Goal: Check status: Check status

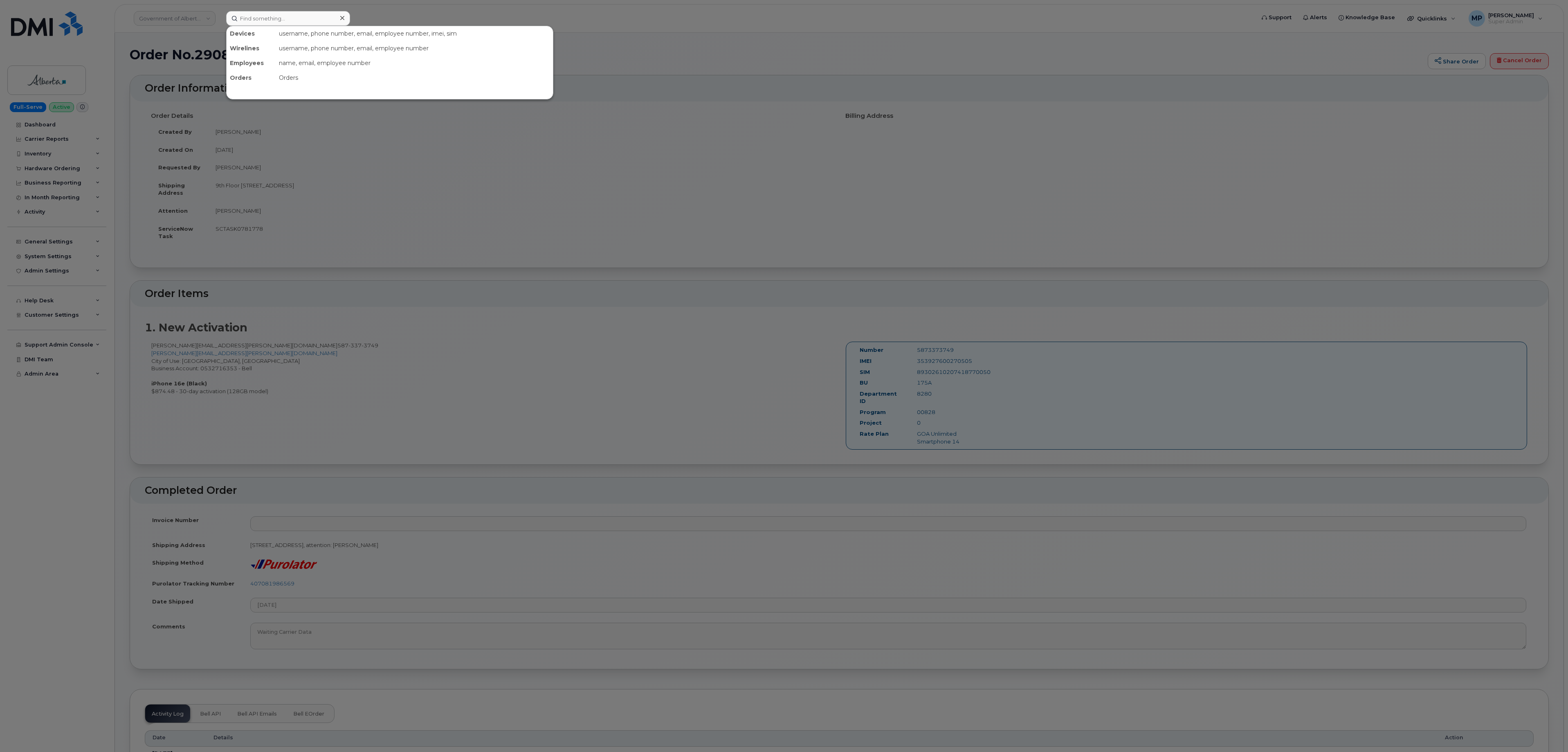
click at [279, 19] on input at bounding box center [288, 18] width 124 height 15
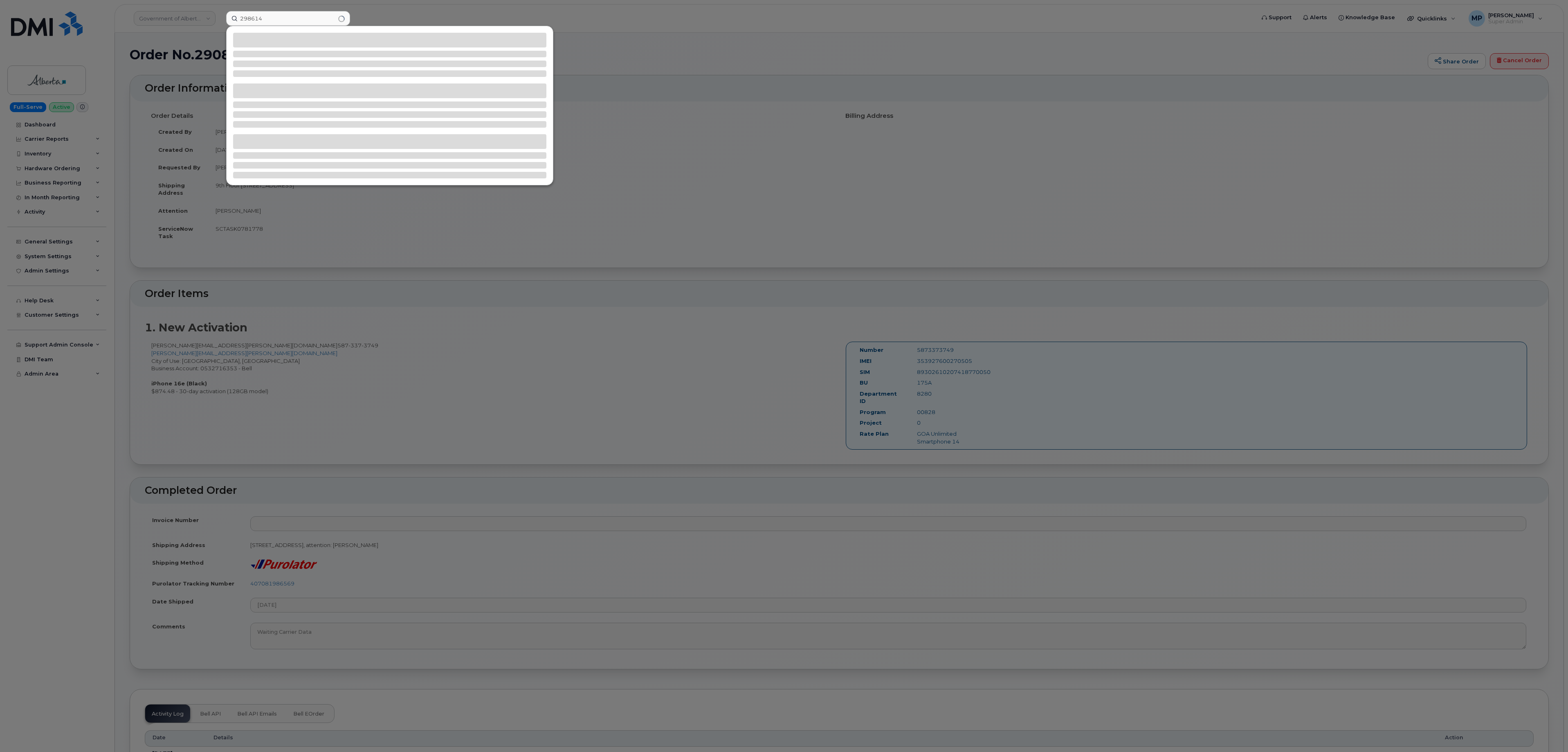
type input "298614"
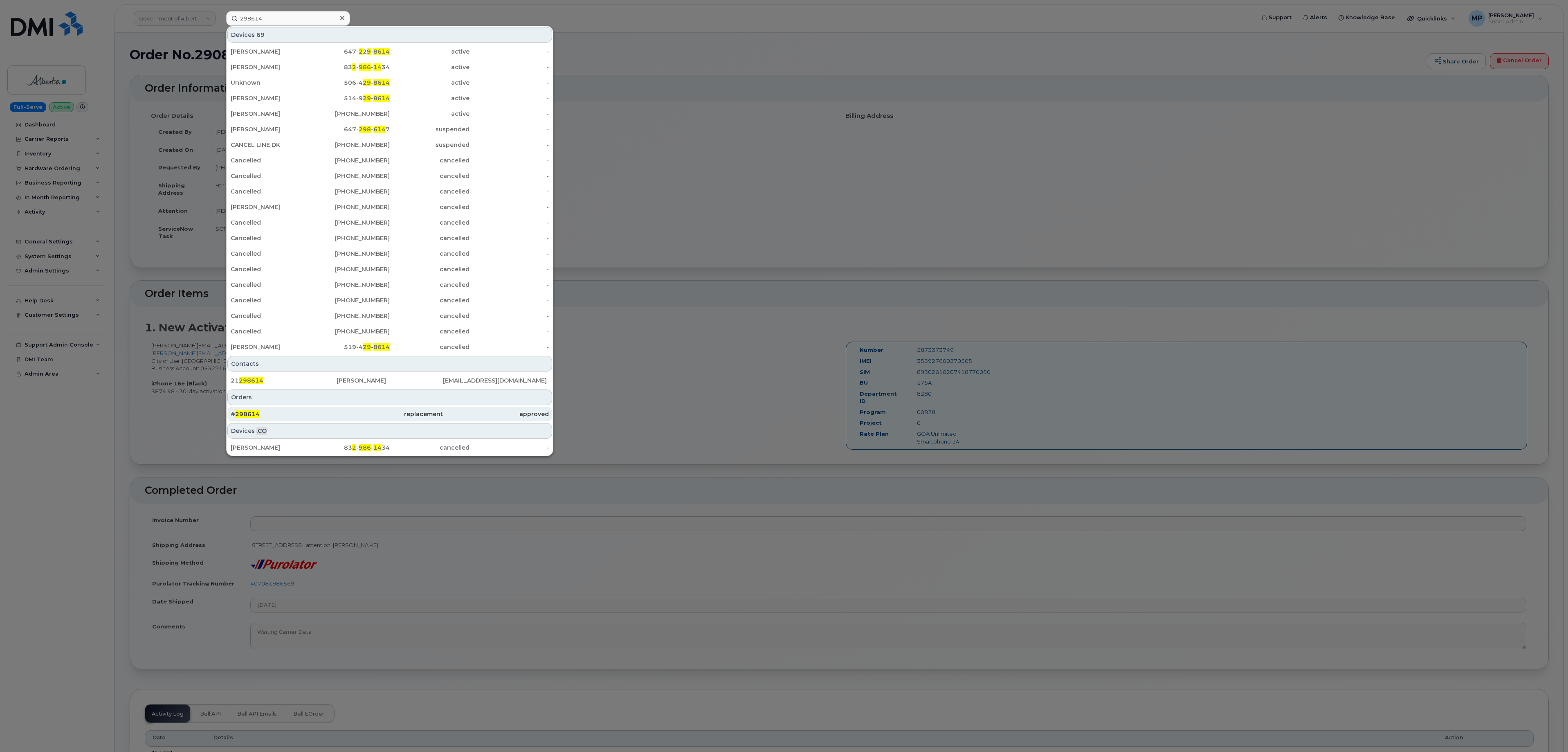
click at [259, 414] on div "# 298614" at bounding box center [283, 414] width 106 height 8
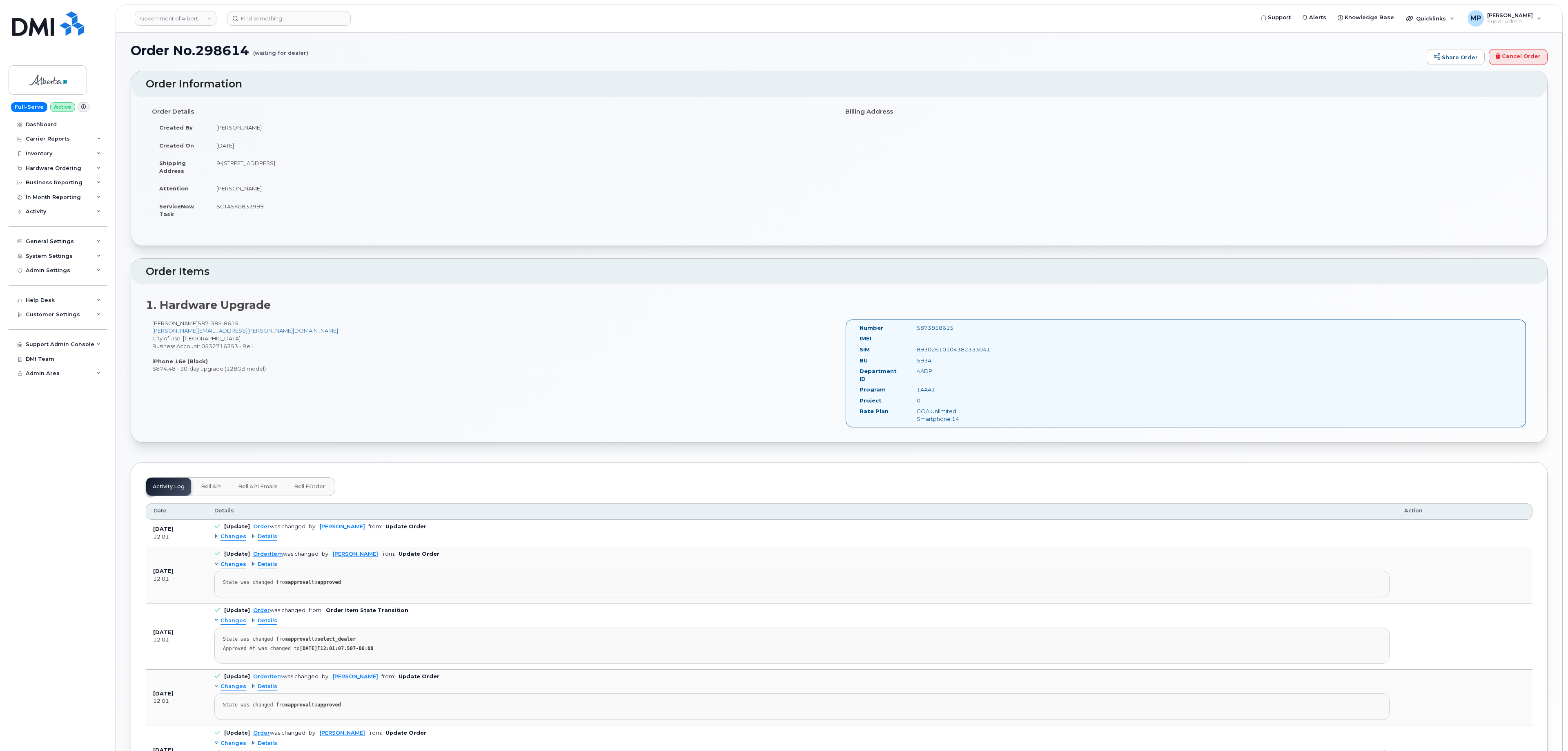
scroll to position [5, 0]
click at [263, 488] on button "Bell API Emails" at bounding box center [256, 486] width 53 height 18
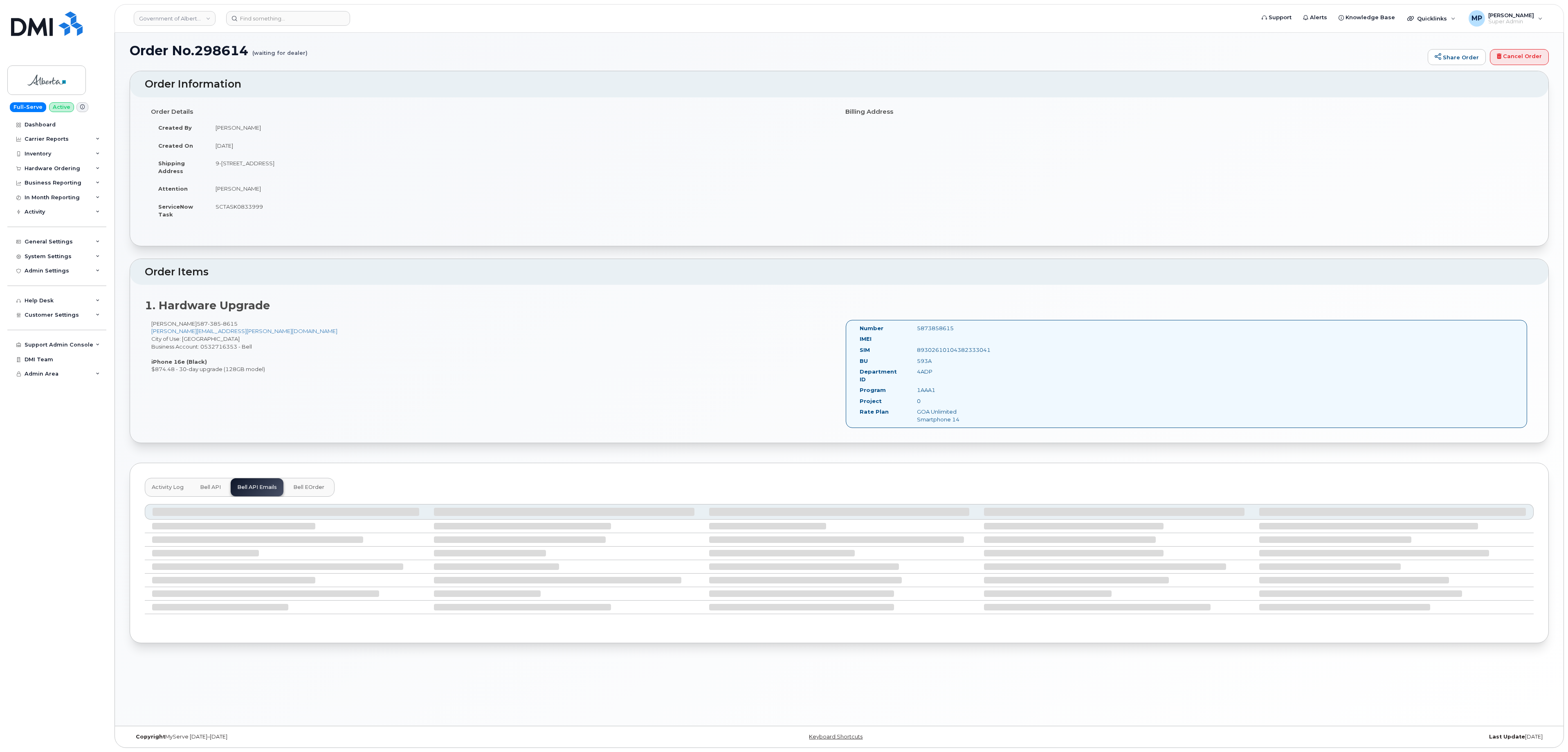
click at [213, 484] on span "Bell API" at bounding box center [210, 487] width 21 height 7
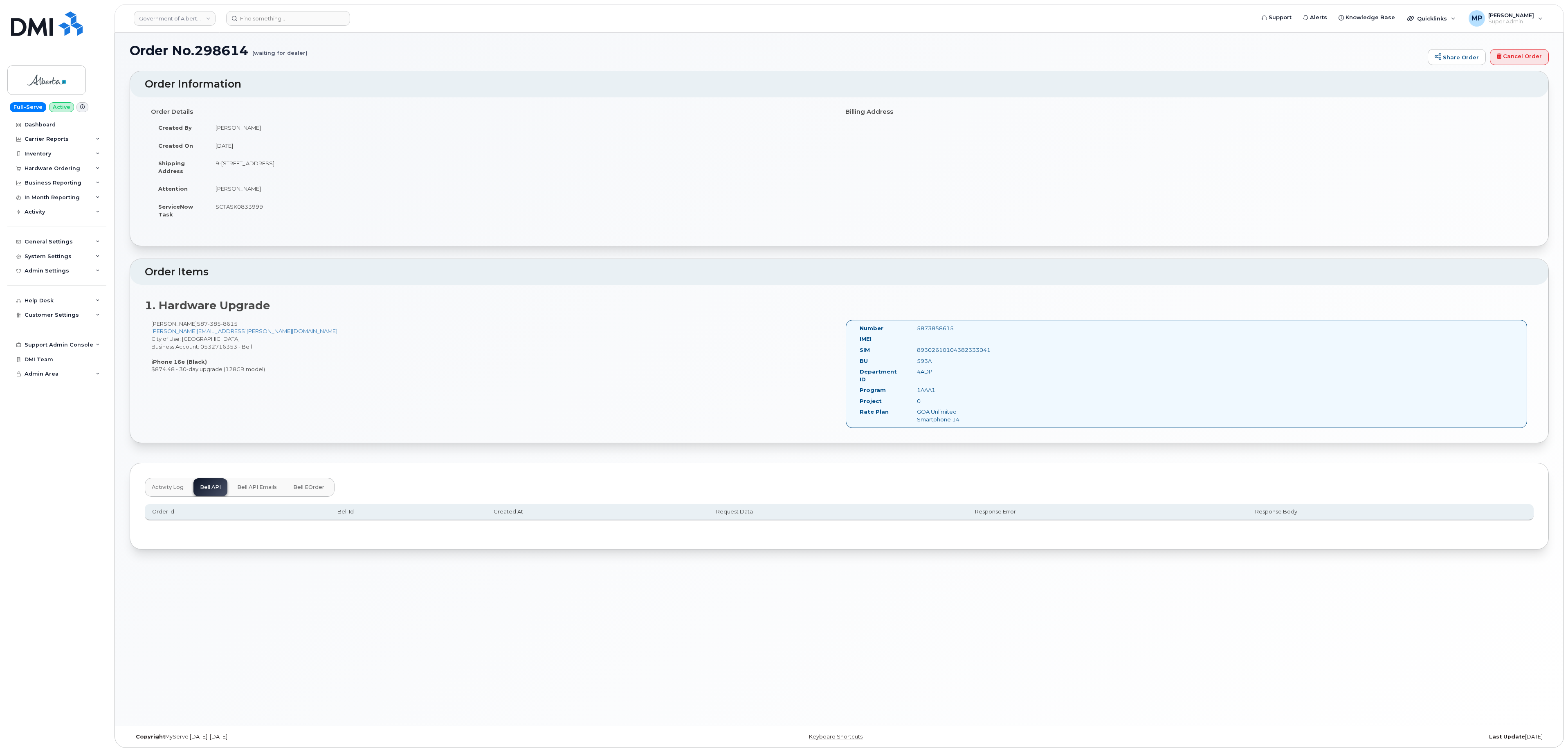
click at [312, 484] on span "Bell eOrder" at bounding box center [308, 487] width 31 height 7
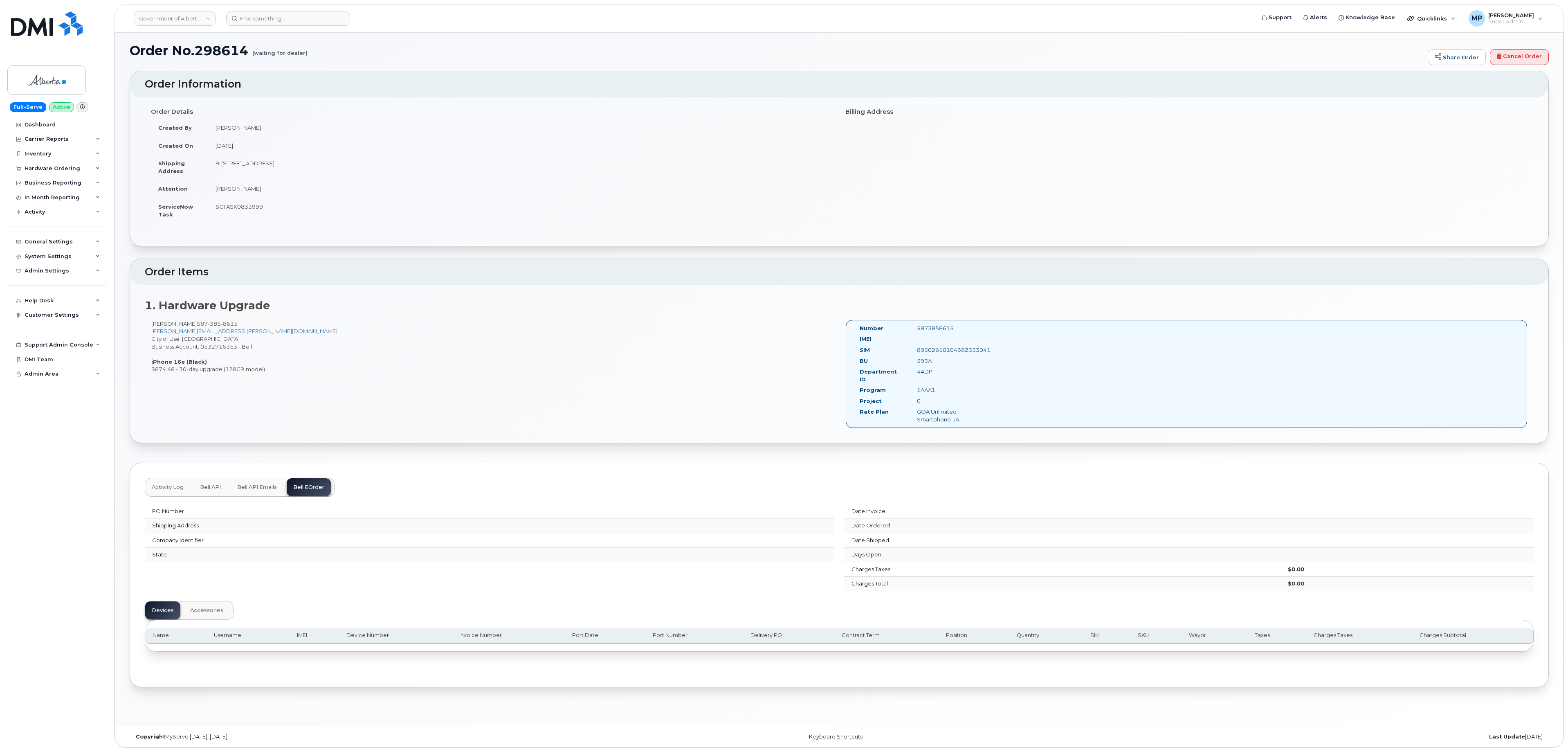
click at [249, 484] on span "Bell API Emails" at bounding box center [257, 487] width 40 height 7
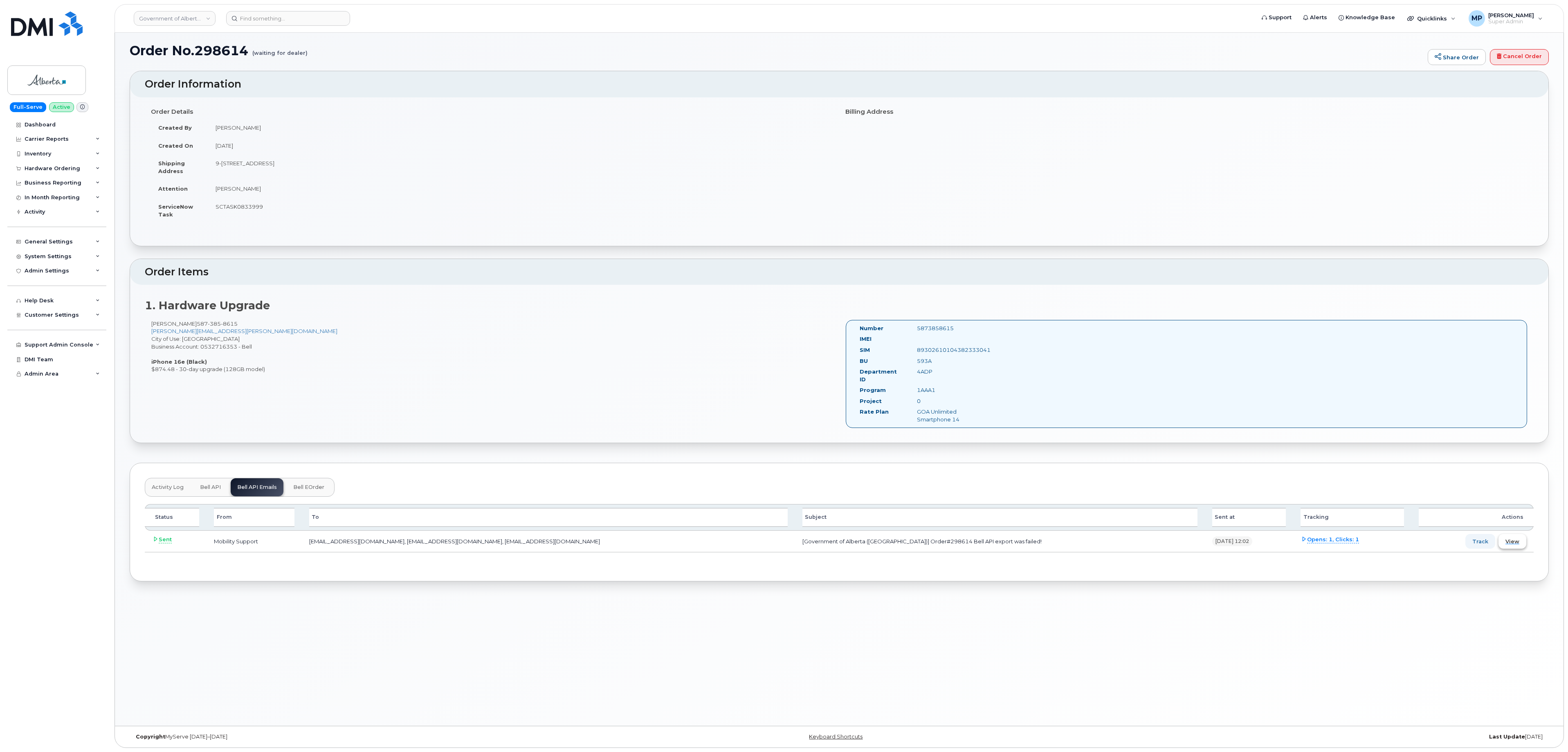
click at [1516, 542] on span "View" at bounding box center [1512, 541] width 14 height 8
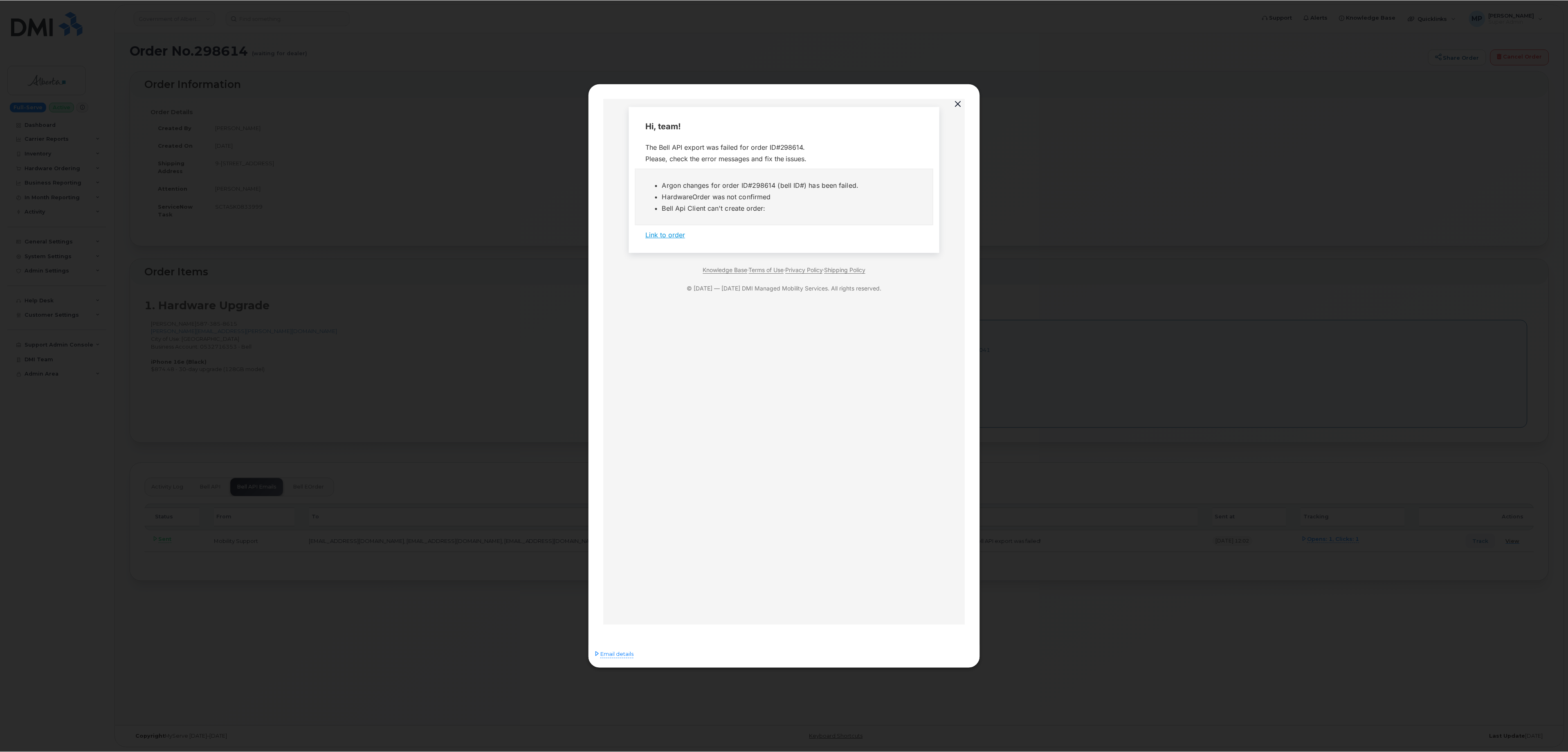
scroll to position [0, 0]
click at [956, 100] on button "button" at bounding box center [960, 104] width 12 height 12
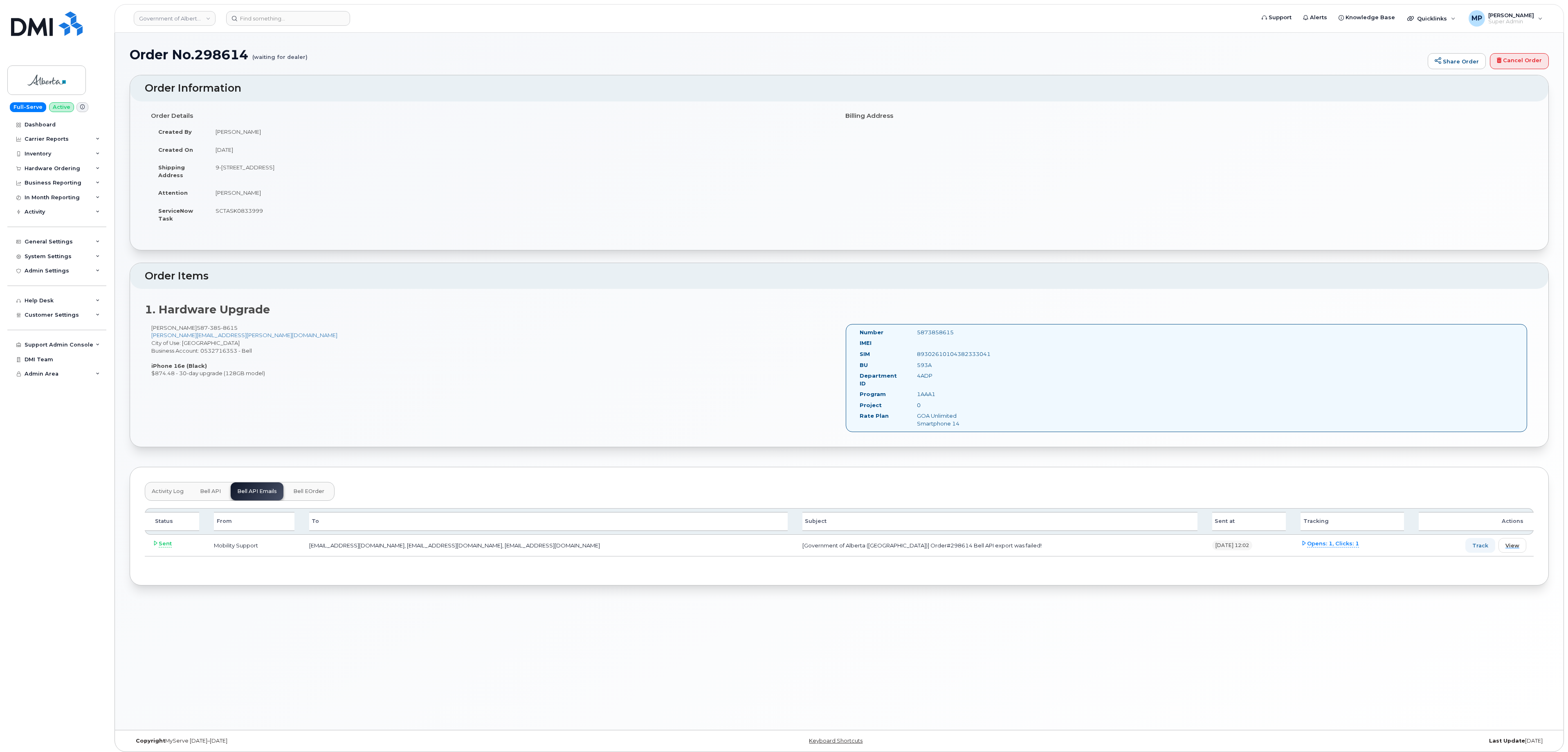
scroll to position [5, 0]
click at [952, 352] on div "89302610104382333041" at bounding box center [950, 350] width 80 height 8
click at [953, 351] on div "89302610104382333041" at bounding box center [950, 350] width 80 height 8
click at [488, 408] on div "Alex Thomas 587 385 8615 Alex.Thomas@gov.ab.ca City of Use: Edmonton Business A…" at bounding box center [839, 378] width 1389 height 115
click at [206, 489] on button "Bell API" at bounding box center [210, 487] width 34 height 18
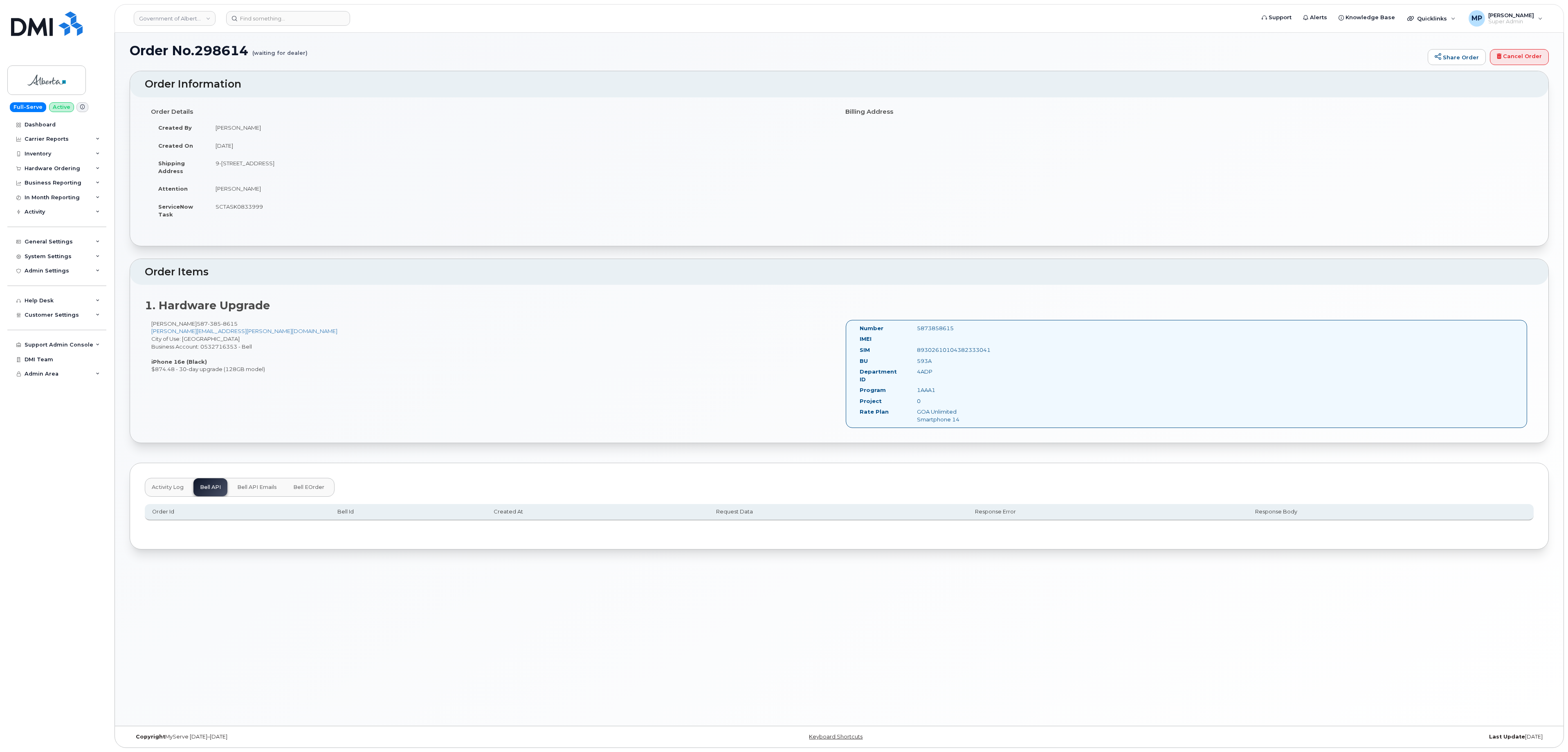
click at [158, 484] on span "Activity Log" at bounding box center [168, 487] width 32 height 7
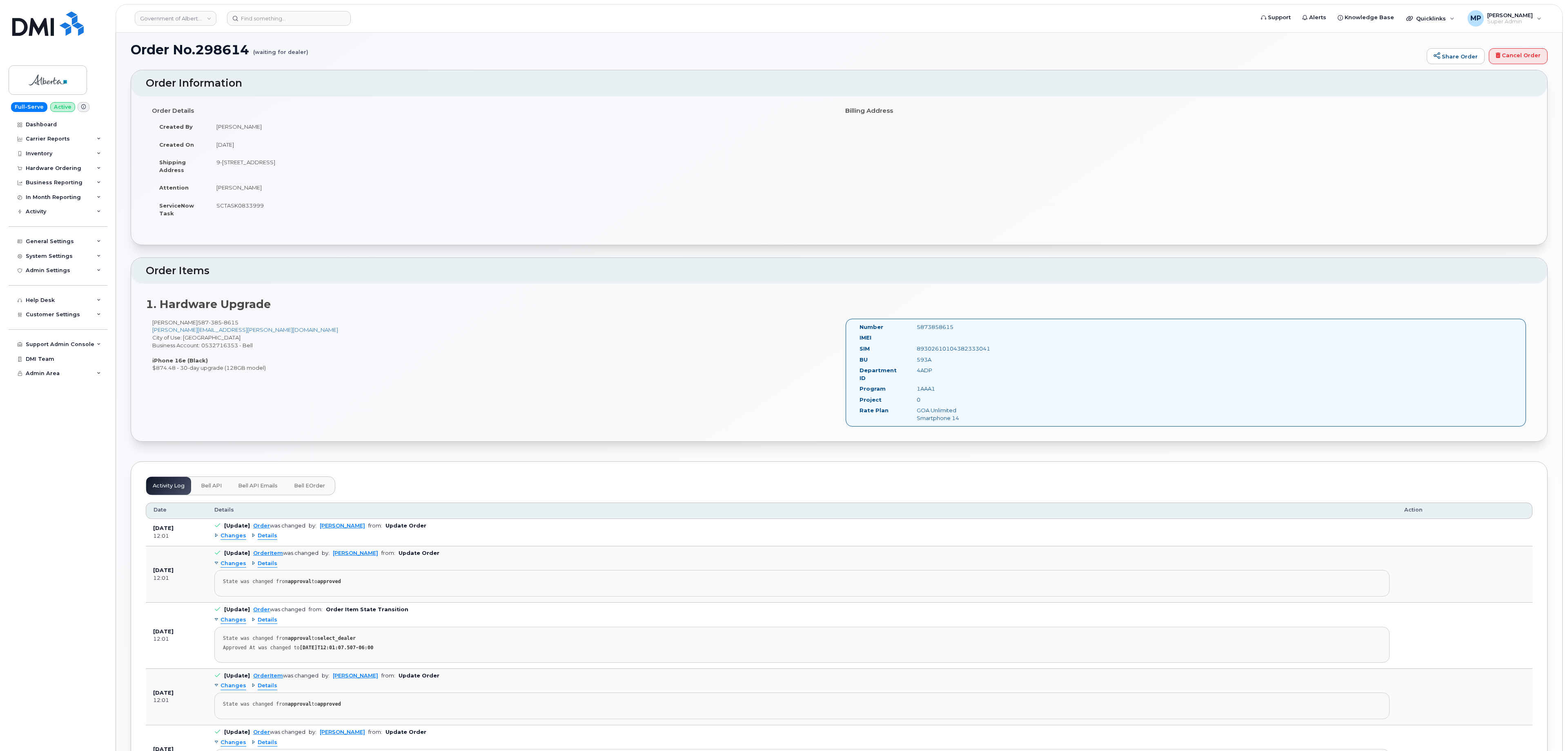
scroll to position [0, 0]
click at [316, 488] on span "Bell eOrder" at bounding box center [308, 490] width 31 height 7
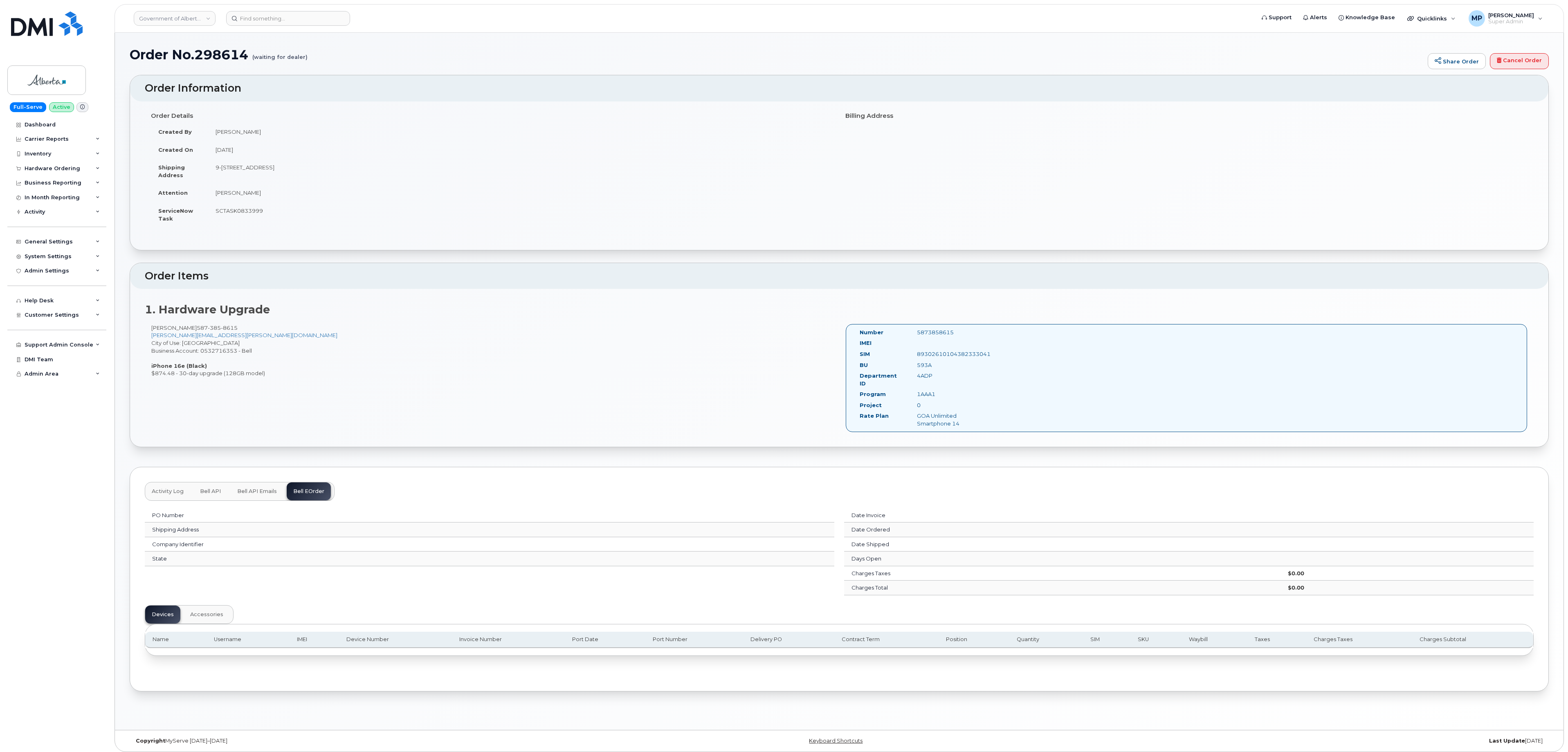
click at [263, 489] on span "Bell API Emails" at bounding box center [257, 491] width 40 height 7
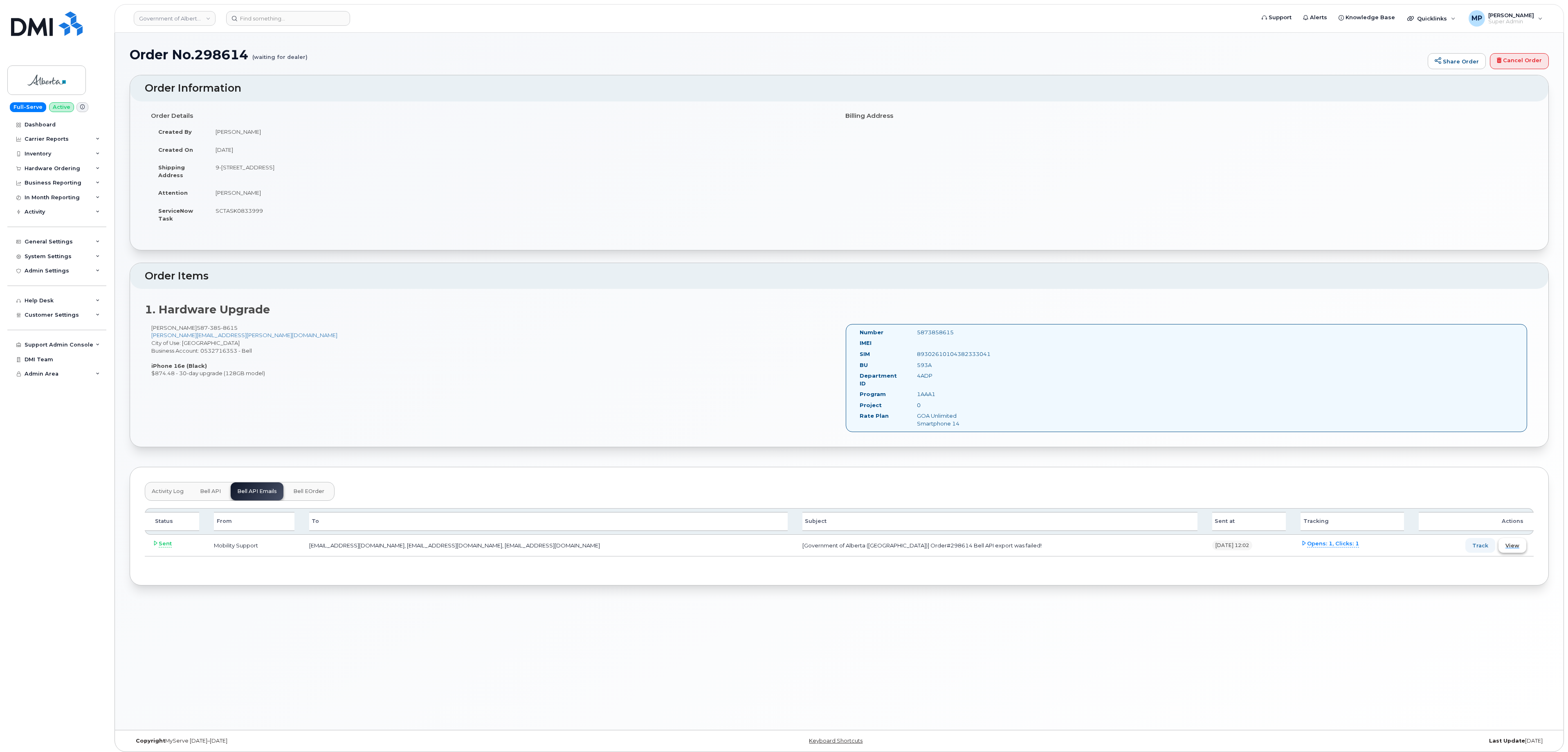
click at [1517, 542] on span "View" at bounding box center [1512, 545] width 14 height 8
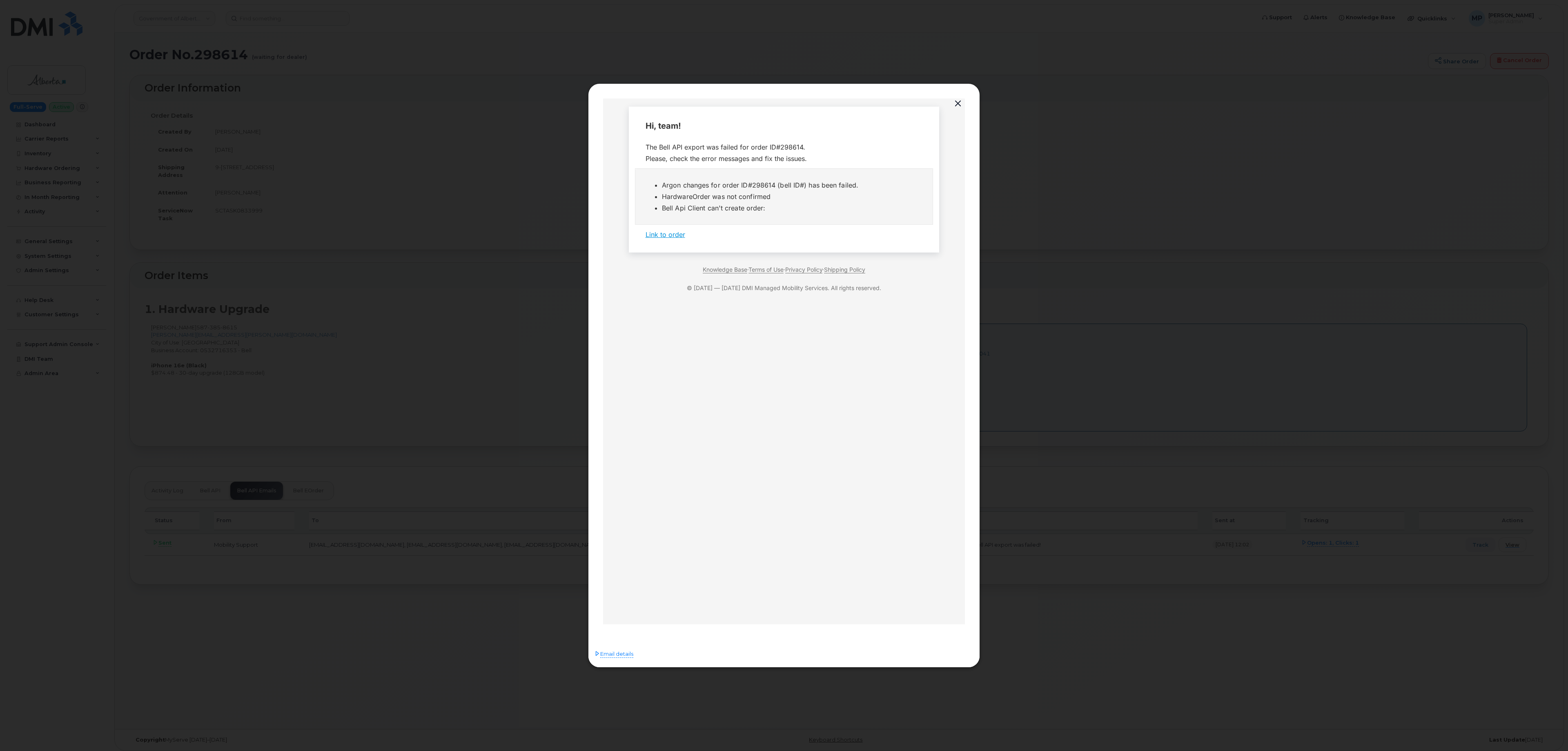
click at [956, 98] on button "button" at bounding box center [958, 104] width 12 height 12
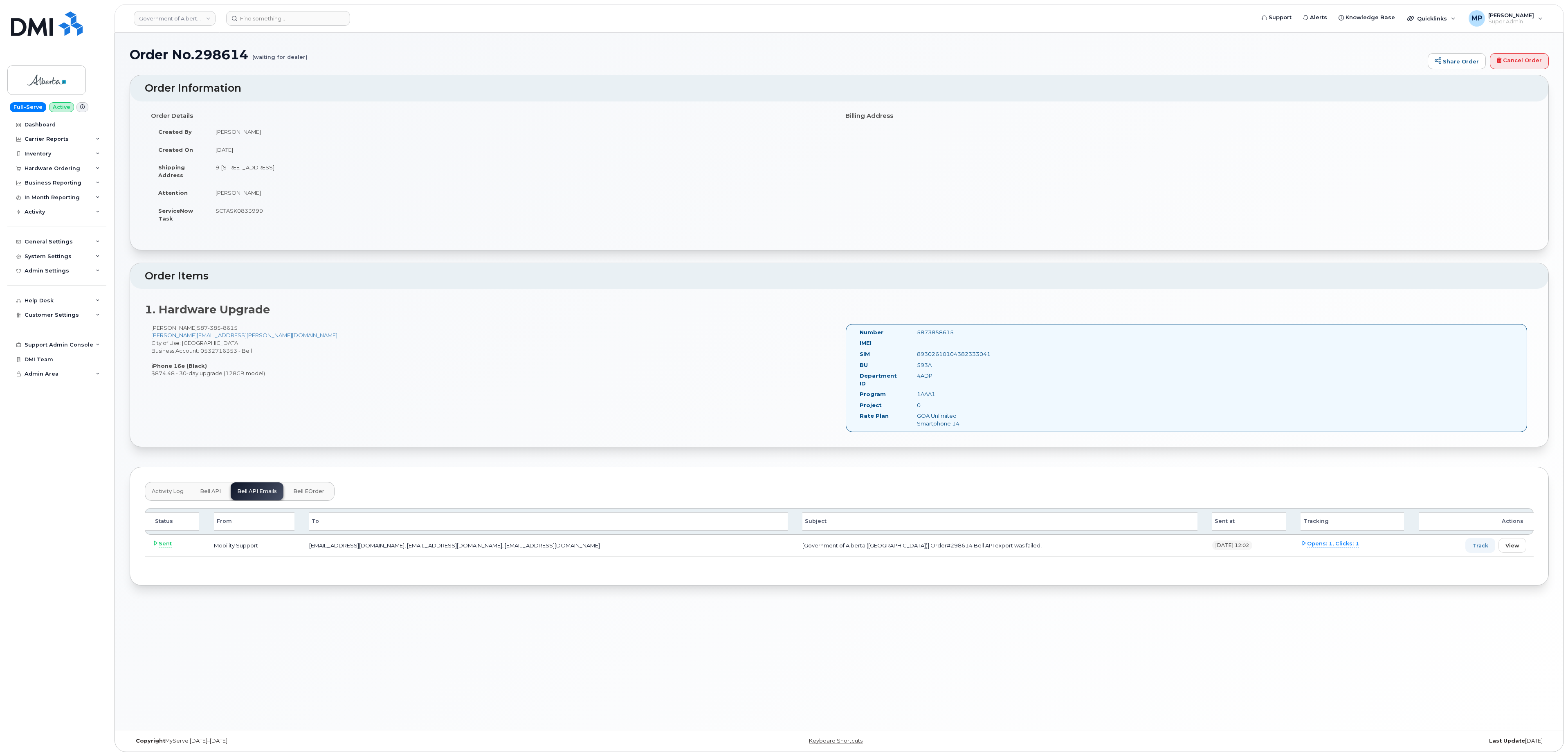
click at [165, 489] on span "Activity Log" at bounding box center [168, 491] width 32 height 7
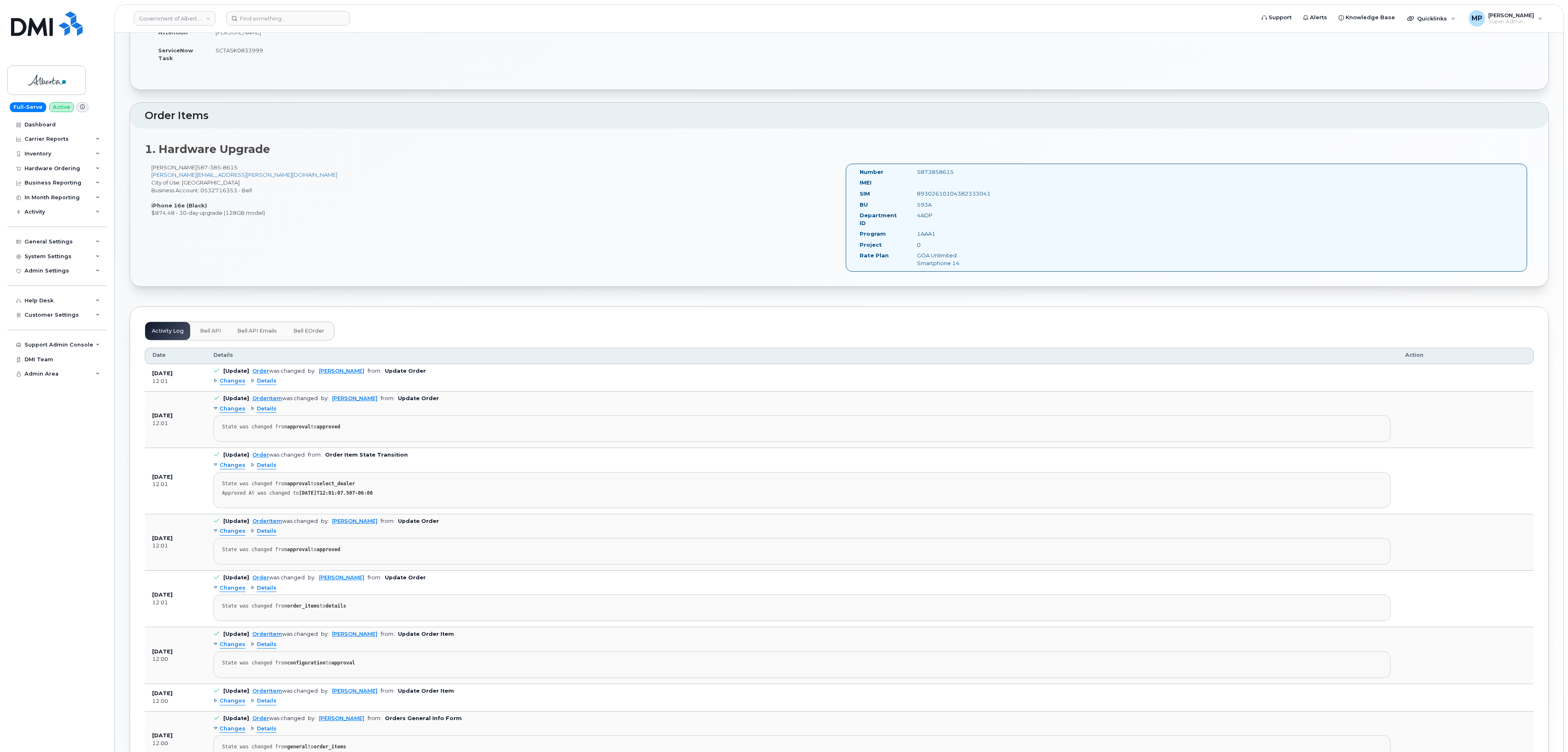
scroll to position [148, 0]
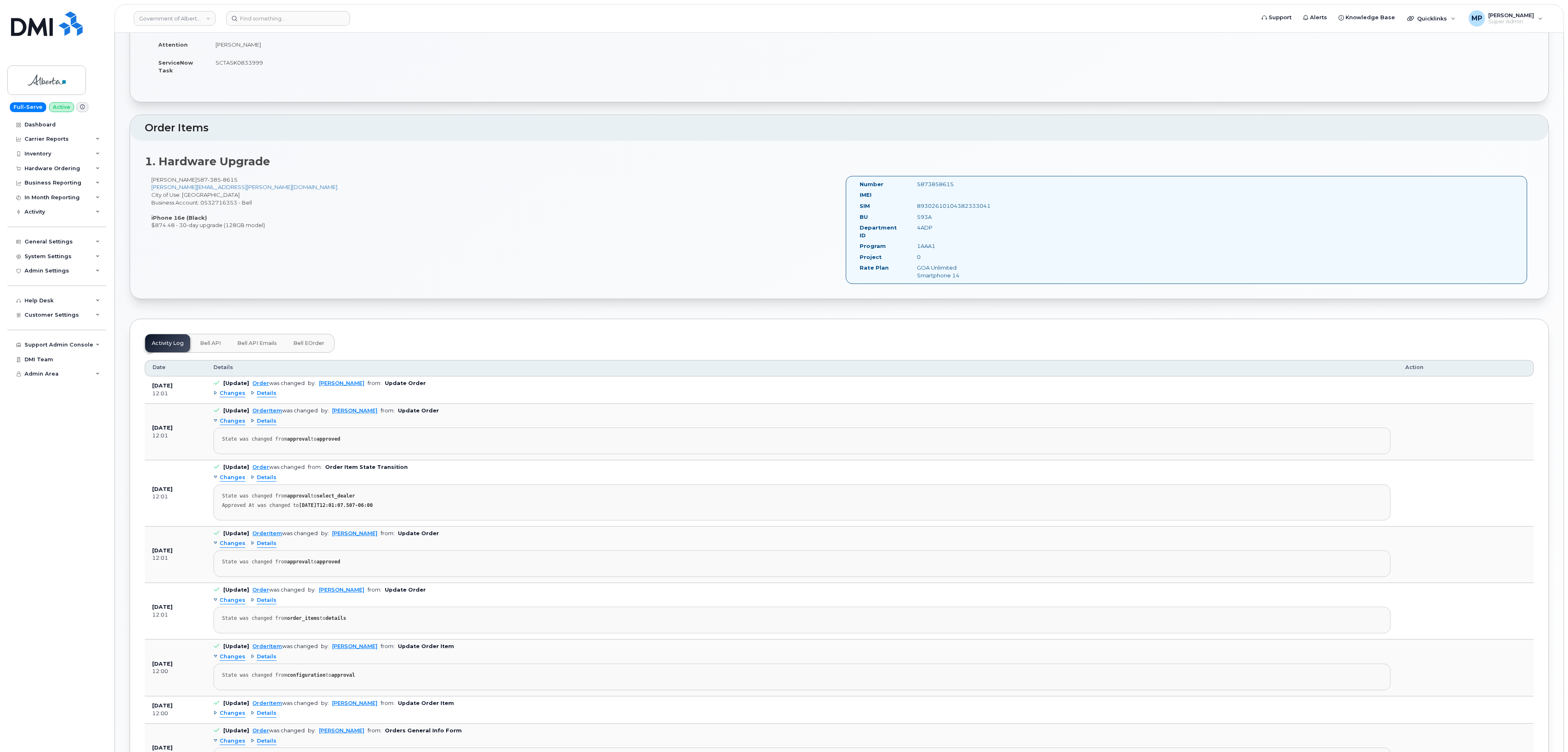
click at [230, 392] on span "Changes" at bounding box center [232, 393] width 26 height 8
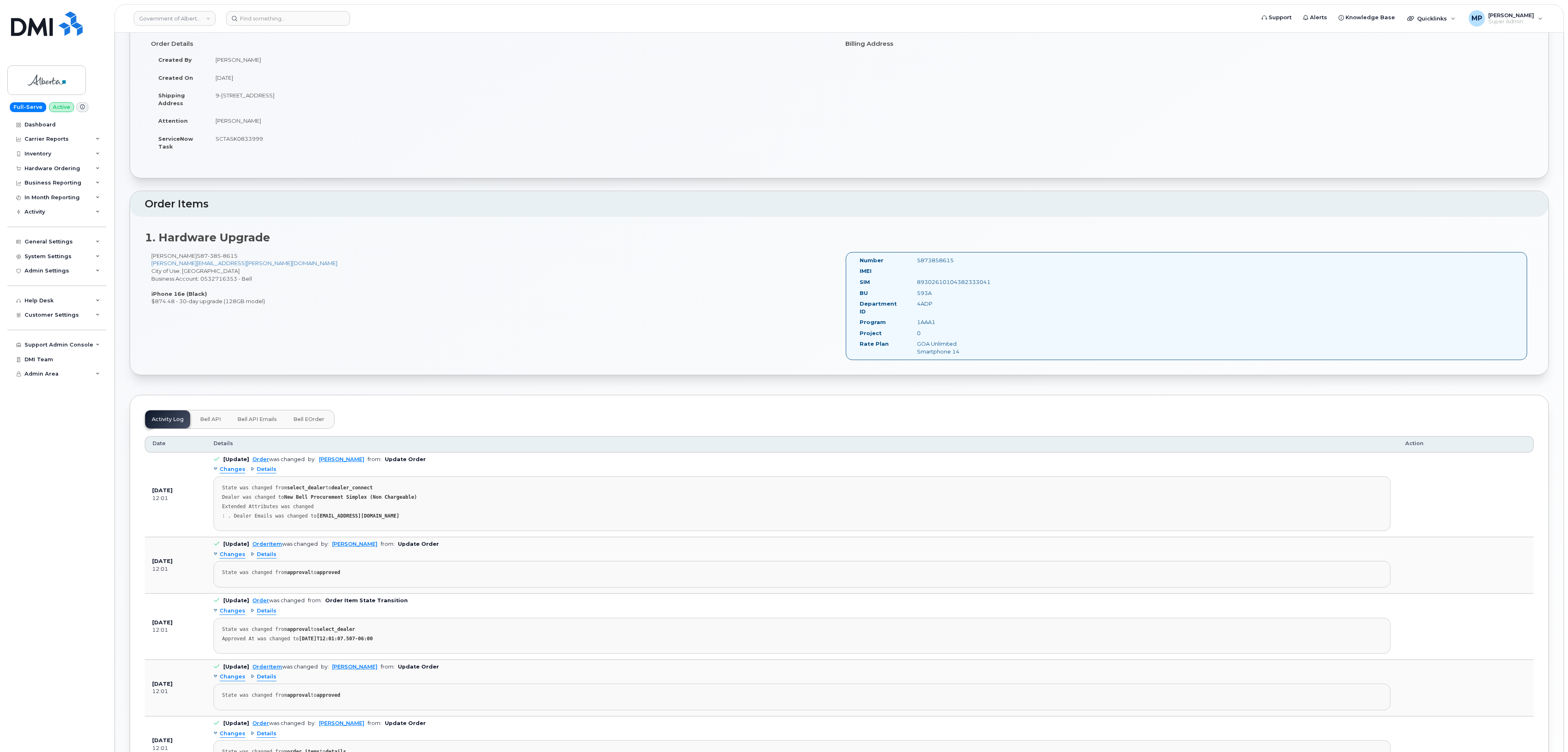
scroll to position [0, 0]
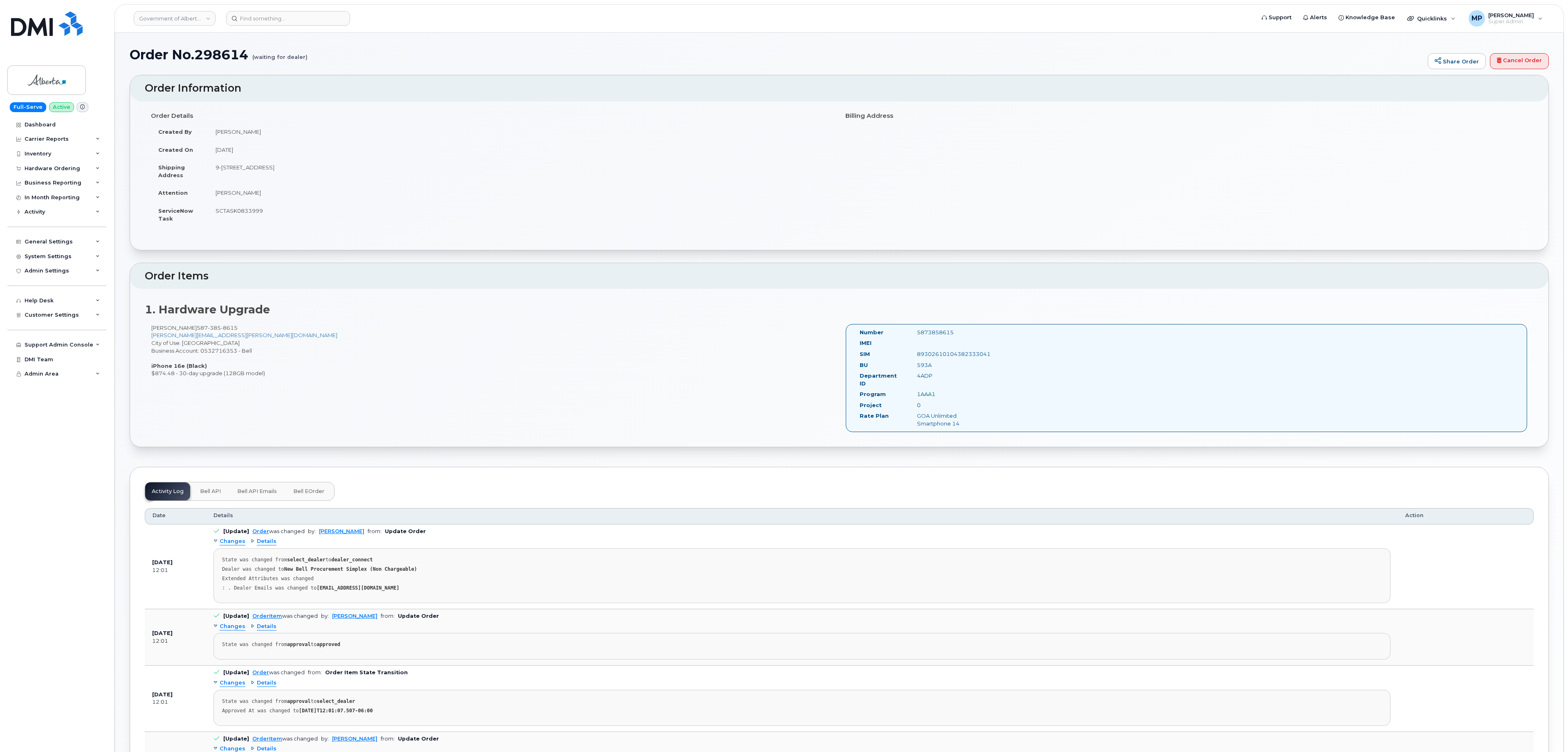
click at [219, 48] on h1 "Order No.298614 (waiting for dealer)" at bounding box center [777, 54] width 1294 height 14
click at [219, 49] on h1 "Order No.298614 (waiting for dealer)" at bounding box center [777, 54] width 1294 height 14
copy h1 "298614"
click at [221, 52] on h1 "Order No.298614 (waiting for dealer)" at bounding box center [777, 54] width 1294 height 14
click at [215, 52] on h1 "Order No.298614 (waiting for dealer)" at bounding box center [777, 54] width 1294 height 14
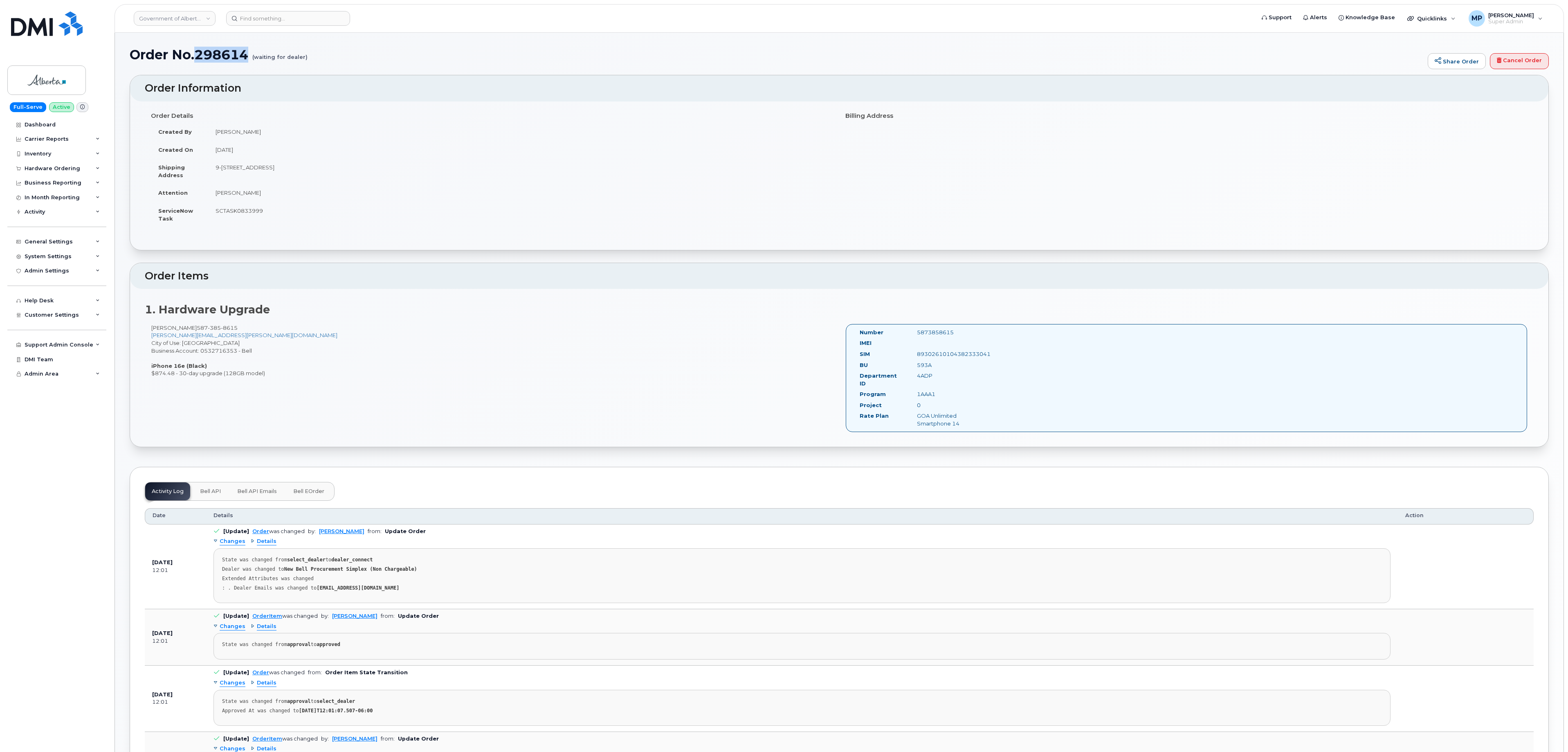
click at [215, 52] on h1 "Order No.298614 (waiting for dealer)" at bounding box center [777, 54] width 1294 height 14
copy h1 "298614"
click at [44, 168] on div "Hardware Ordering" at bounding box center [52, 168] width 55 height 7
click at [40, 199] on div "Orders" at bounding box center [38, 199] width 20 height 7
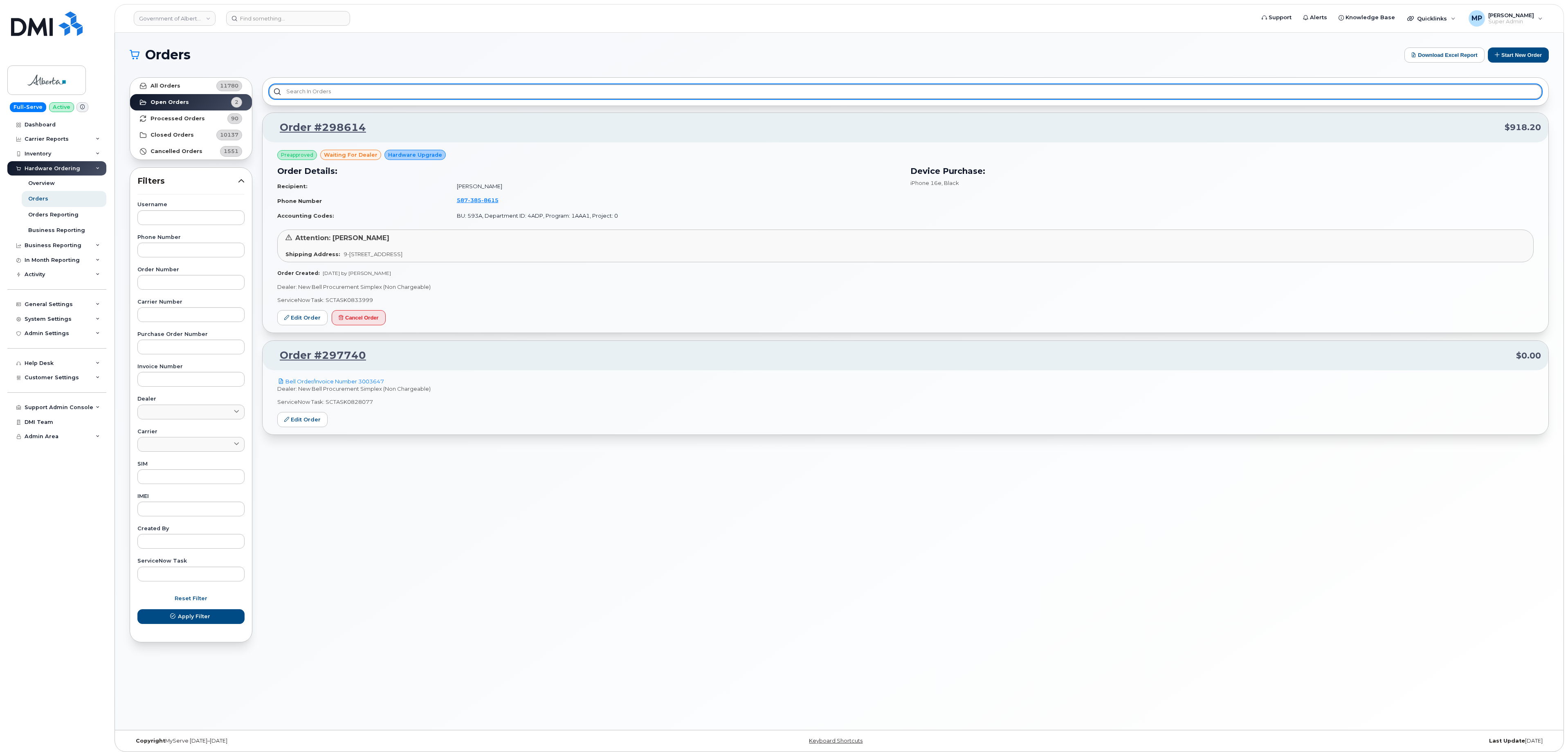
click at [309, 95] on input "text" at bounding box center [905, 91] width 1273 height 15
paste input "298614"
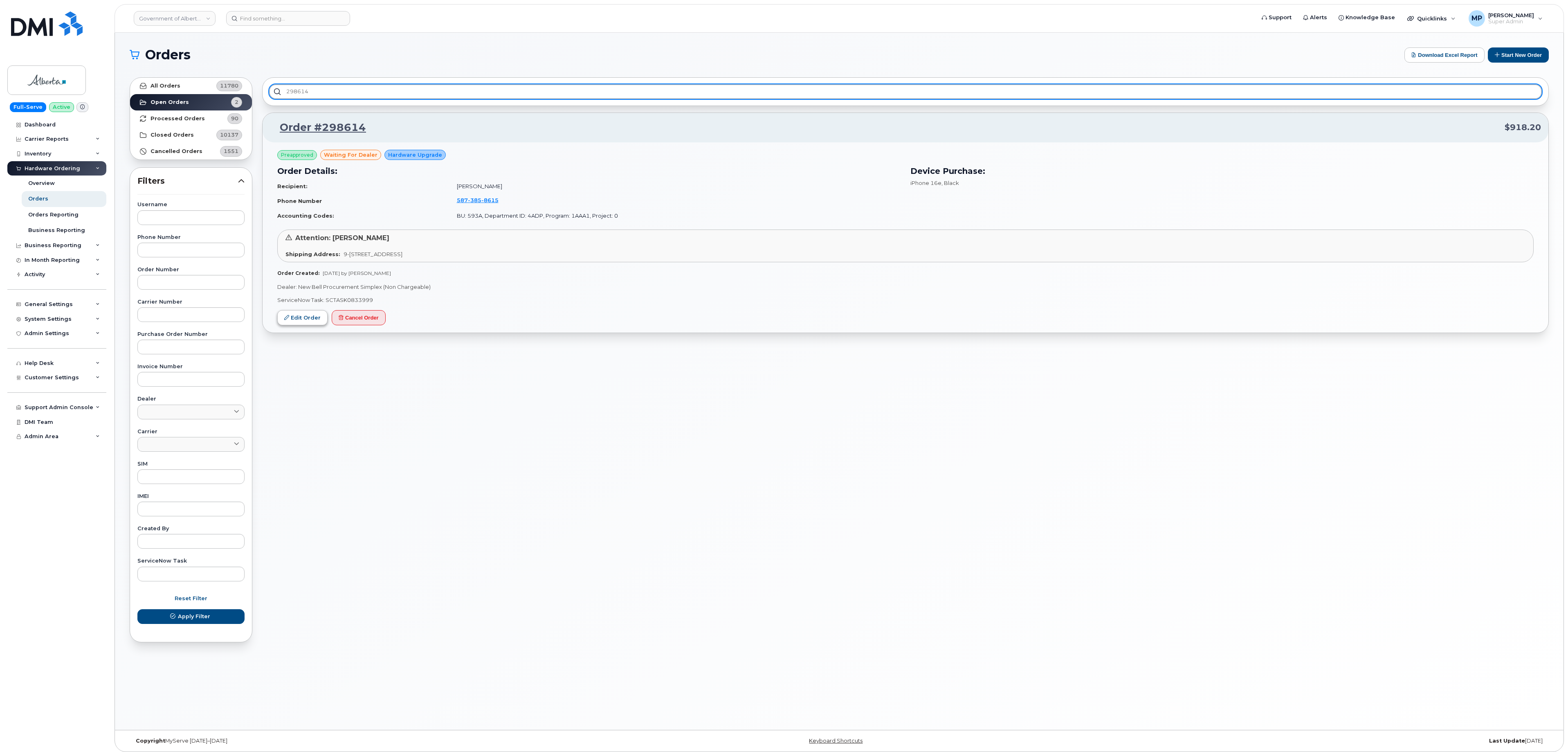
type input "298614"
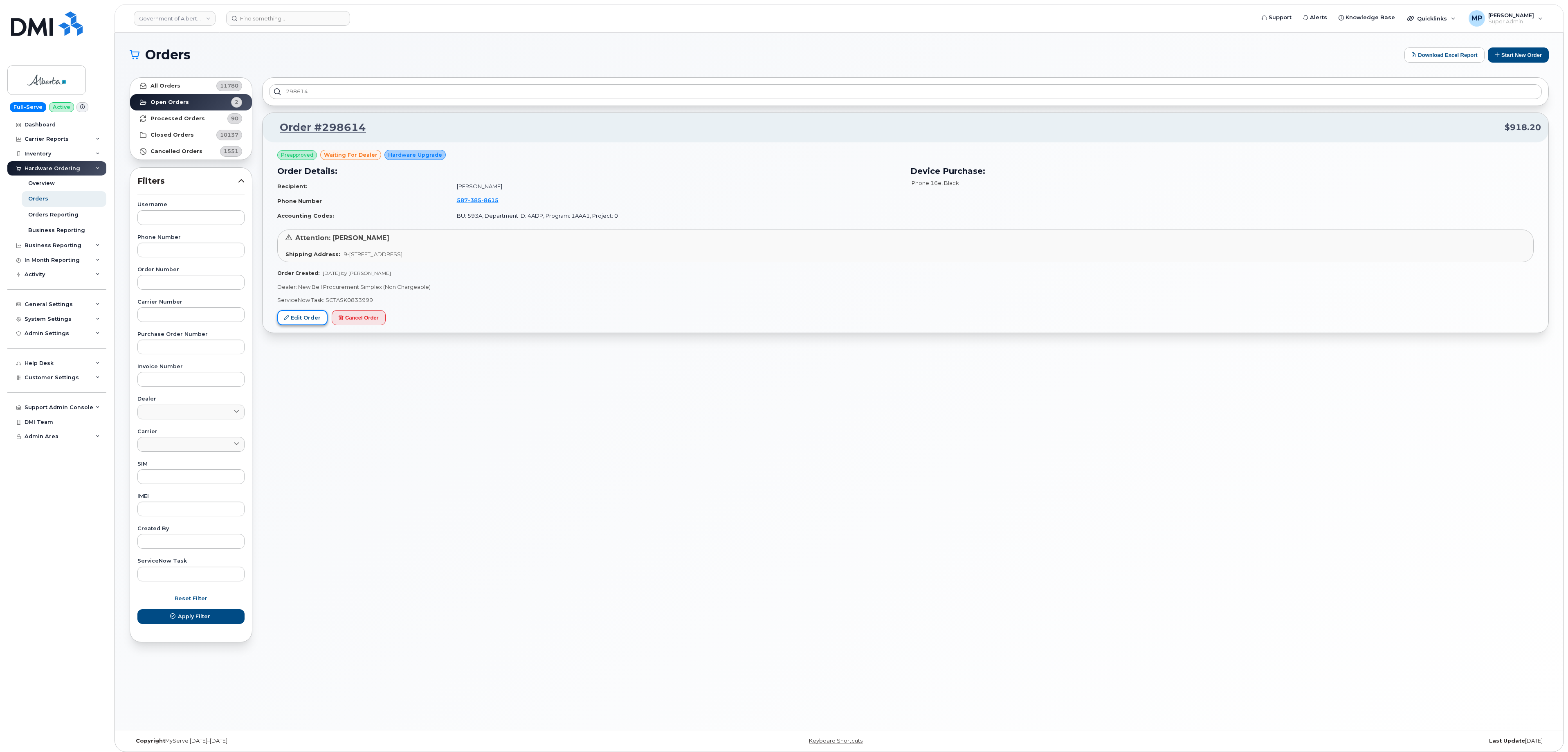
click at [308, 321] on link "Edit Order" at bounding box center [302, 317] width 51 height 15
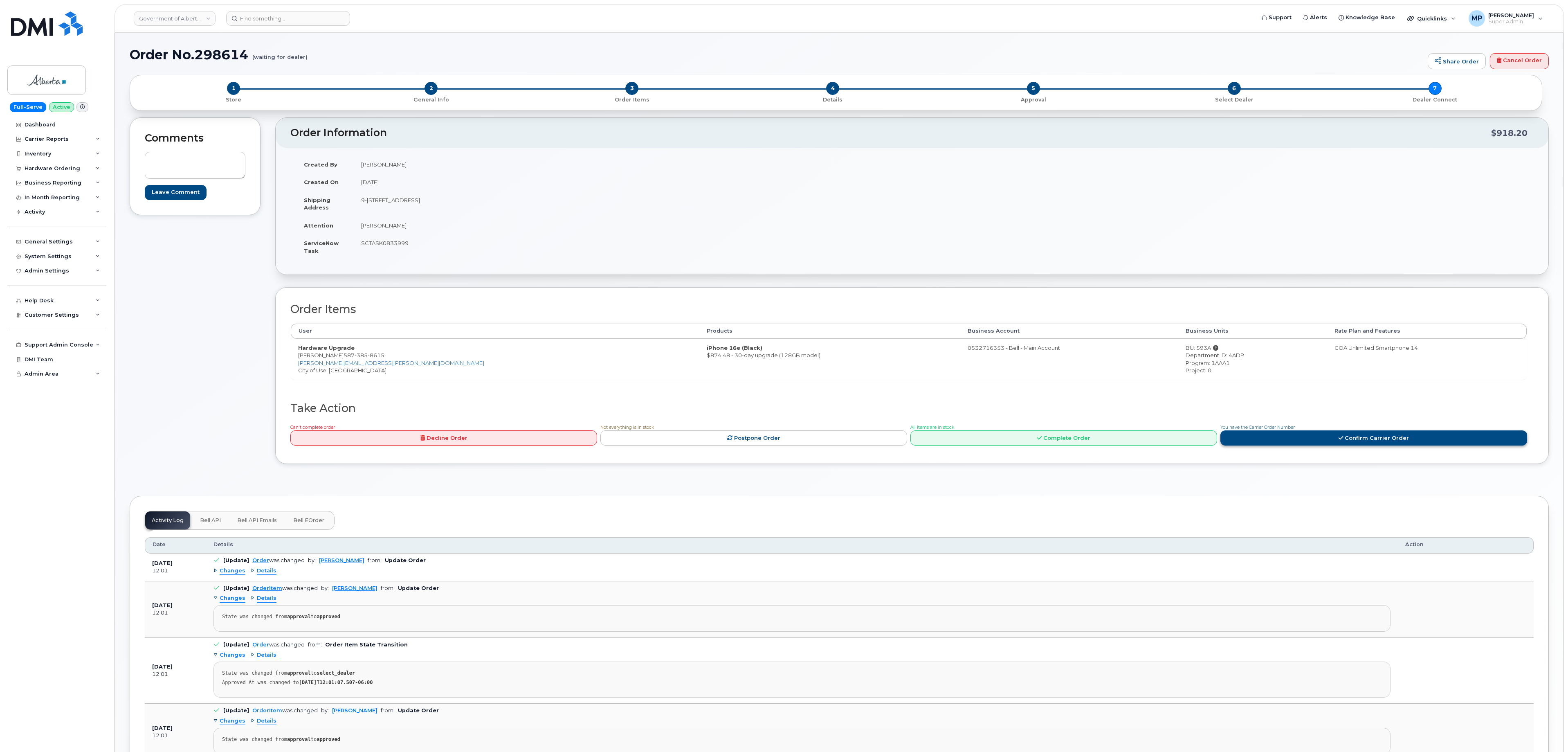
click at [1360, 449] on div "Can't complete order Decline Order Not everything is in stock Postpone Order Al…" at bounding box center [907, 436] width 1240 height 26
click at [1355, 443] on link "Confirm Carrier Order" at bounding box center [1374, 438] width 307 height 15
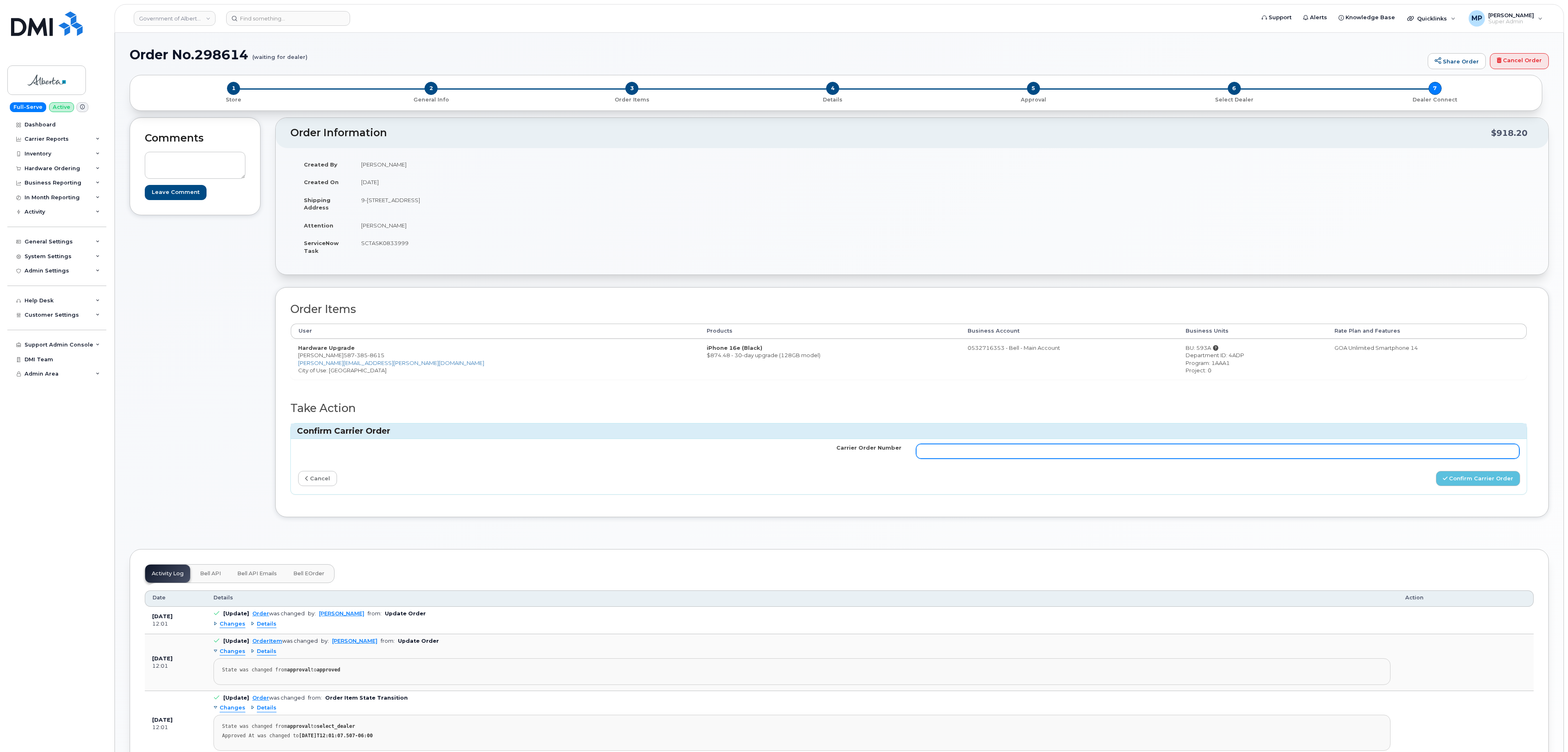
click at [944, 459] on input "Carrier Order Number" at bounding box center [1217, 451] width 603 height 15
paste input "3007694"
type input "3007694"
click at [1470, 485] on button "Confirm Carrier Order" at bounding box center [1478, 478] width 84 height 15
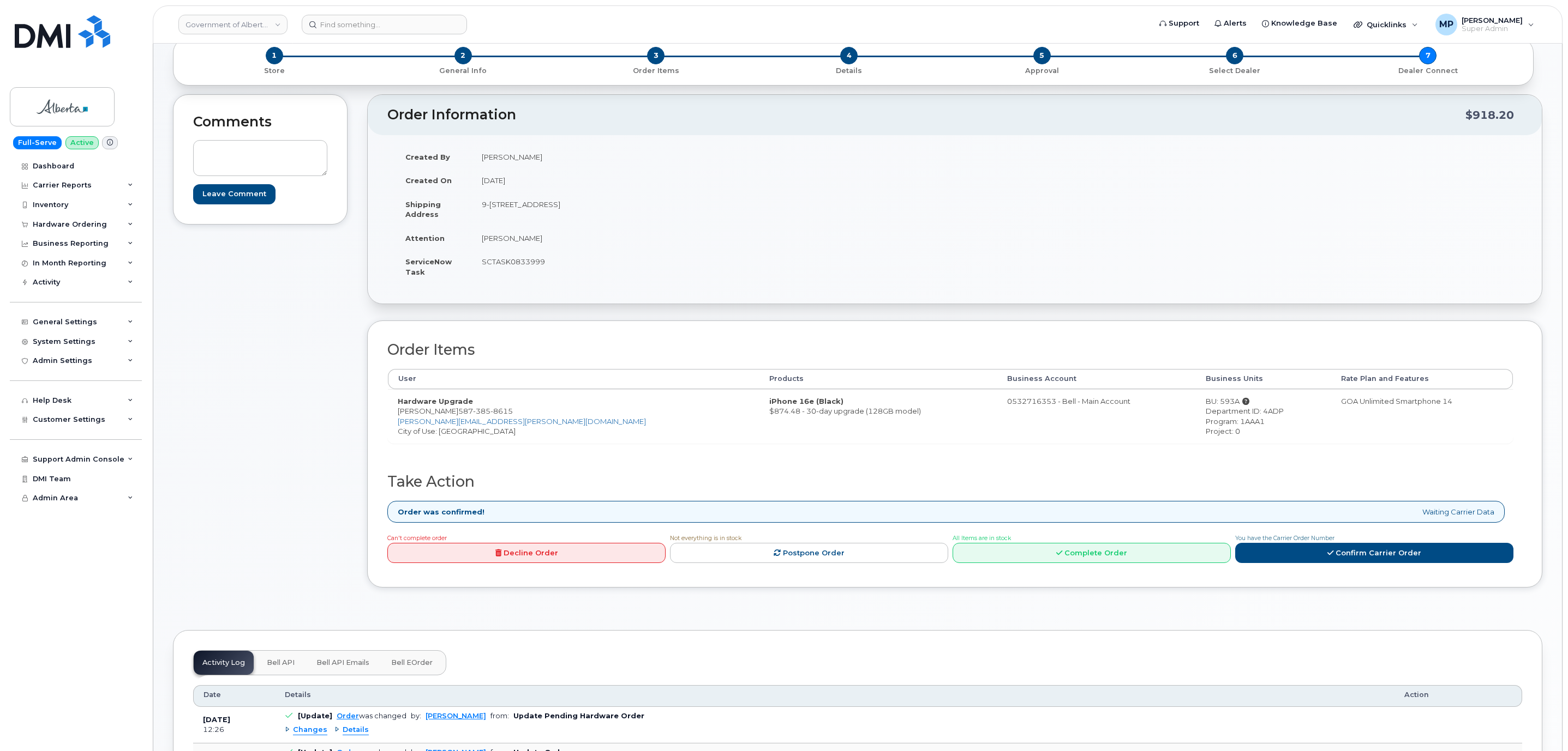
scroll to position [89, 0]
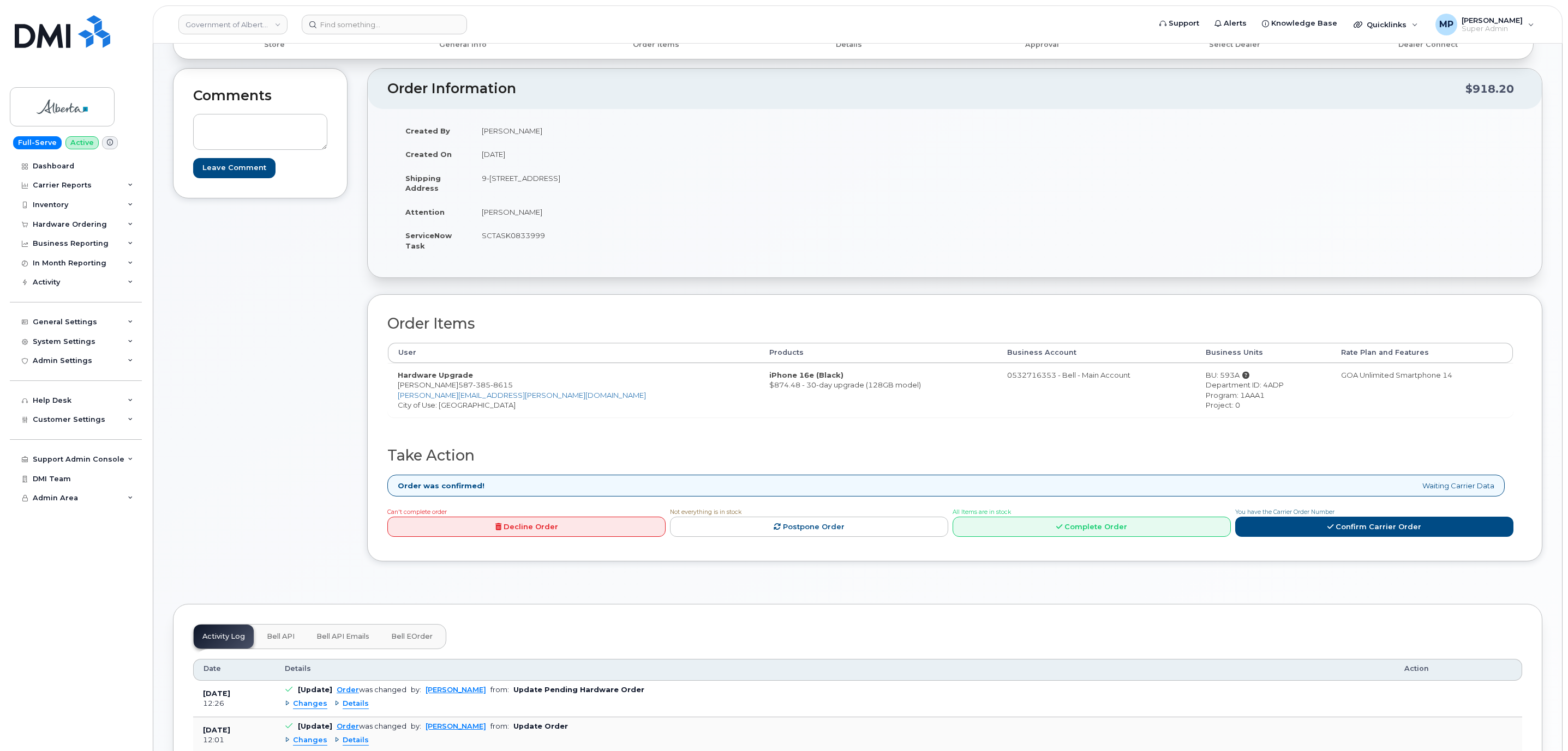
click at [346, 641] on span "Bell API Emails" at bounding box center [342, 636] width 53 height 9
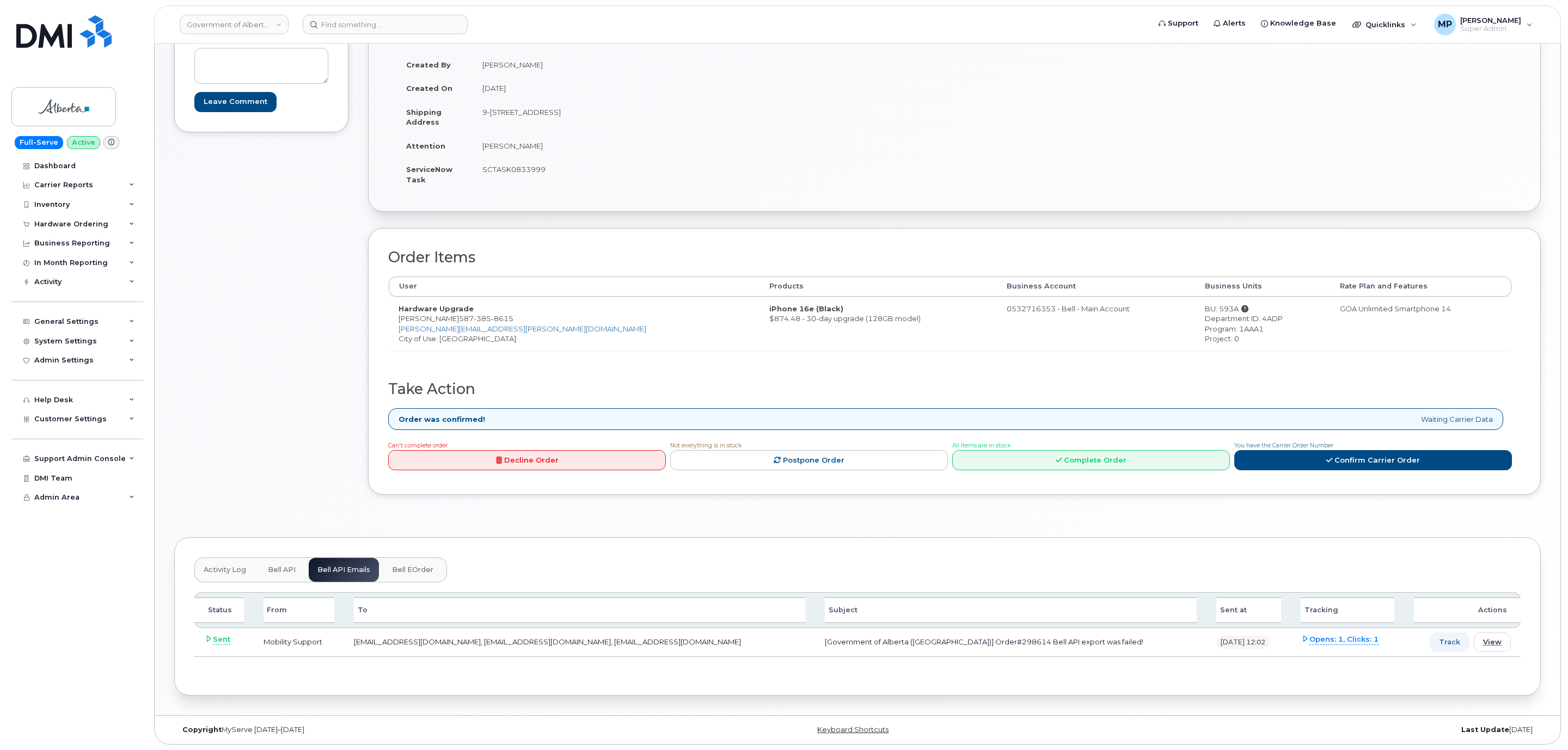
scroll to position [161, 0]
click at [1494, 644] on span "View" at bounding box center [1490, 642] width 19 height 11
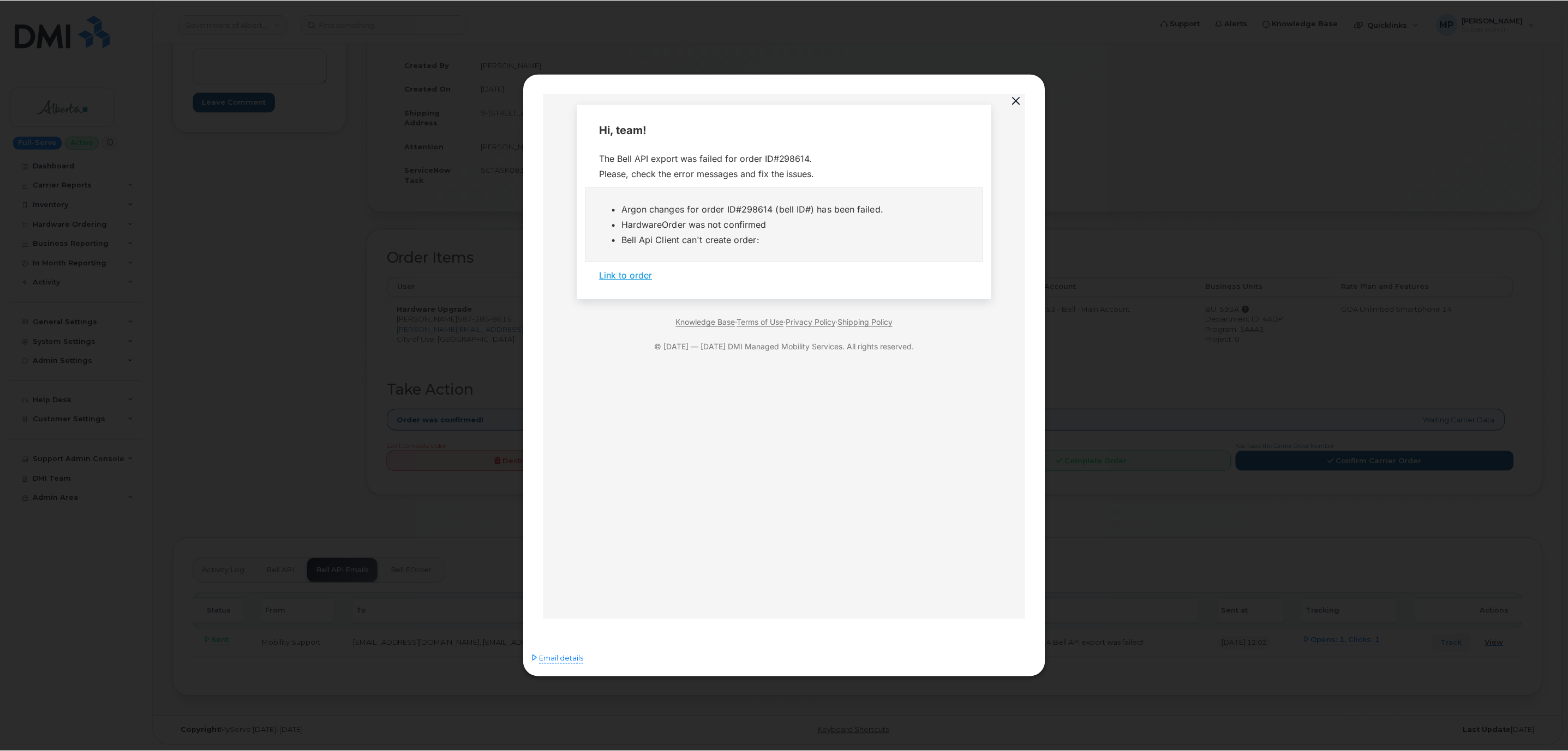
scroll to position [0, 0]
click at [568, 659] on span "Email details" at bounding box center [562, 659] width 44 height 11
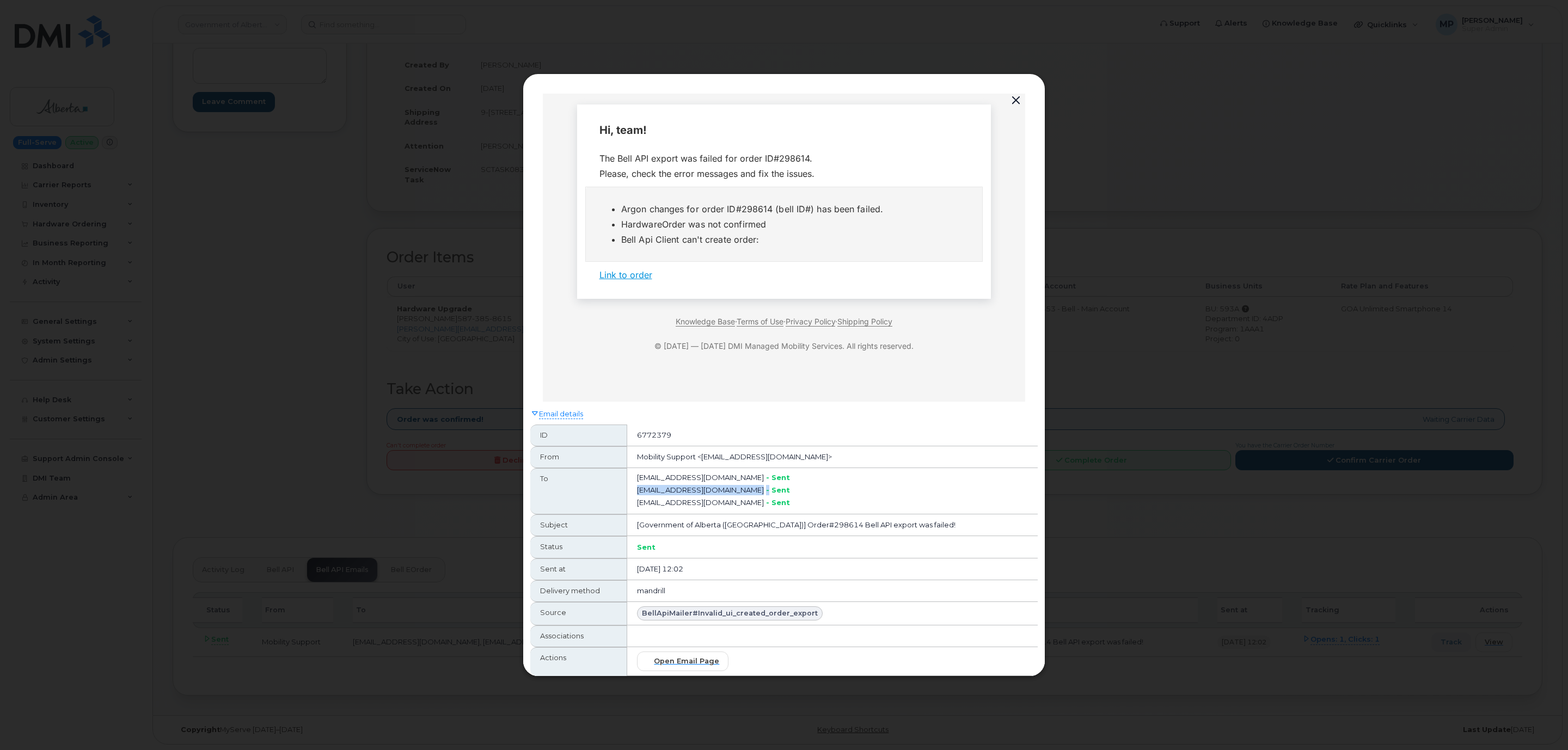
drag, startPoint x: 651, startPoint y: 484, endPoint x: 763, endPoint y: 485, distance: 112.0
click at [763, 485] on td "myserve-devs@dminc.com - sent mobilitysupport@dminc.com - sent tphillips@simple…" at bounding box center [833, 491] width 411 height 46
click at [1018, 97] on button "button" at bounding box center [1016, 101] width 16 height 15
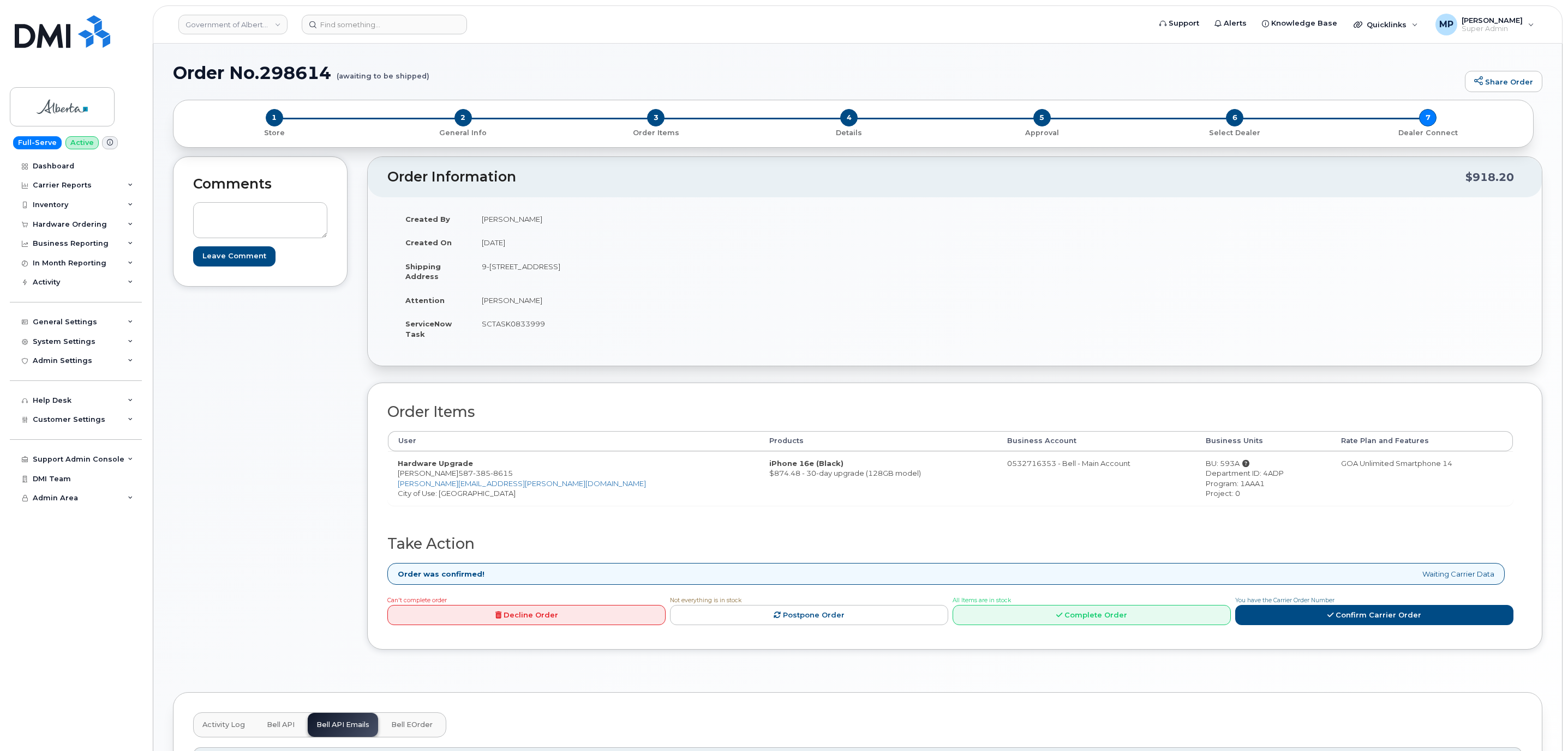
click at [294, 76] on h1 "Order No.298614 (awaiting to be shipped)" at bounding box center [817, 72] width 1287 height 19
click at [294, 76] on h1 "Order No.298614 (awaiting to be shipped)" at bounding box center [817, 72] width 1287 height 19
copy h1 "298614"
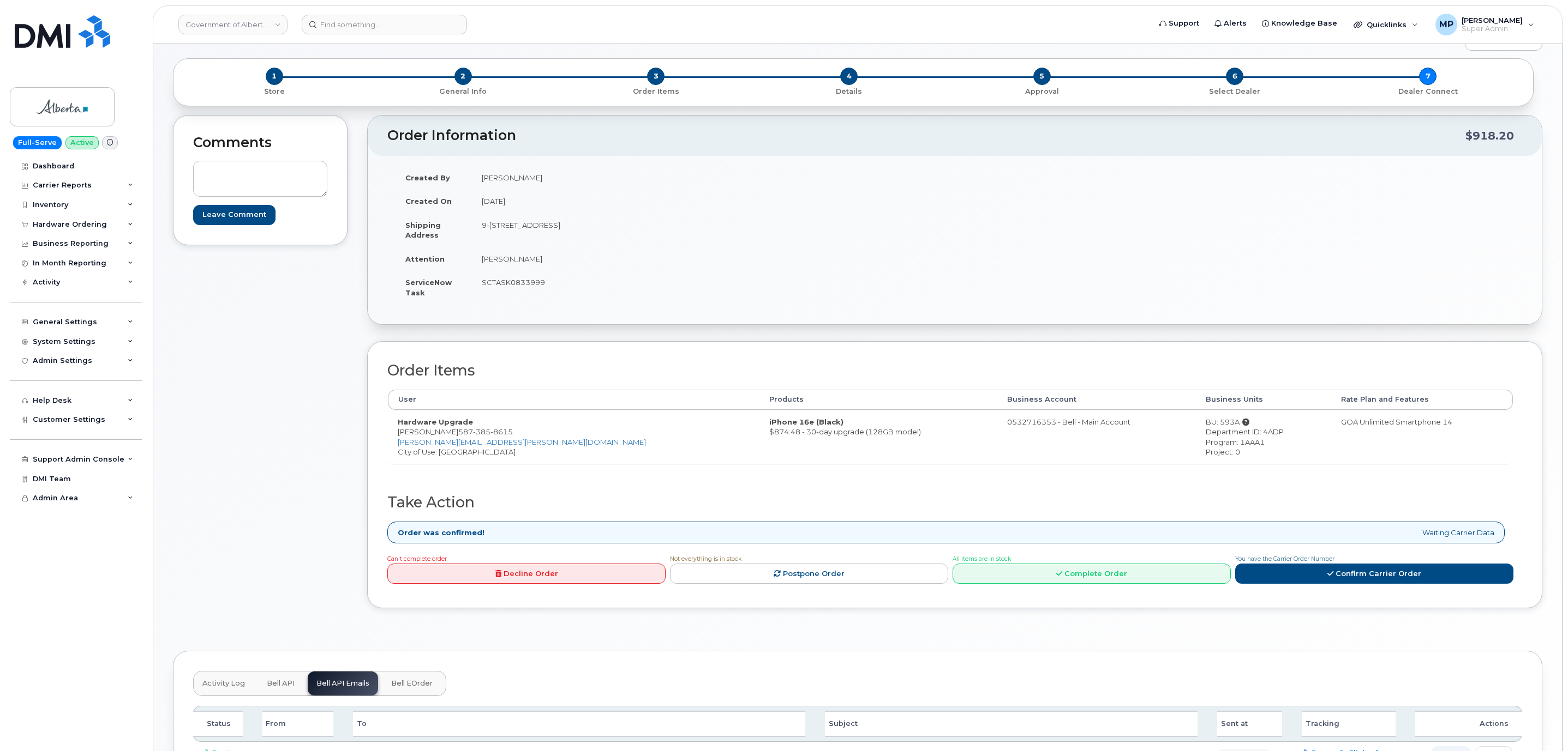
scroll to position [82, 0]
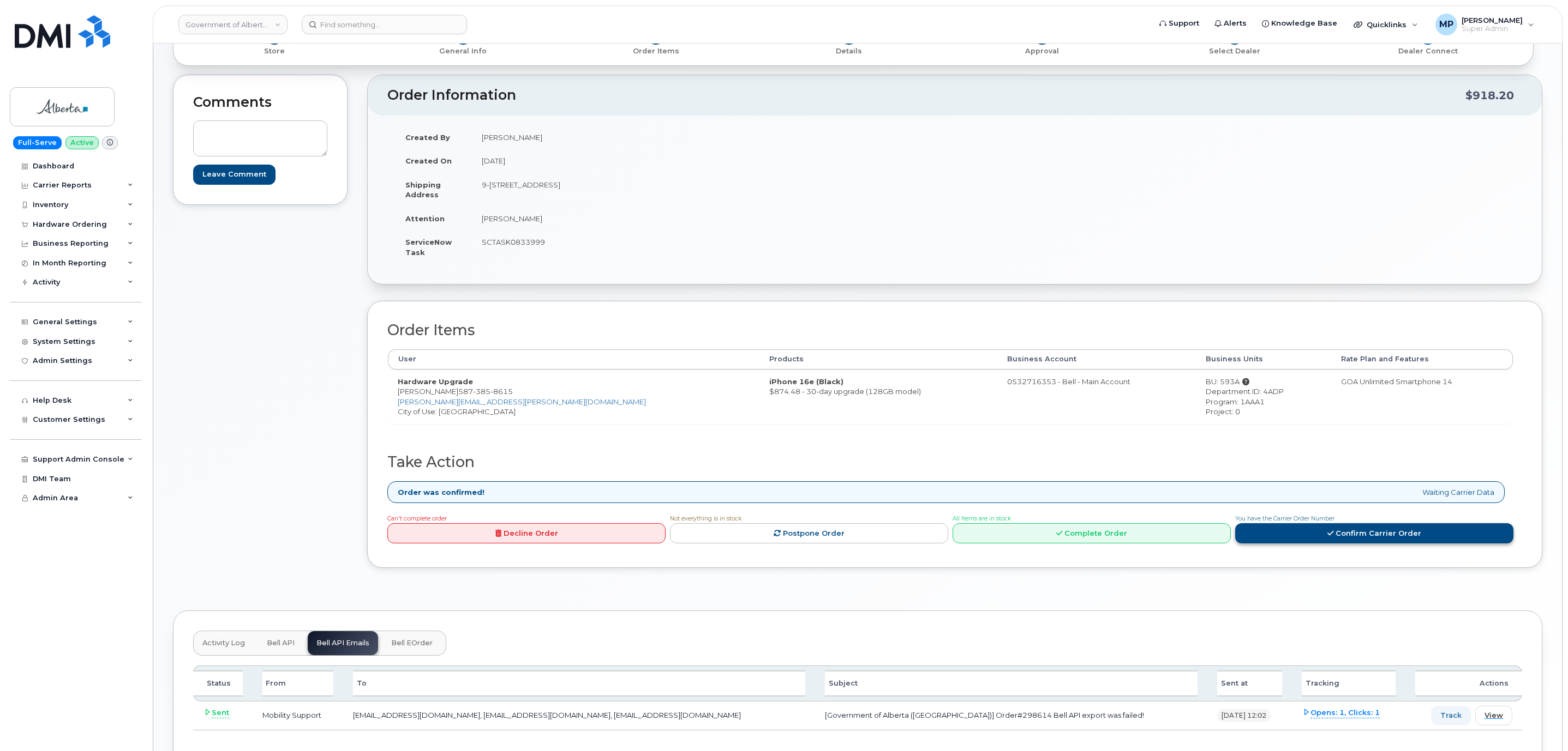
click at [1401, 543] on link "Confirm Carrier Order" at bounding box center [1374, 533] width 278 height 20
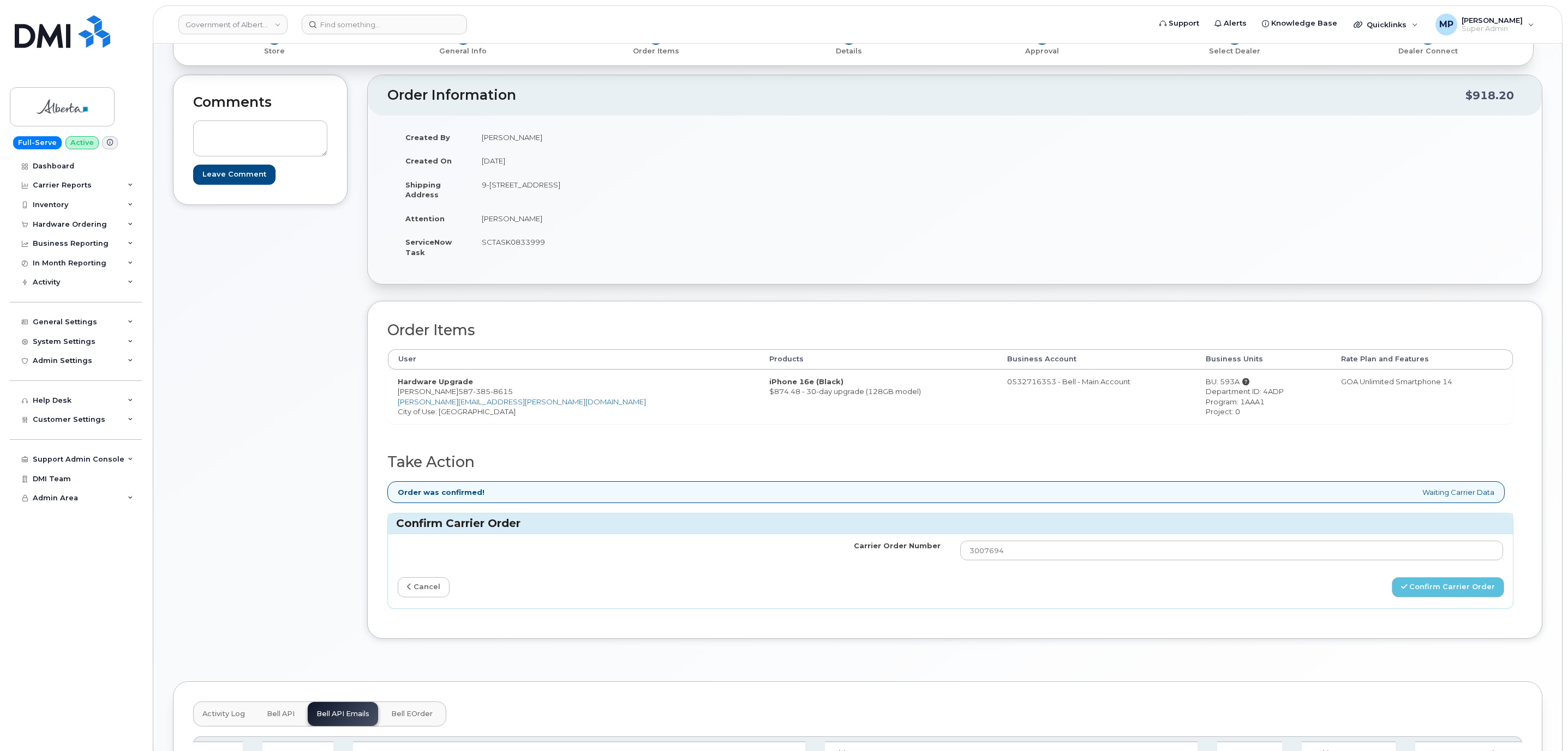
click at [279, 504] on div "Comments Leave Comment" at bounding box center [260, 365] width 175 height 580
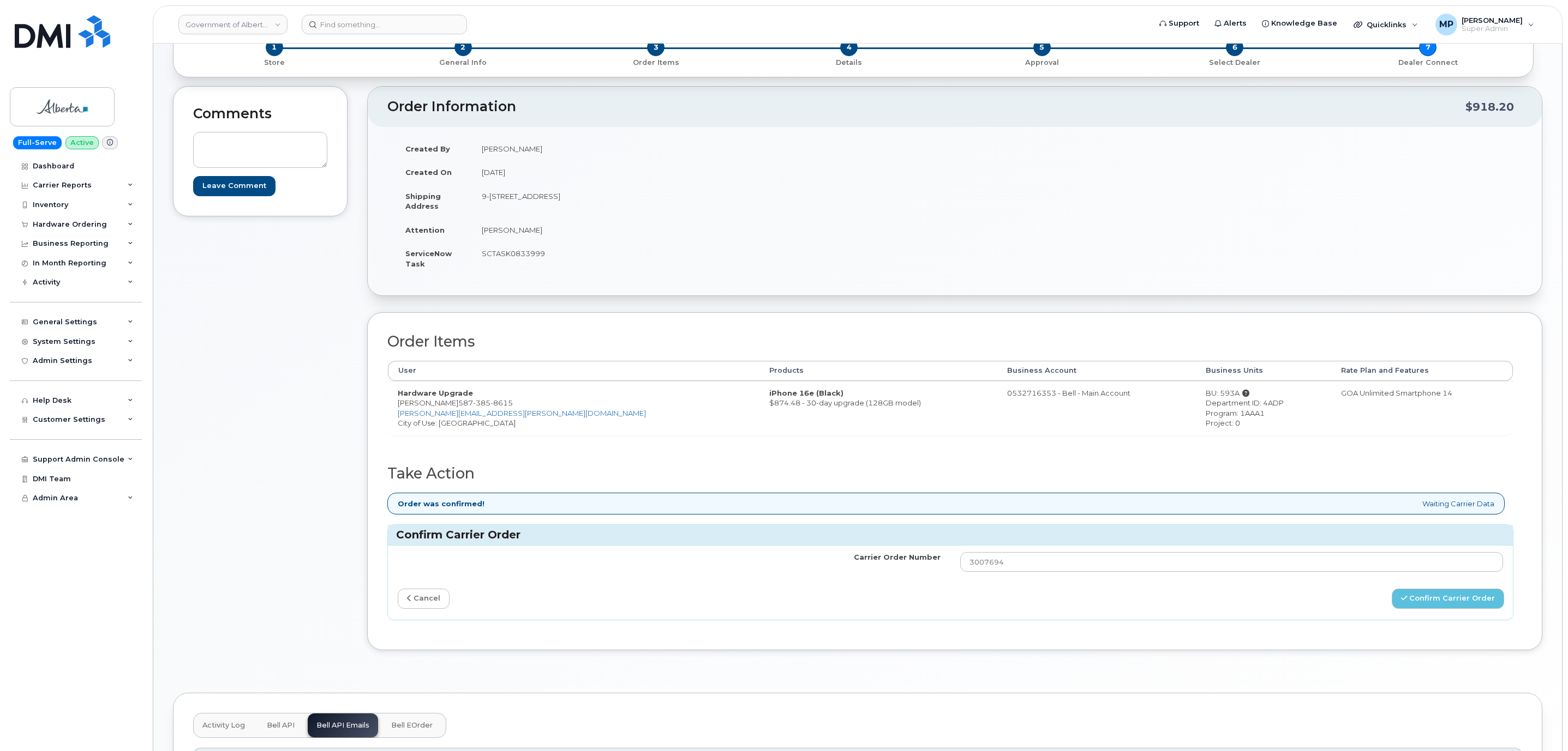
scroll to position [163, 0]
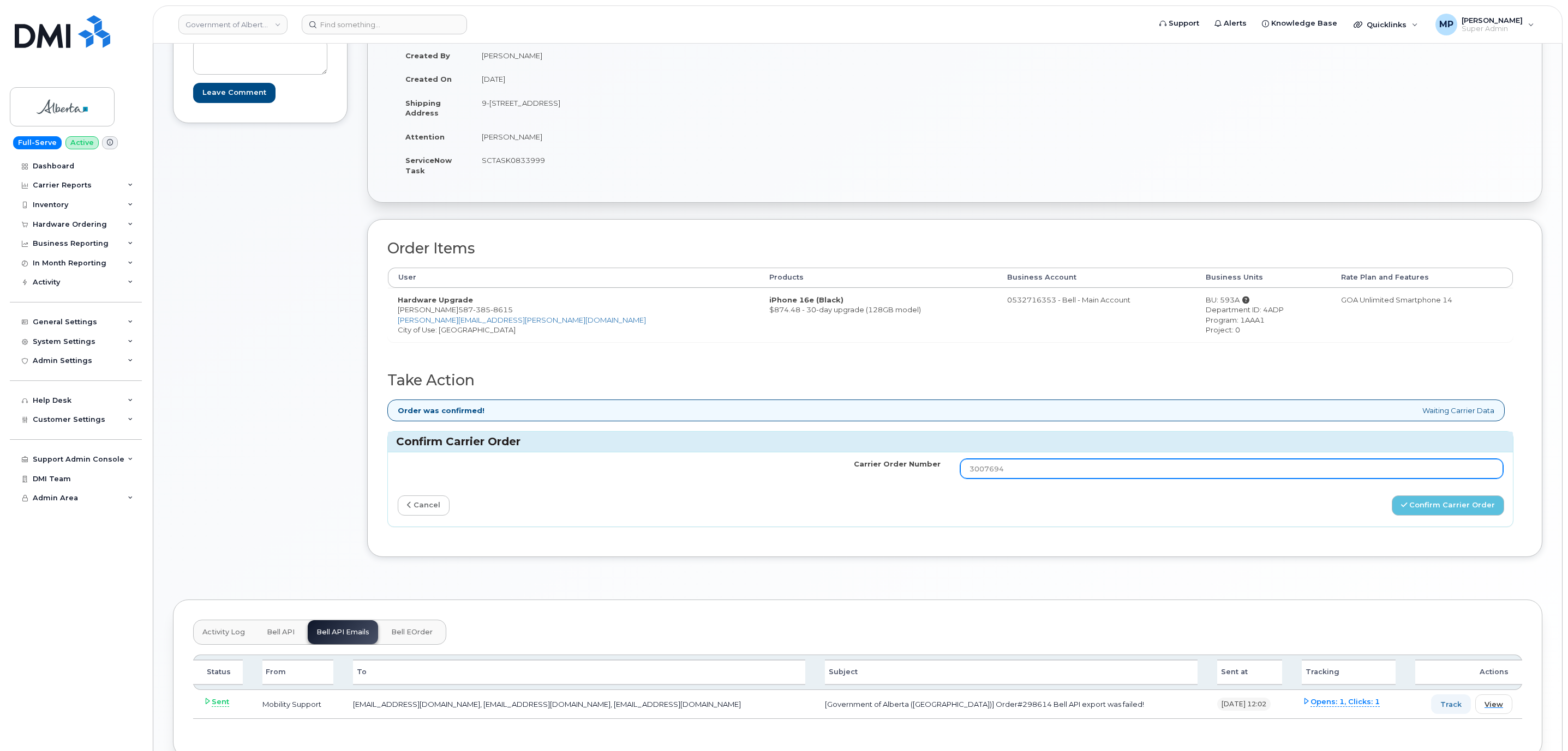
click at [995, 476] on input "3007694" at bounding box center [1231, 469] width 542 height 20
click at [991, 476] on input "3007694" at bounding box center [1231, 469] width 542 height 20
click at [991, 478] on input "3007694" at bounding box center [1231, 469] width 542 height 20
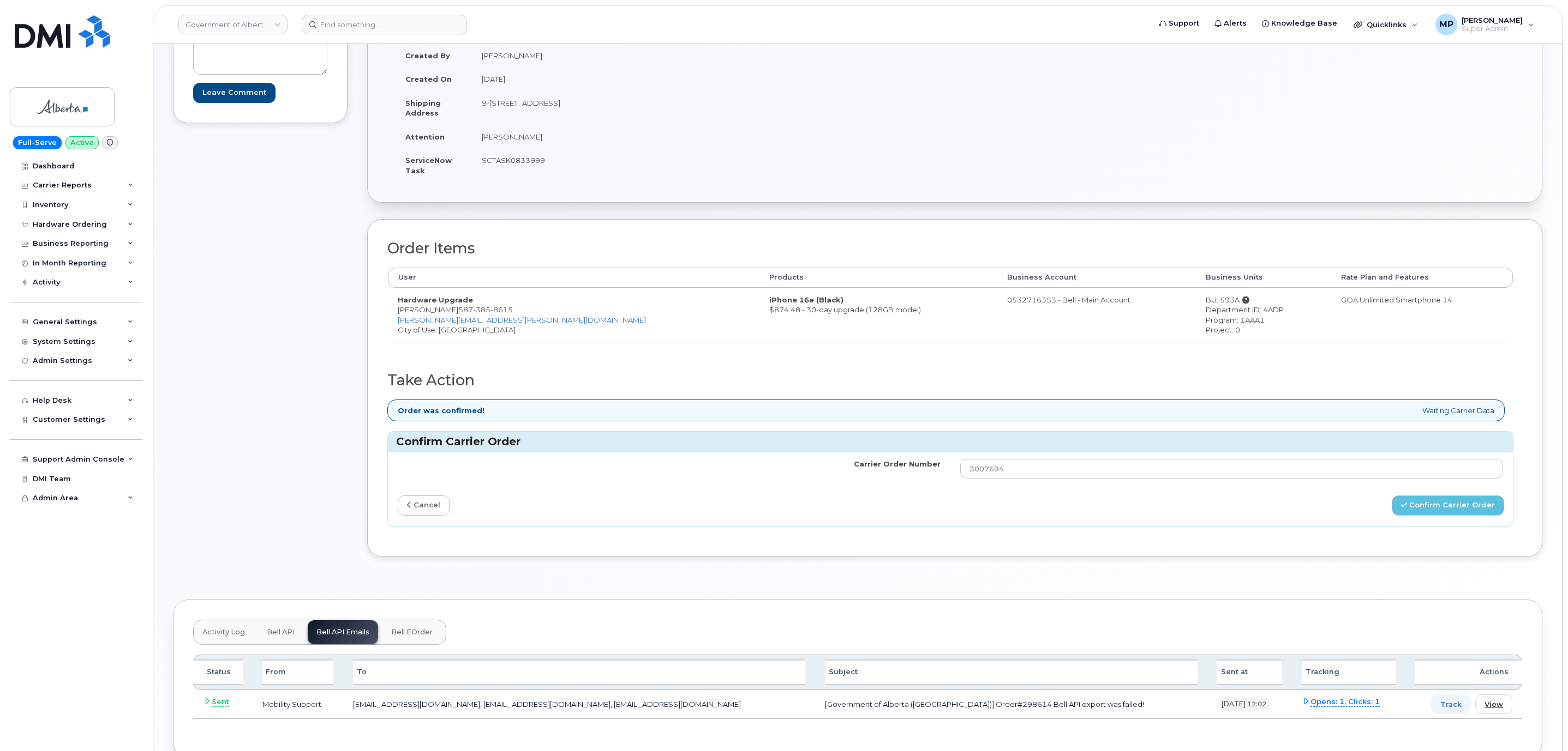
drag, startPoint x: 40, startPoint y: 362, endPoint x: 59, endPoint y: 397, distance: 39.8
click at [41, 362] on div "Admin Settings" at bounding box center [62, 361] width 59 height 9
click at [56, 352] on div "Admin Settings" at bounding box center [76, 361] width 132 height 20
drag, startPoint x: 68, startPoint y: 413, endPoint x: 87, endPoint y: 489, distance: 78.3
click at [69, 413] on div "Customer Settings" at bounding box center [76, 419] width 132 height 20
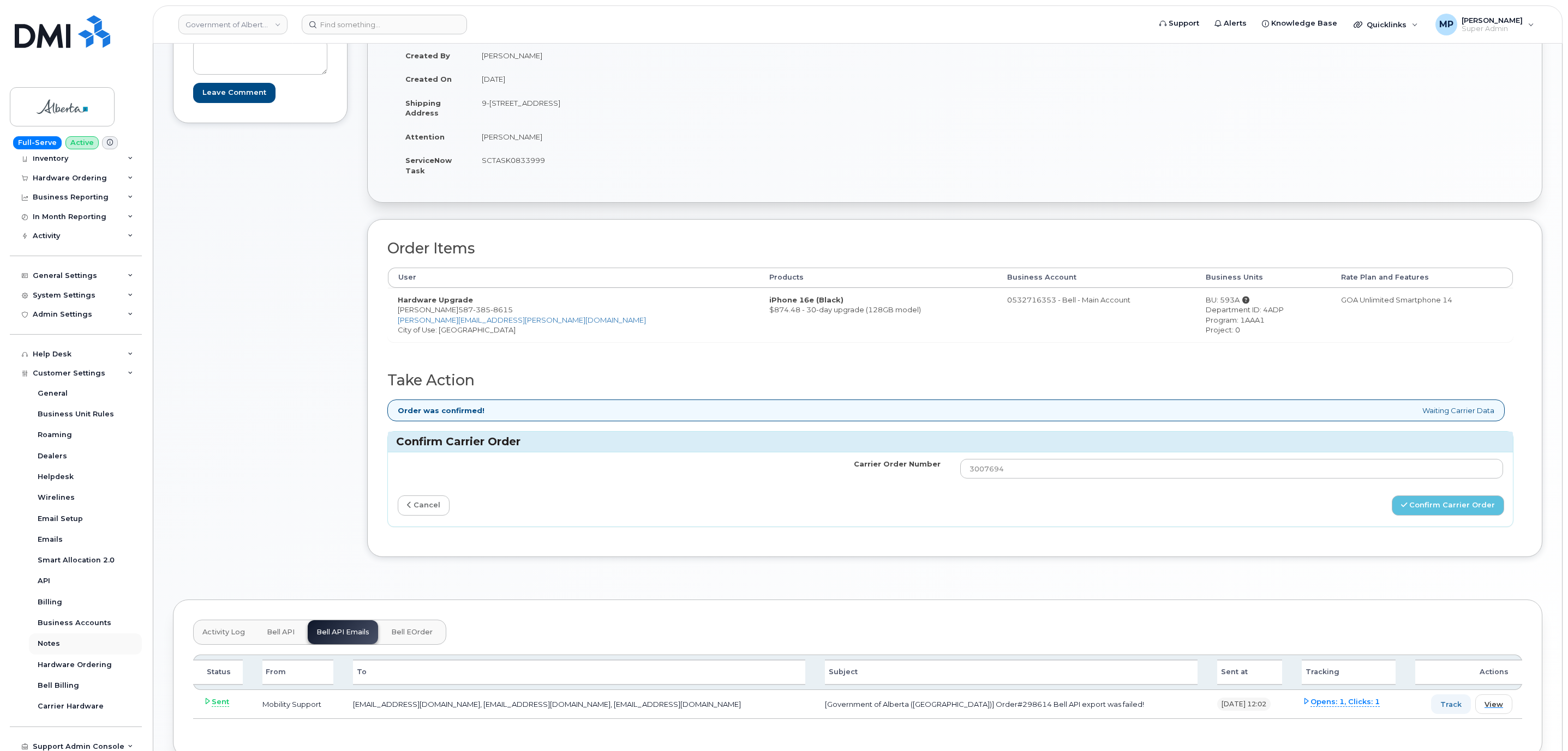
scroll to position [90, 0]
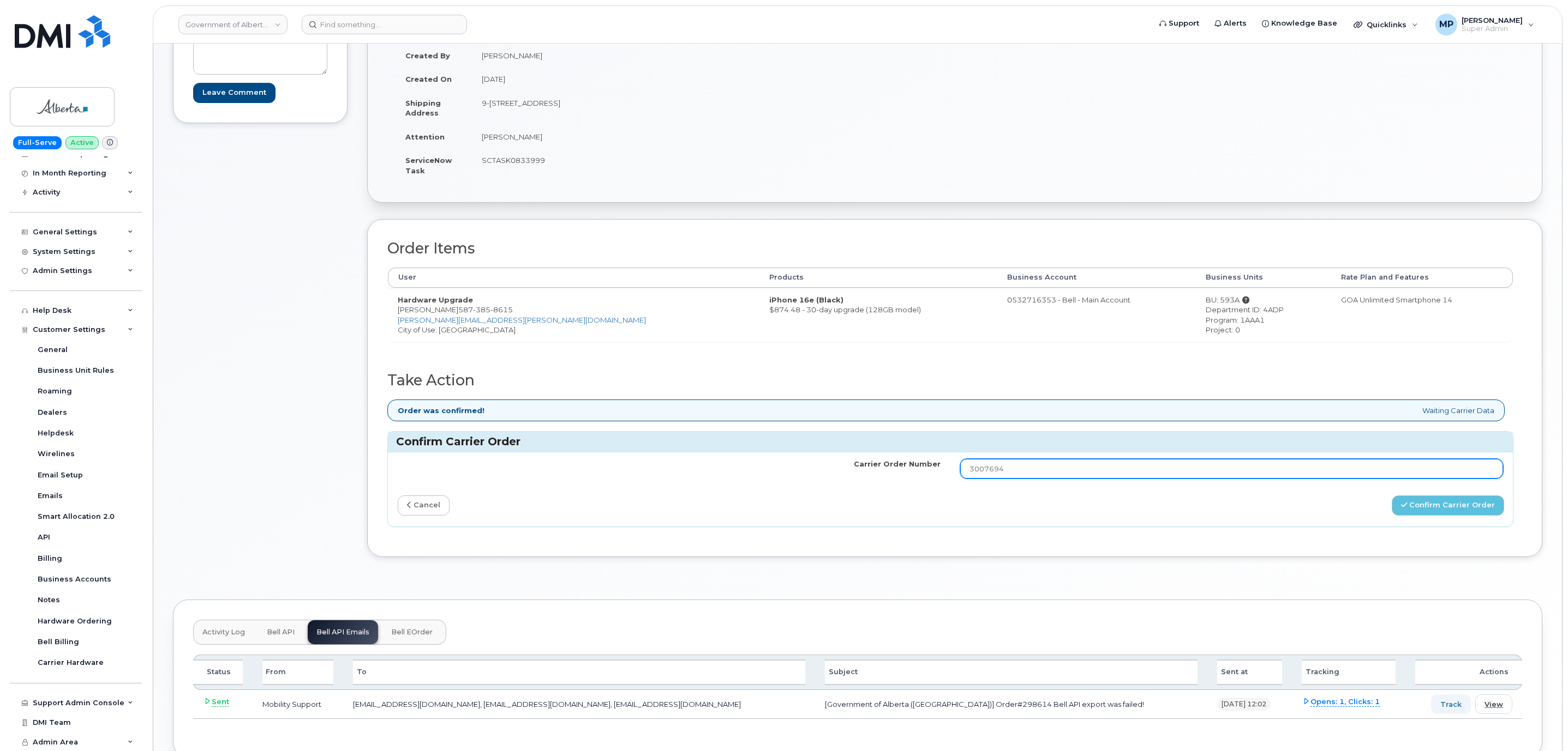
click at [986, 476] on input "3007694" at bounding box center [1231, 469] width 542 height 20
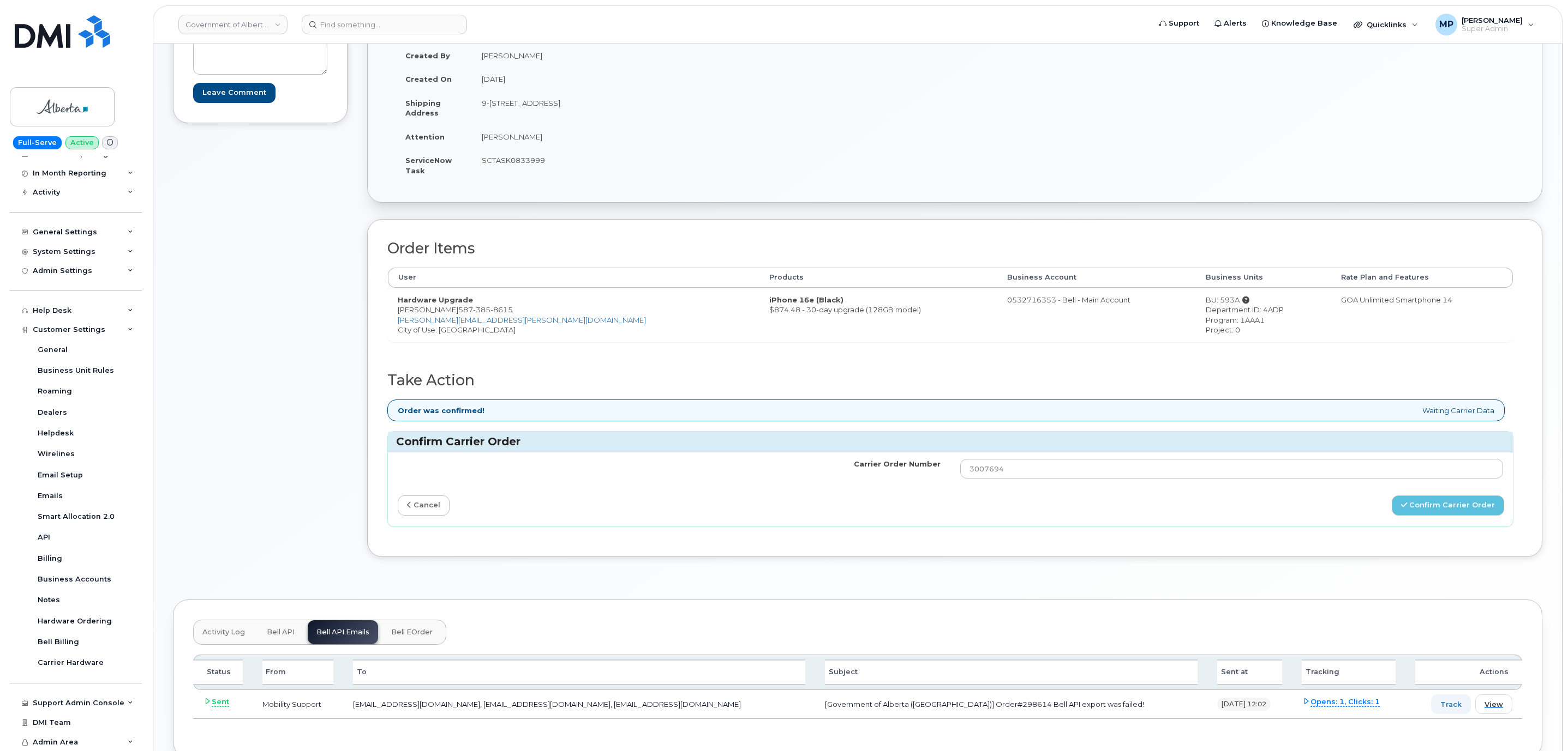
drag, startPoint x: 252, startPoint y: 460, endPoint x: 259, endPoint y: 457, distance: 7.6
click at [255, 458] on div "Comments Leave Comment" at bounding box center [260, 283] width 175 height 580
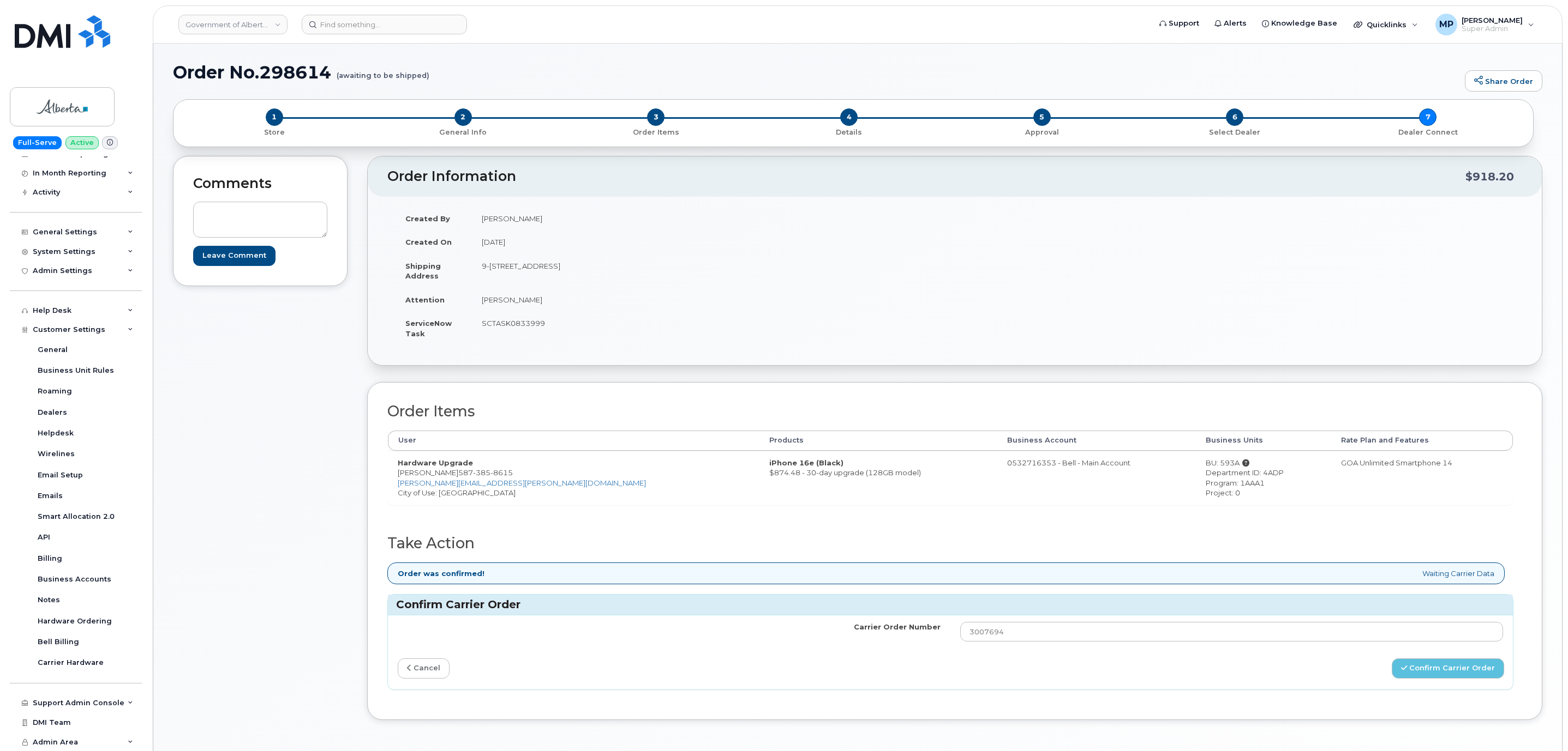
scroll to position [0, 0]
click at [305, 527] on div "Comments Leave Comment" at bounding box center [260, 447] width 175 height 580
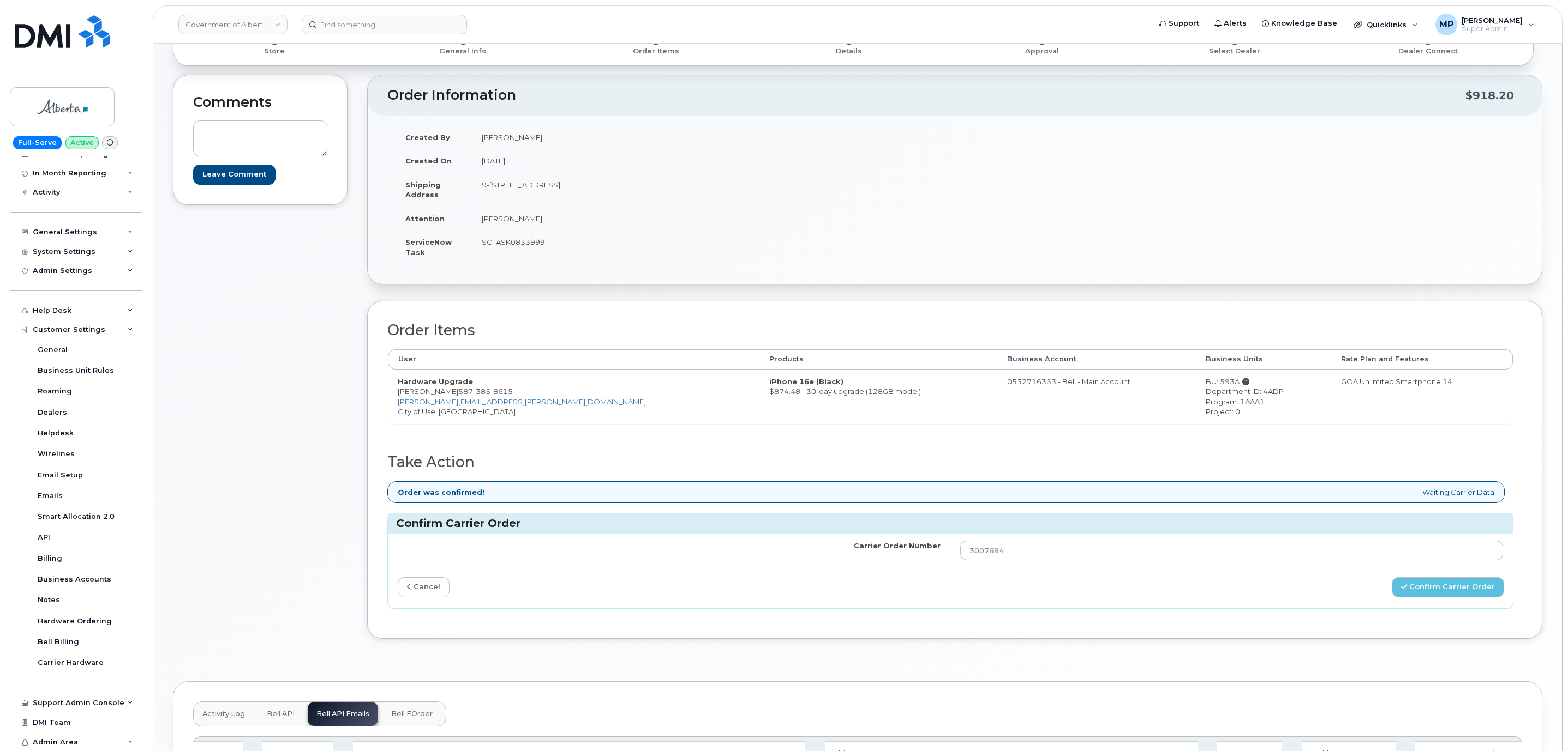
scroll to position [163, 0]
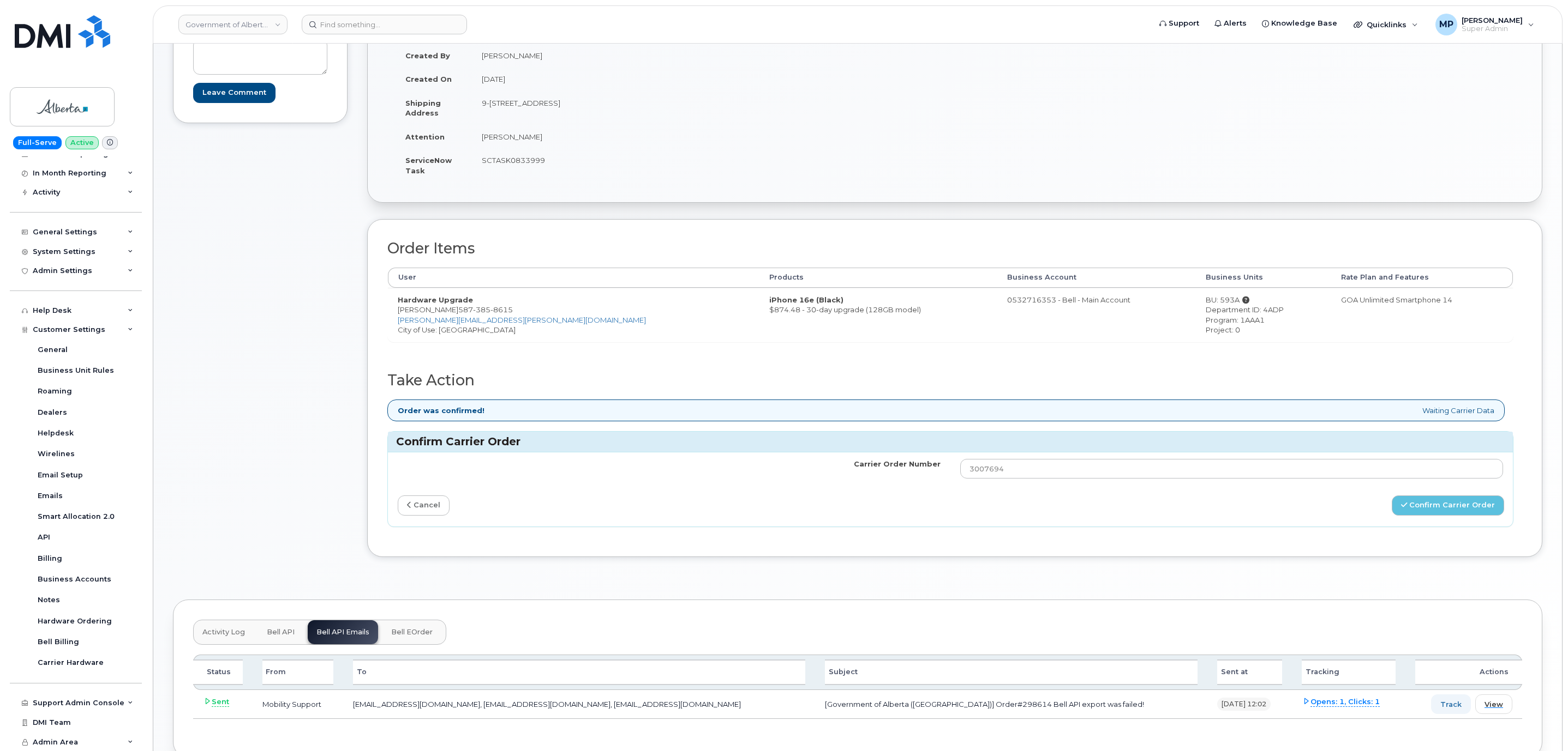
drag, startPoint x: 682, startPoint y: 299, endPoint x: 589, endPoint y: 306, distance: 93.3
click at [589, 306] on tr "Hardware Upgrade Alex Thomas 587 385 8615 Alex.Thomas@gov.ab.ca City of Use: Ed…" at bounding box center [950, 315] width 1125 height 54
click at [760, 303] on td "iPhone 16e (Black) $874.48 - 30-day upgrade (128GB model)" at bounding box center [878, 315] width 237 height 54
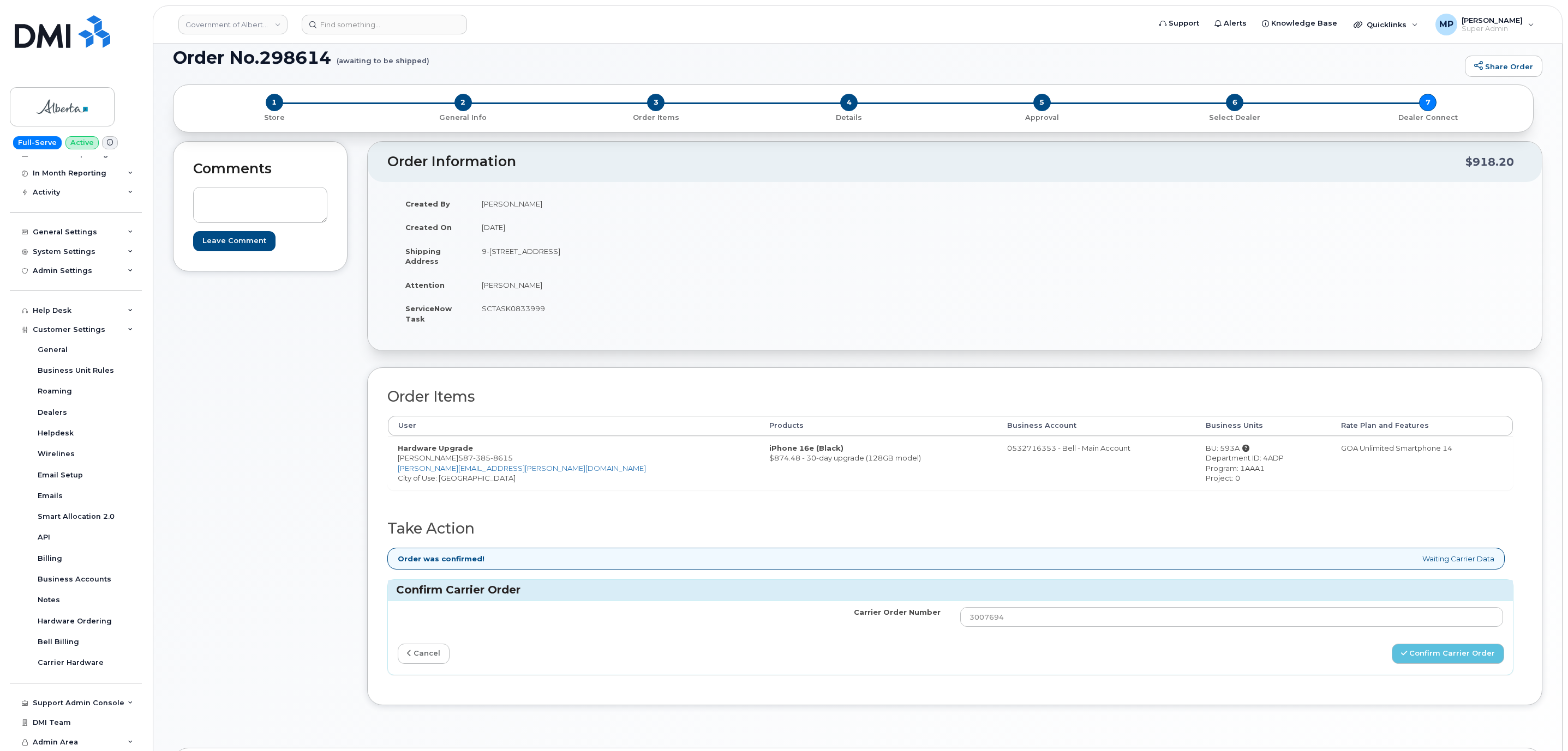
scroll to position [0, 0]
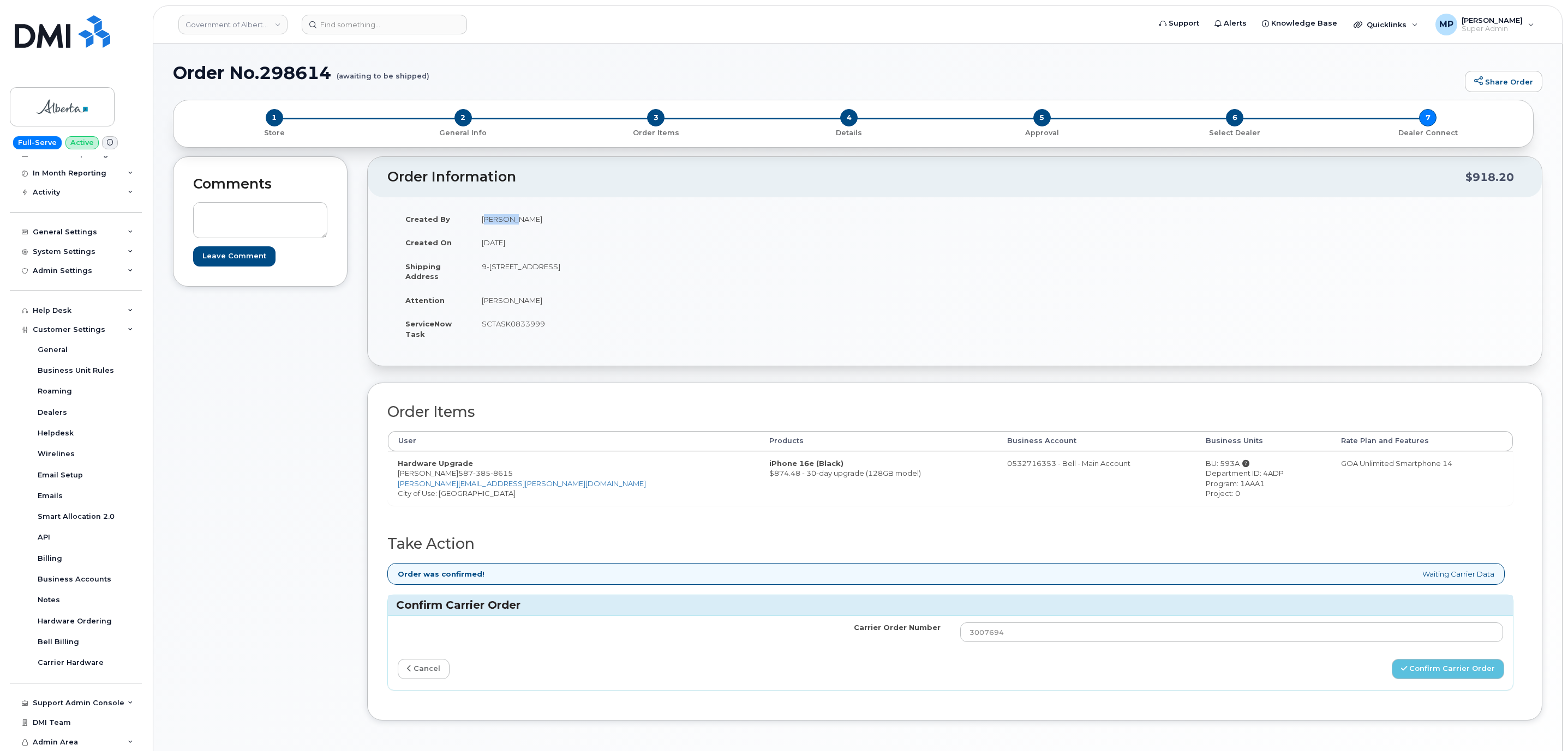
drag, startPoint x: 481, startPoint y: 221, endPoint x: 564, endPoint y: 218, distance: 83.1
click at [564, 218] on td "Kay Mah" at bounding box center [709, 219] width 475 height 24
click at [422, 674] on link "cancel" at bounding box center [424, 669] width 52 height 20
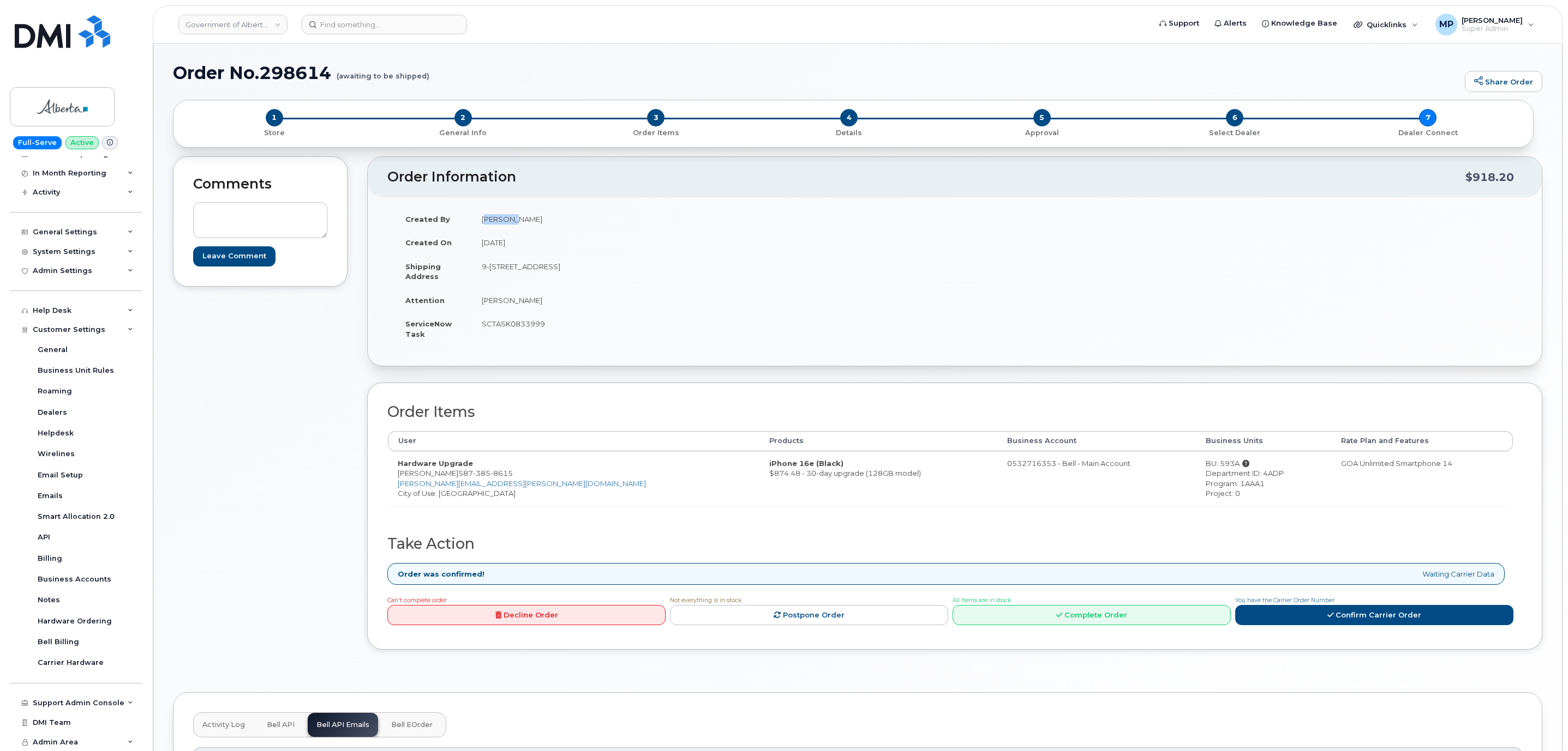
drag, startPoint x: 651, startPoint y: 471, endPoint x: 598, endPoint y: 470, distance: 53.0
click at [760, 470] on td "iPhone 16e (Black) $874.48 - 30-day upgrade (128GB model)" at bounding box center [878, 478] width 237 height 54
drag, startPoint x: 496, startPoint y: 418, endPoint x: 368, endPoint y: 418, distance: 128.0
click at [378, 421] on div "Order Items User Products Business Account Business Units Rate Plan and Feature…" at bounding box center [954, 516] width 1175 height 267
drag, startPoint x: 601, startPoint y: 465, endPoint x: 696, endPoint y: 470, distance: 95.1
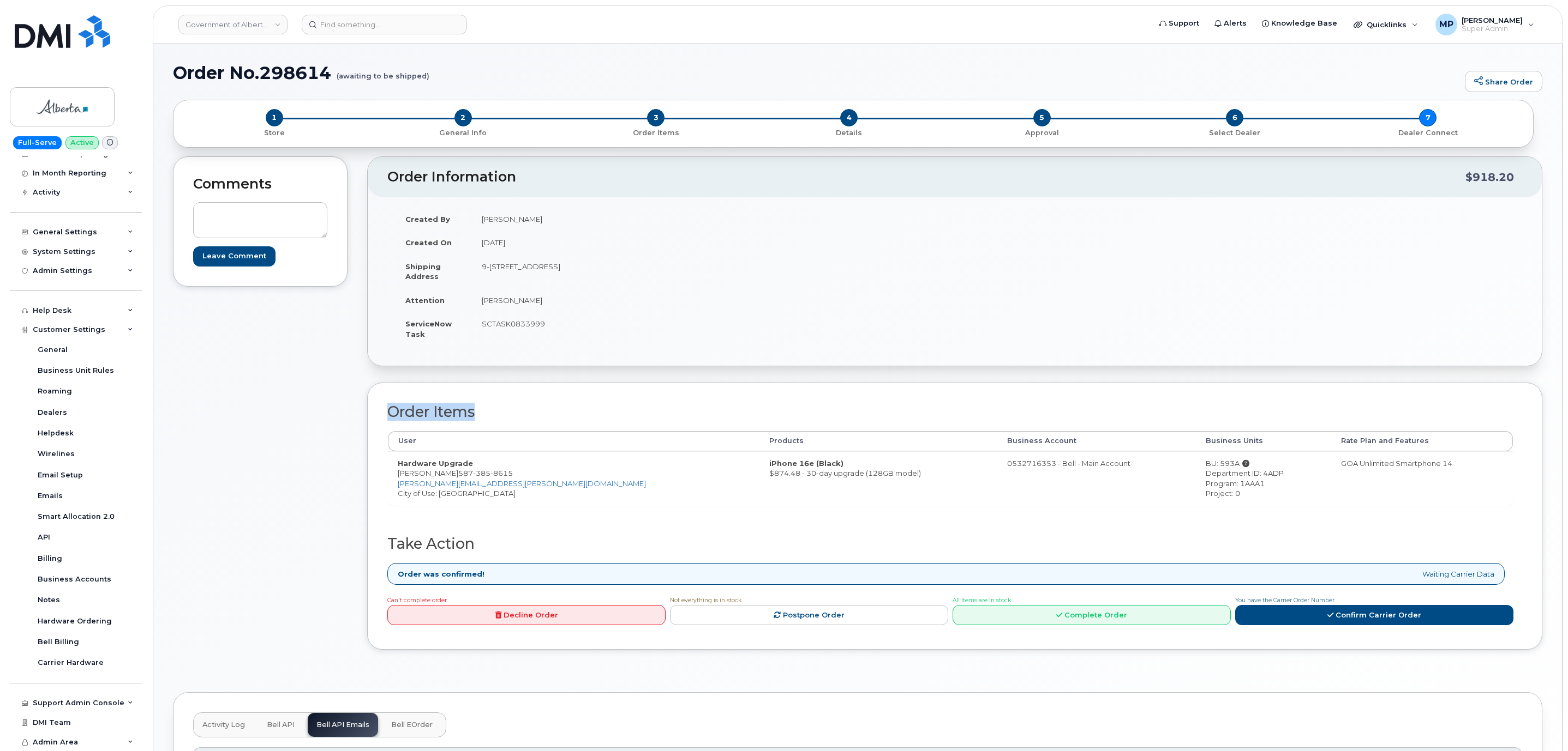
click at [760, 470] on td "iPhone 16e (Black) $874.48 - 30-day upgrade (128GB model)" at bounding box center [878, 478] width 237 height 54
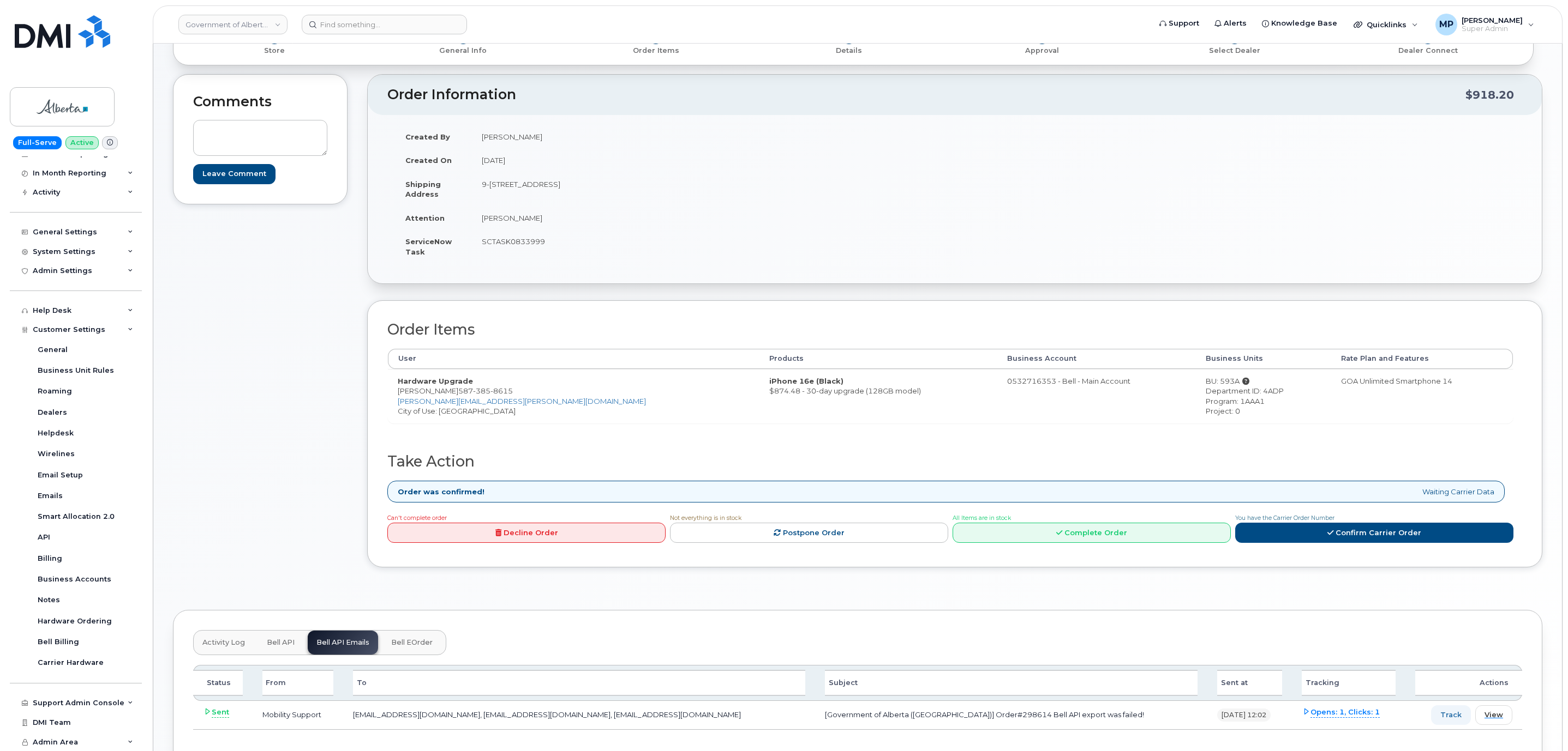
scroll to position [161, 0]
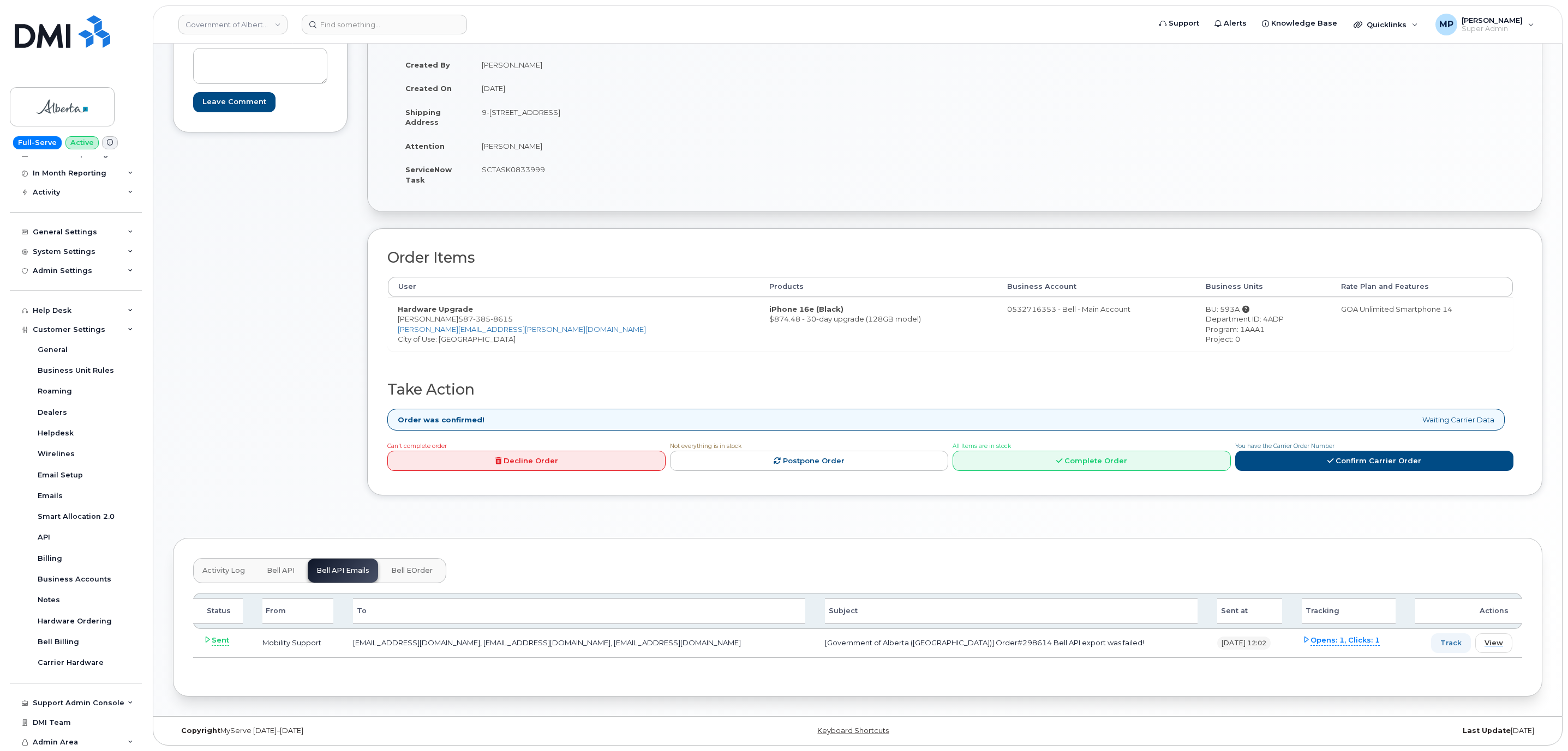
click at [226, 567] on span "Activity Log" at bounding box center [224, 571] width 42 height 9
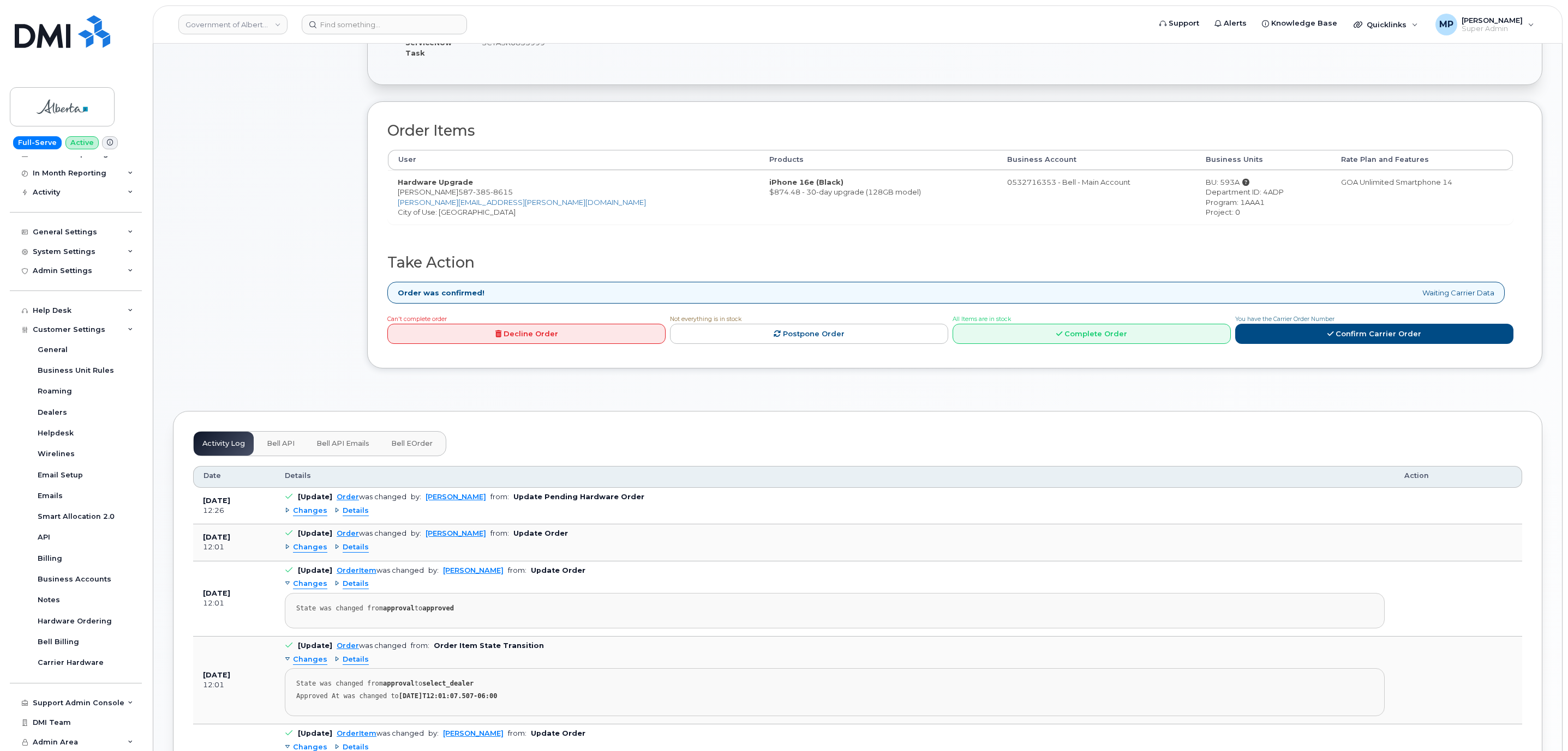
scroll to position [406, 0]
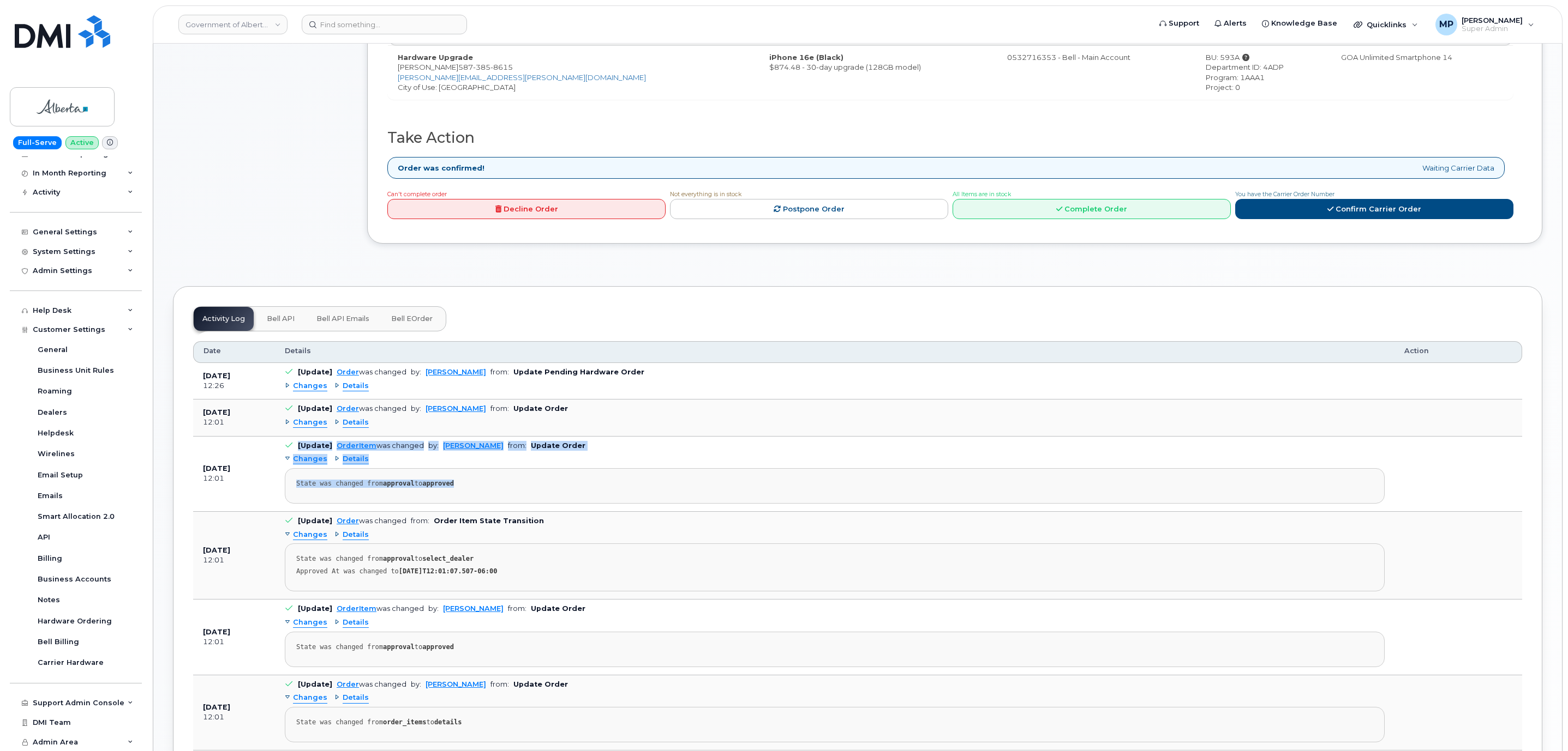
drag, startPoint x: 468, startPoint y: 493, endPoint x: 267, endPoint y: 494, distance: 201.0
click at [268, 512] on tr "Aug 19, 2025 12:01 [Update] OrderItem was changed by: Kay Mah from: Update Orde…" at bounding box center [857, 556] width 1329 height 88
click at [223, 428] on div "12:01" at bounding box center [234, 423] width 62 height 10
drag, startPoint x: 223, startPoint y: 432, endPoint x: 198, endPoint y: 421, distance: 27.3
click at [198, 421] on td "Aug 19, 2025 12:01" at bounding box center [233, 418] width 82 height 37
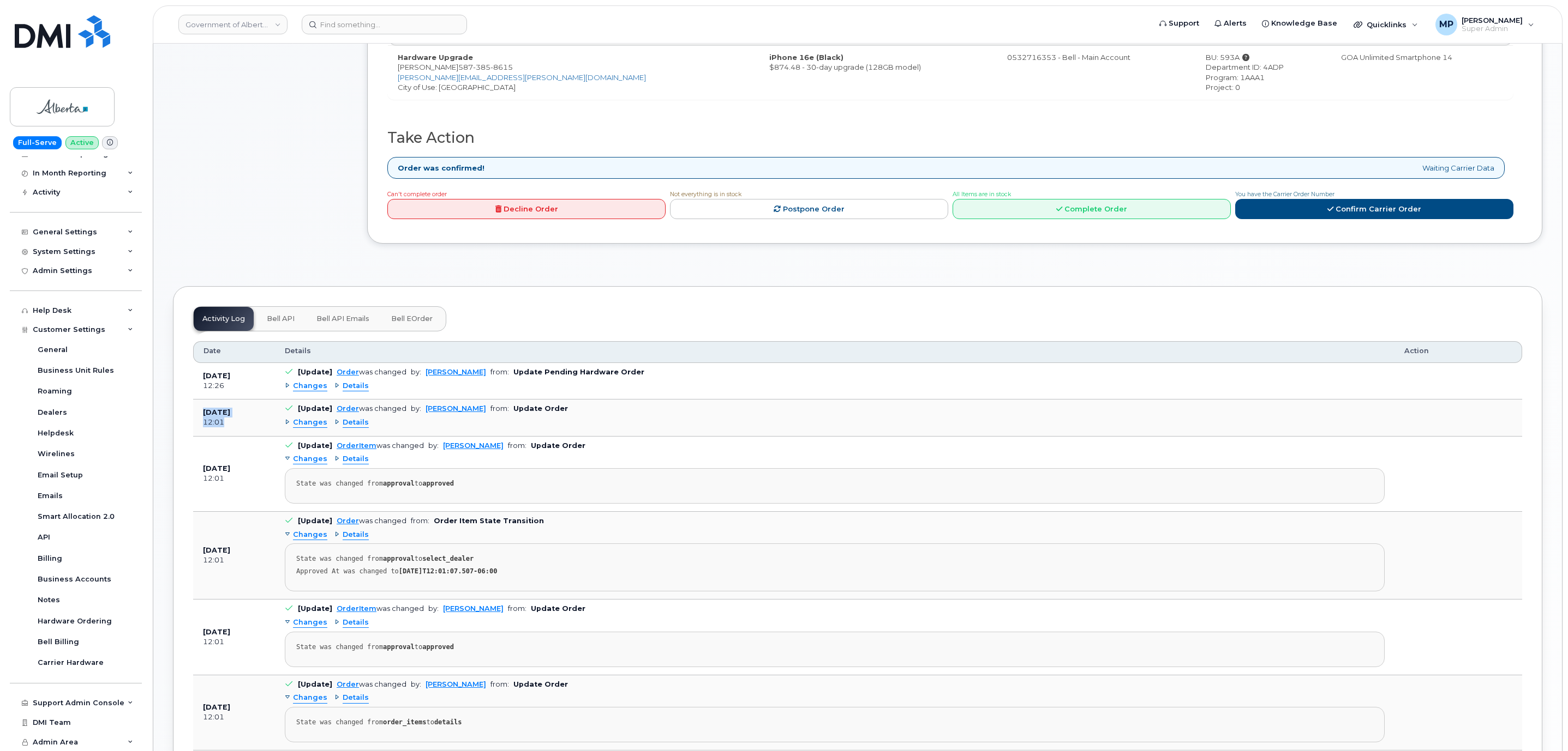
click at [234, 428] on div "12:01" at bounding box center [234, 423] width 62 height 10
drag, startPoint x: 231, startPoint y: 395, endPoint x: 185, endPoint y: 381, distance: 48.1
click at [205, 417] on b "Aug 19, 2025" at bounding box center [217, 412] width 28 height 8
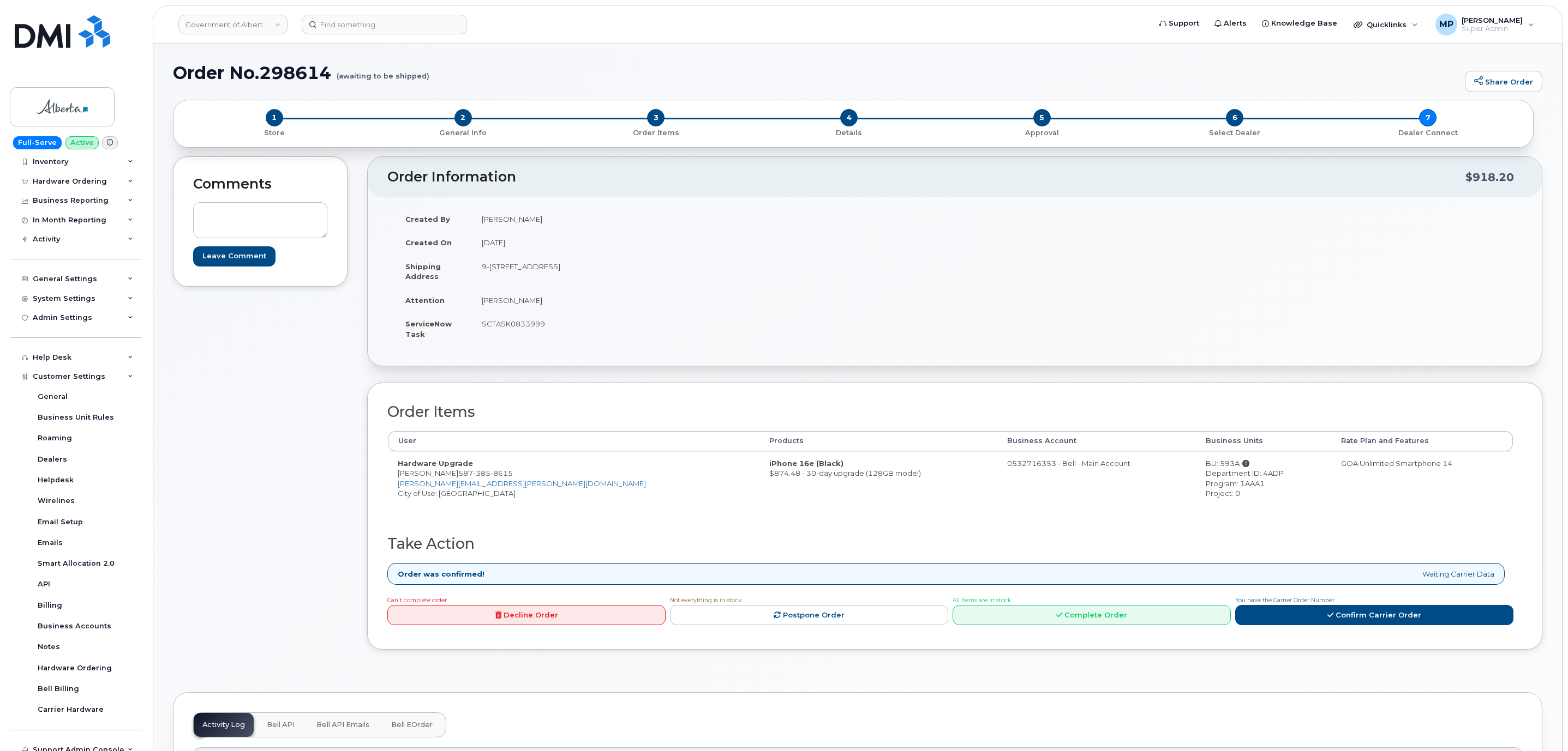
scroll to position [0, 0]
click at [61, 202] on div "Inventory" at bounding box center [50, 205] width 36 height 9
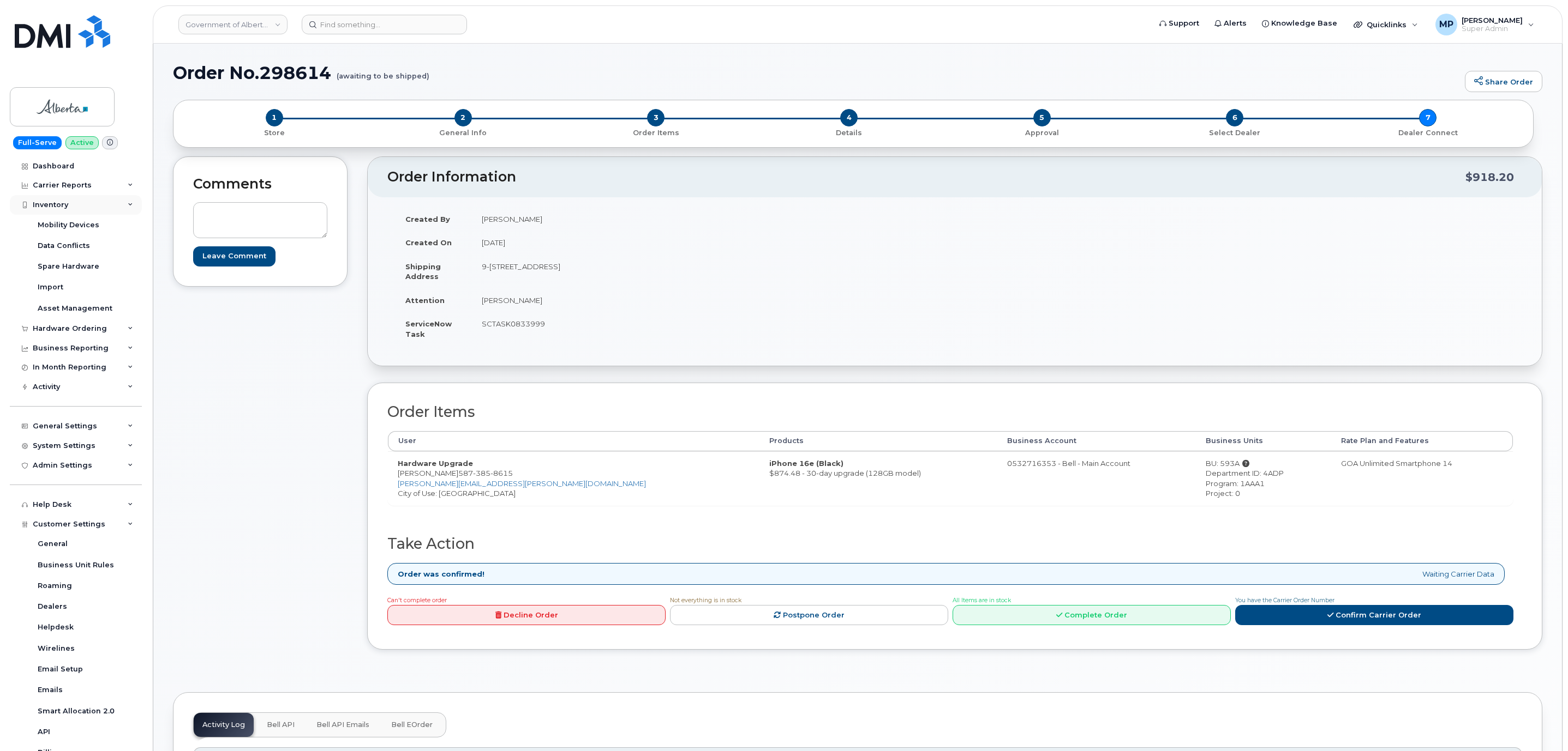
click at [58, 203] on div "Inventory" at bounding box center [50, 205] width 36 height 9
click at [50, 201] on div "Inventory" at bounding box center [50, 205] width 36 height 9
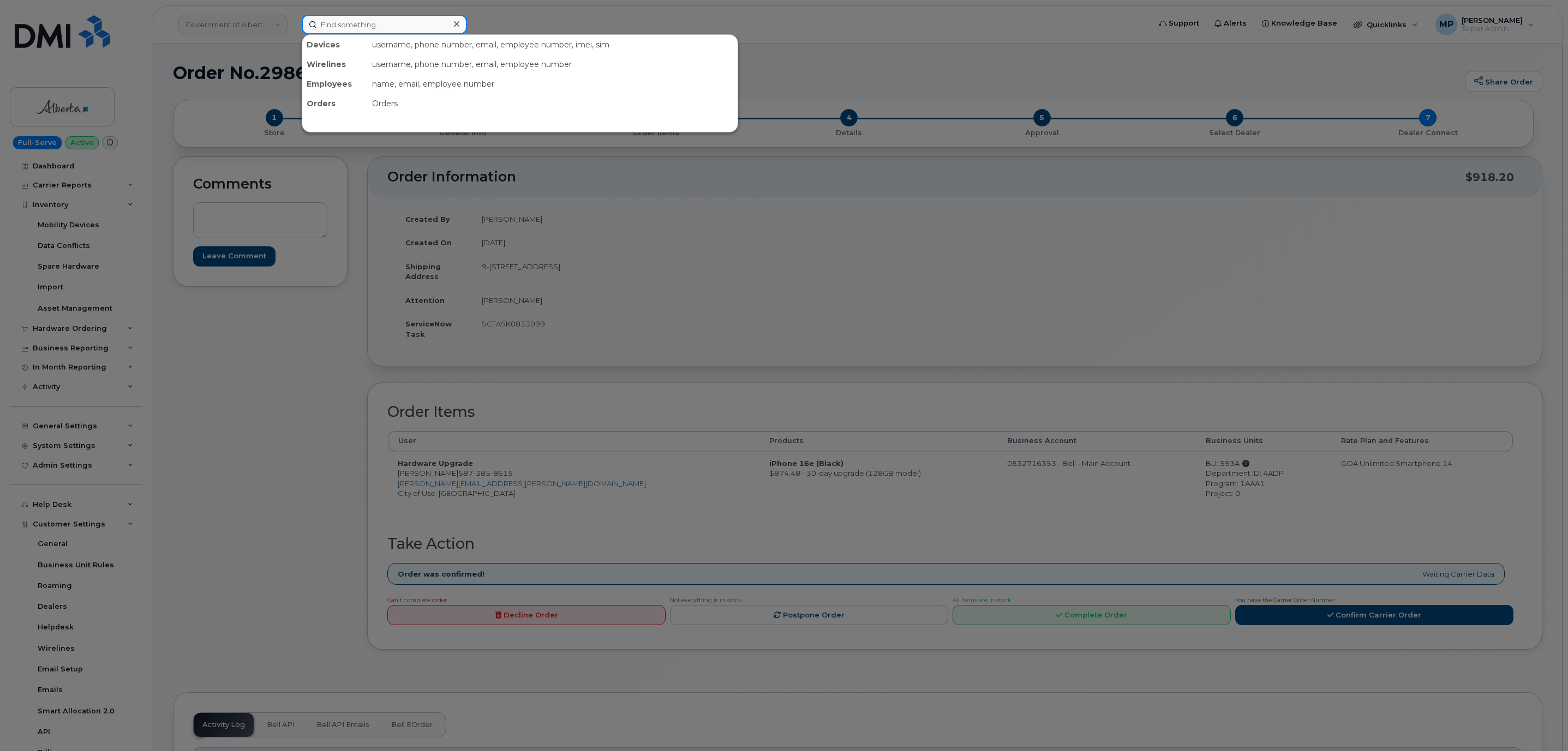
click at [368, 24] on input at bounding box center [384, 24] width 165 height 20
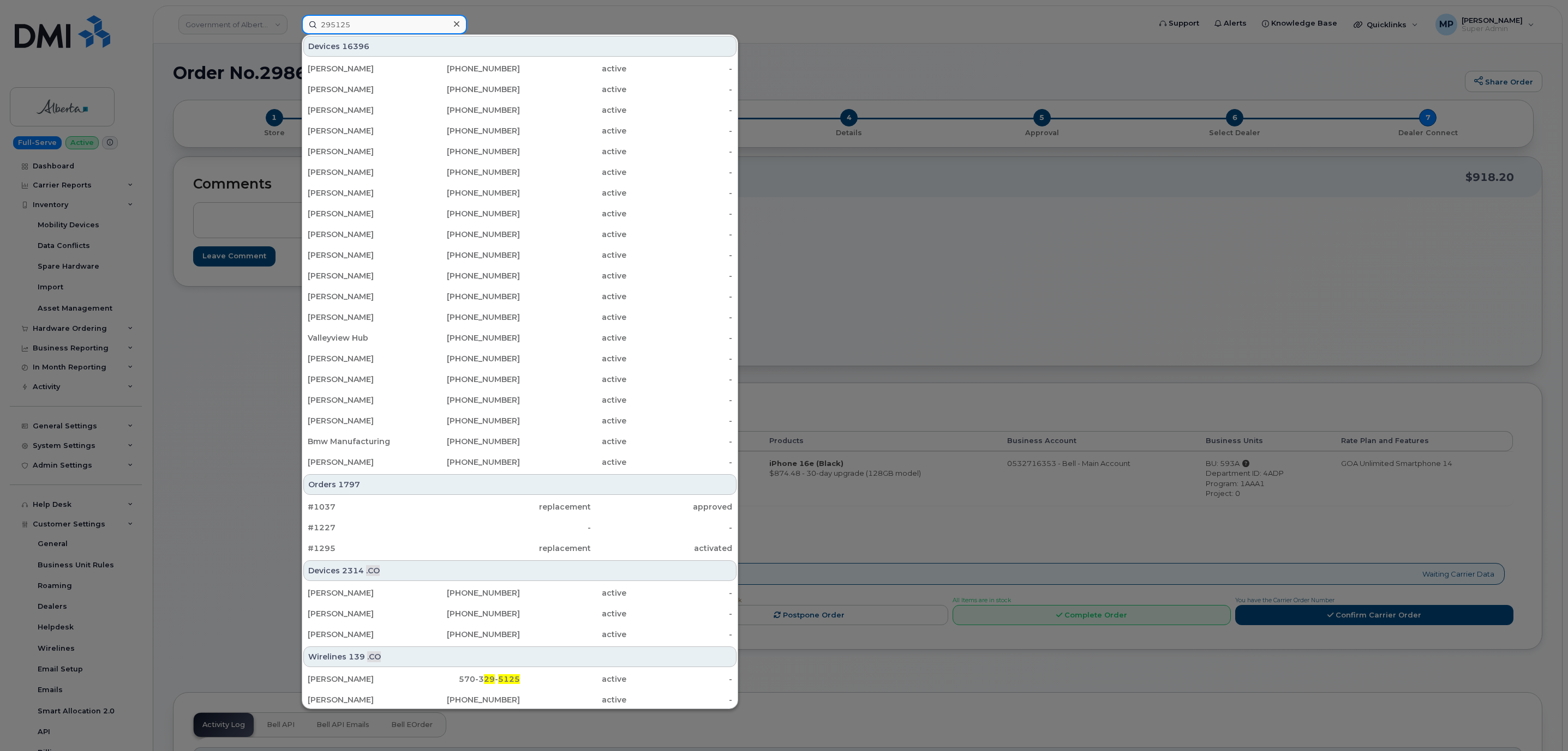
type input "295125"
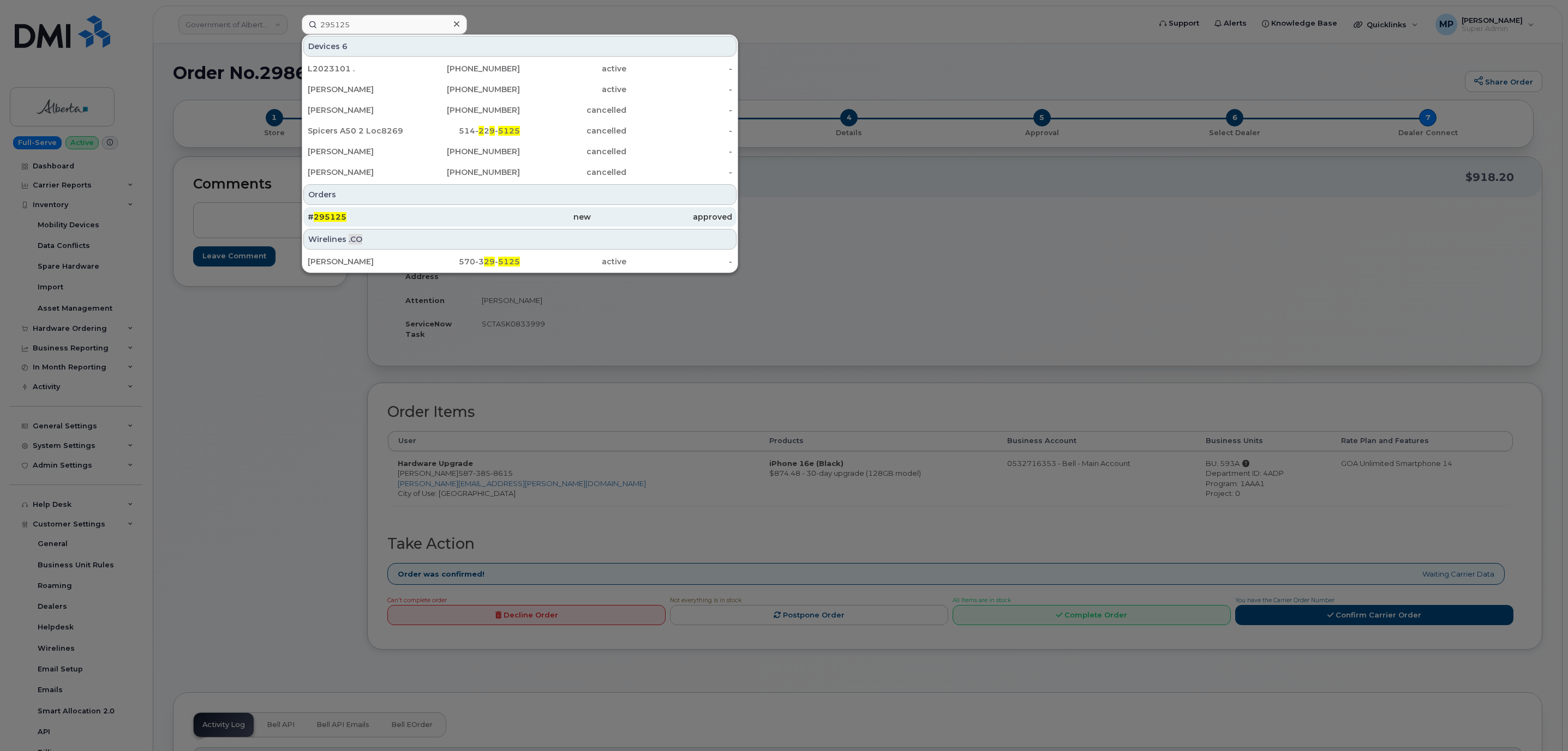
click at [324, 218] on span "295125" at bounding box center [330, 217] width 33 height 10
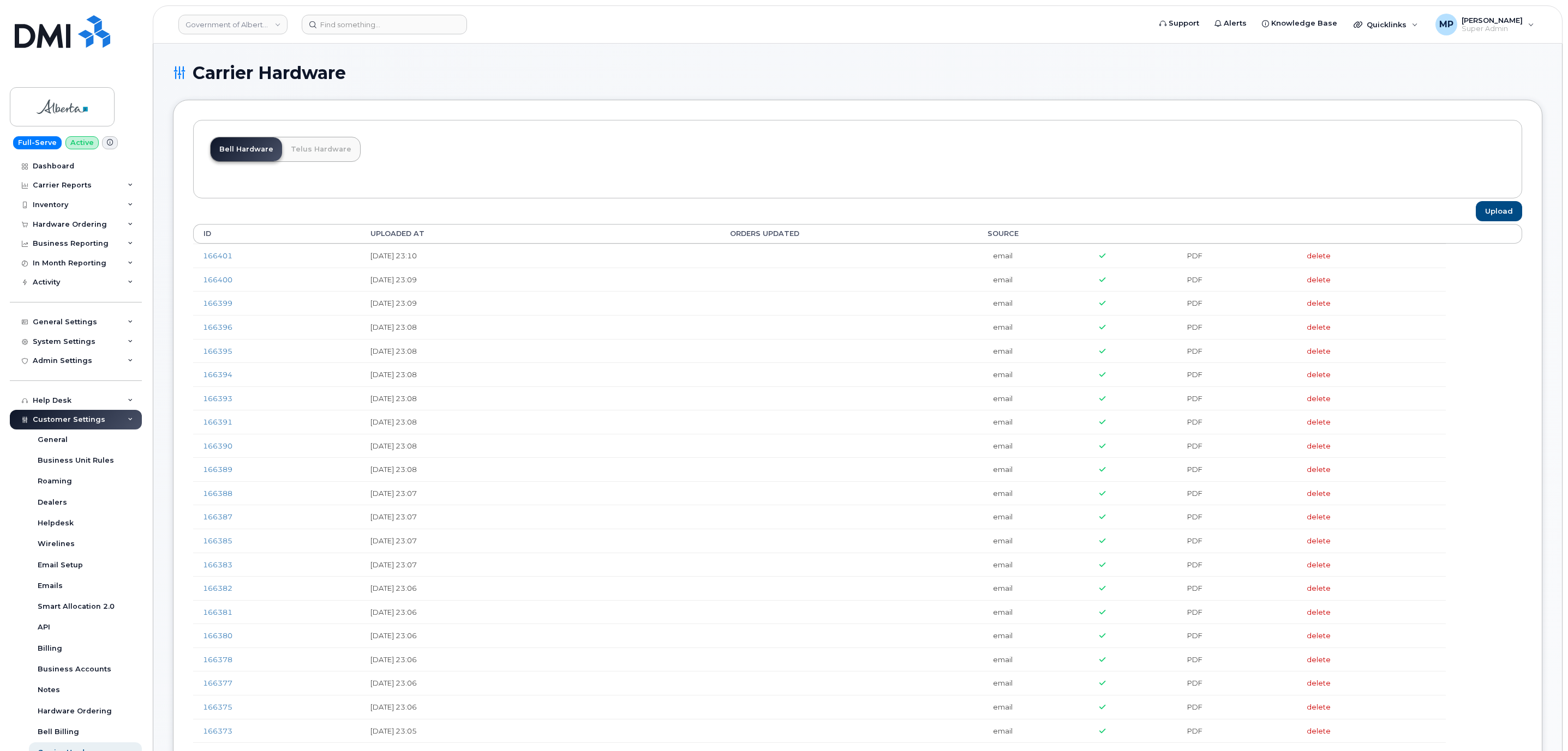
drag, startPoint x: 220, startPoint y: 258, endPoint x: 609, endPoint y: 160, distance: 401.2
click at [609, 160] on div "Bell Hardware Telus Hardware" at bounding box center [857, 159] width 1329 height 79
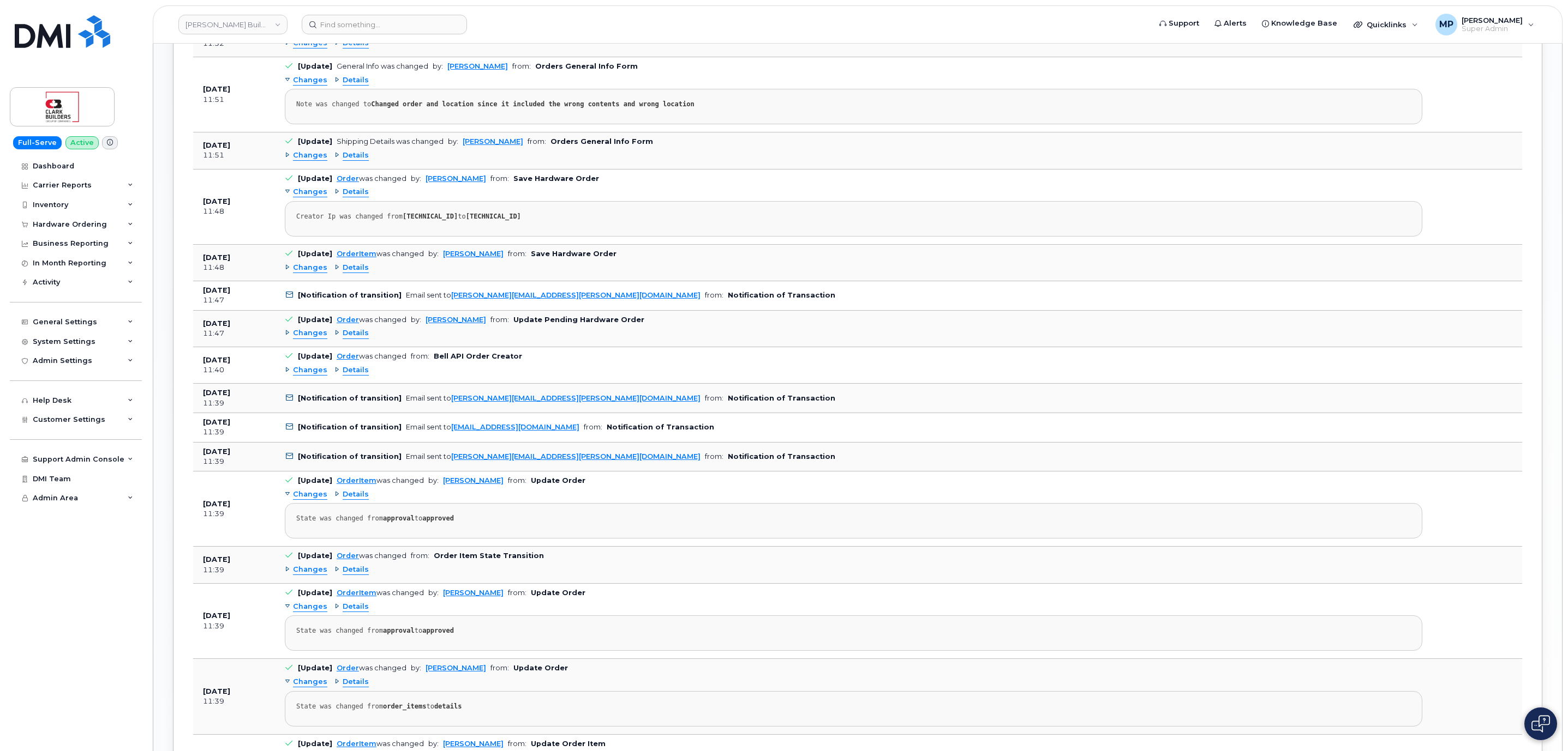
scroll to position [1145, 0]
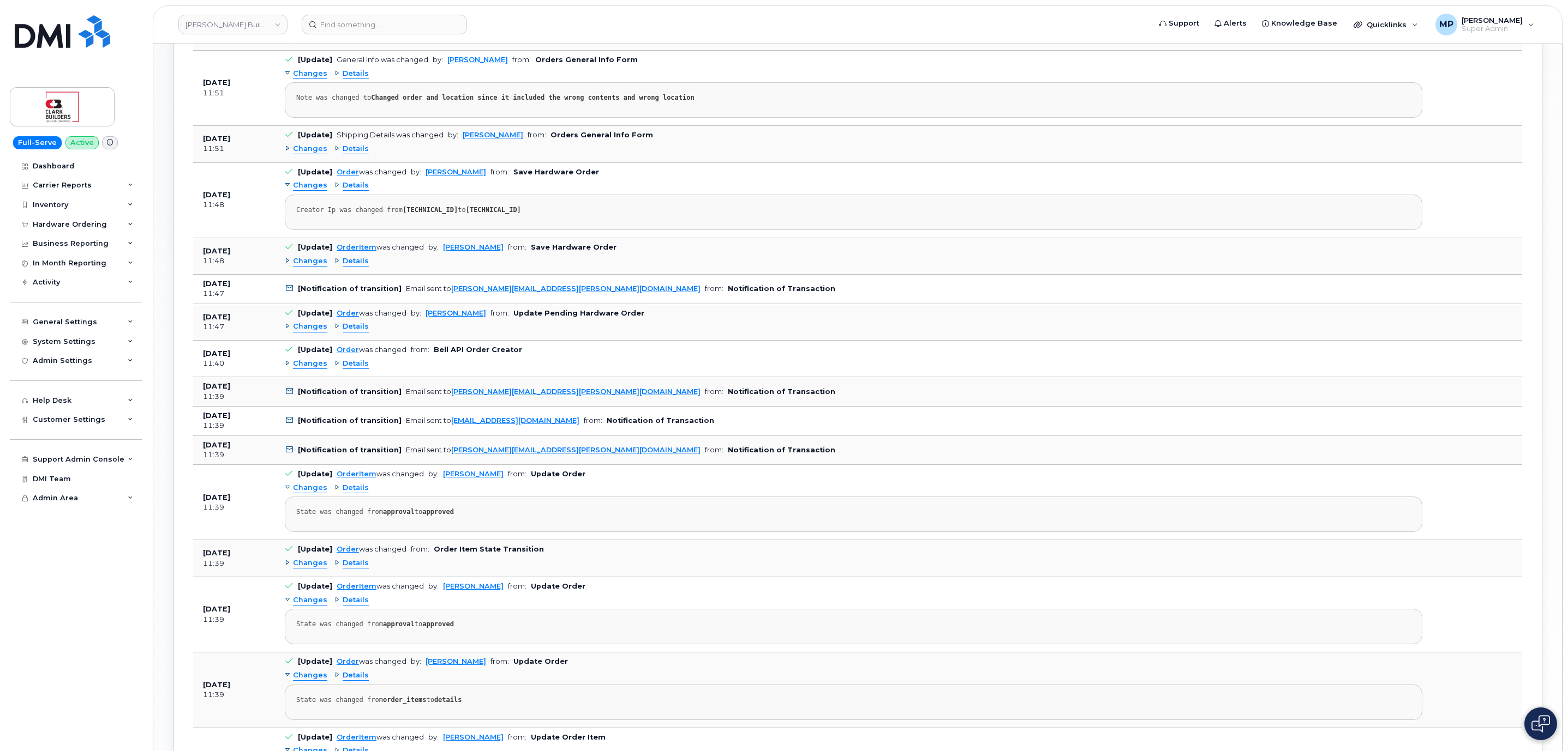
click at [307, 369] on span "Changes" at bounding box center [310, 363] width 34 height 11
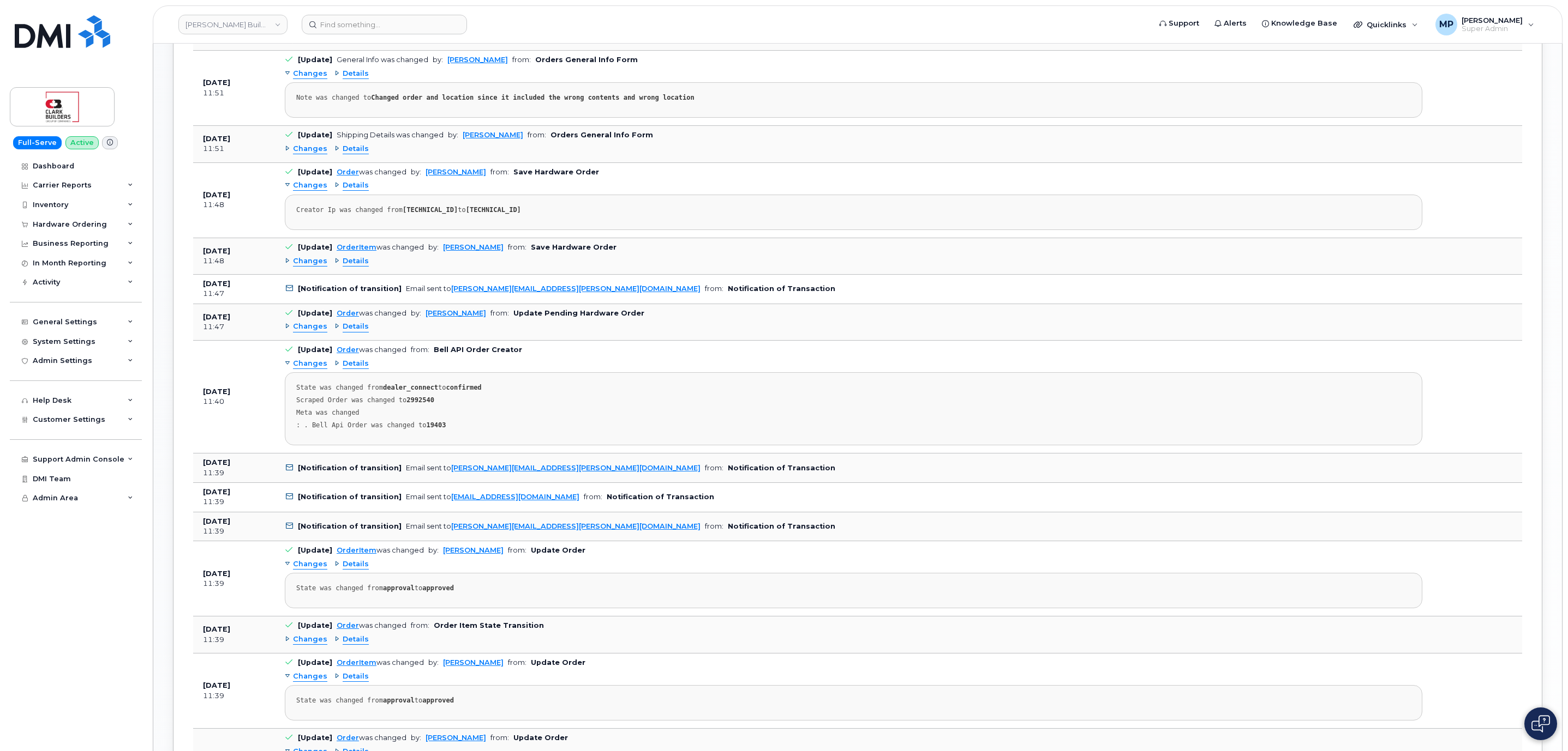
click at [307, 332] on span "Changes" at bounding box center [310, 327] width 34 height 11
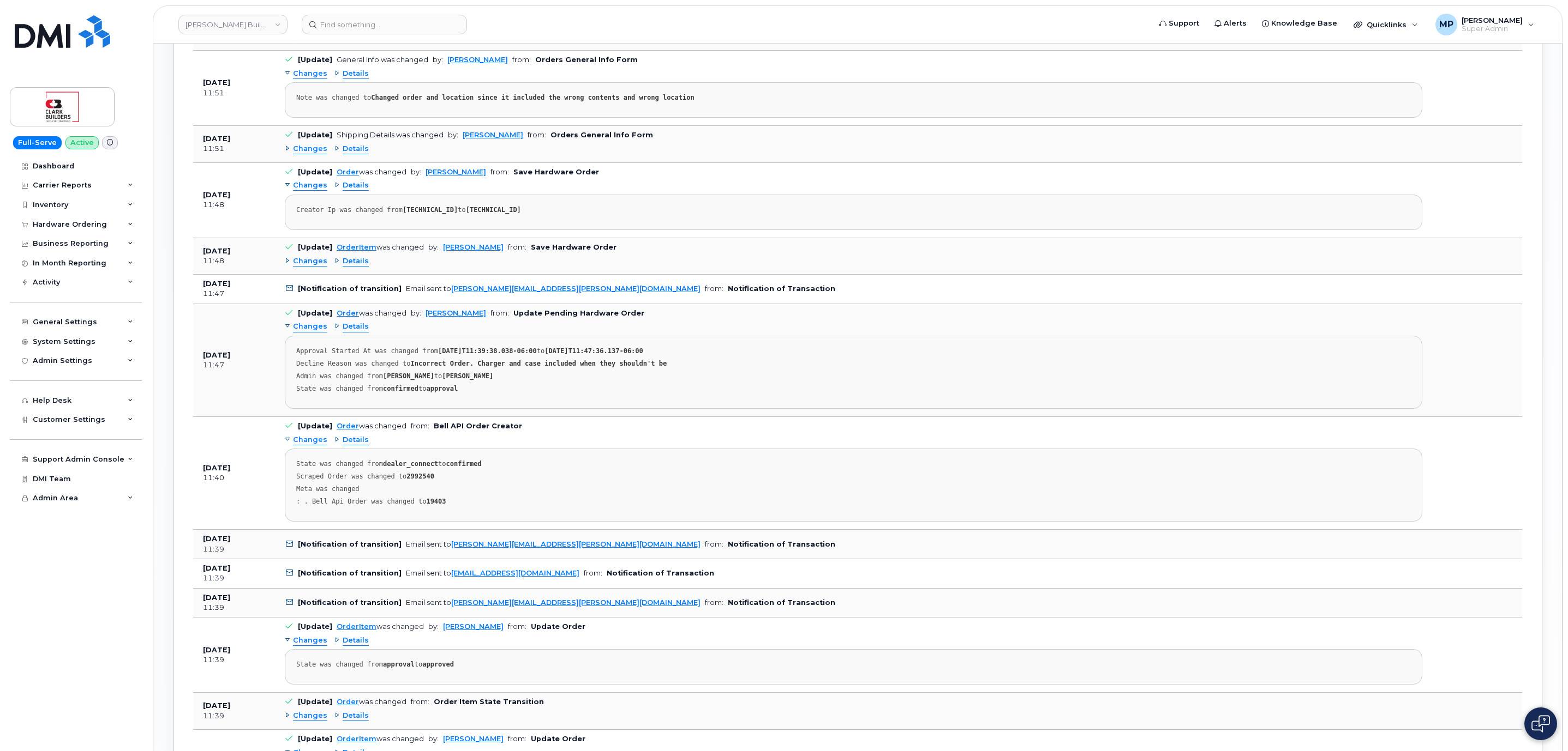
click at [308, 154] on span "Changes" at bounding box center [310, 149] width 34 height 11
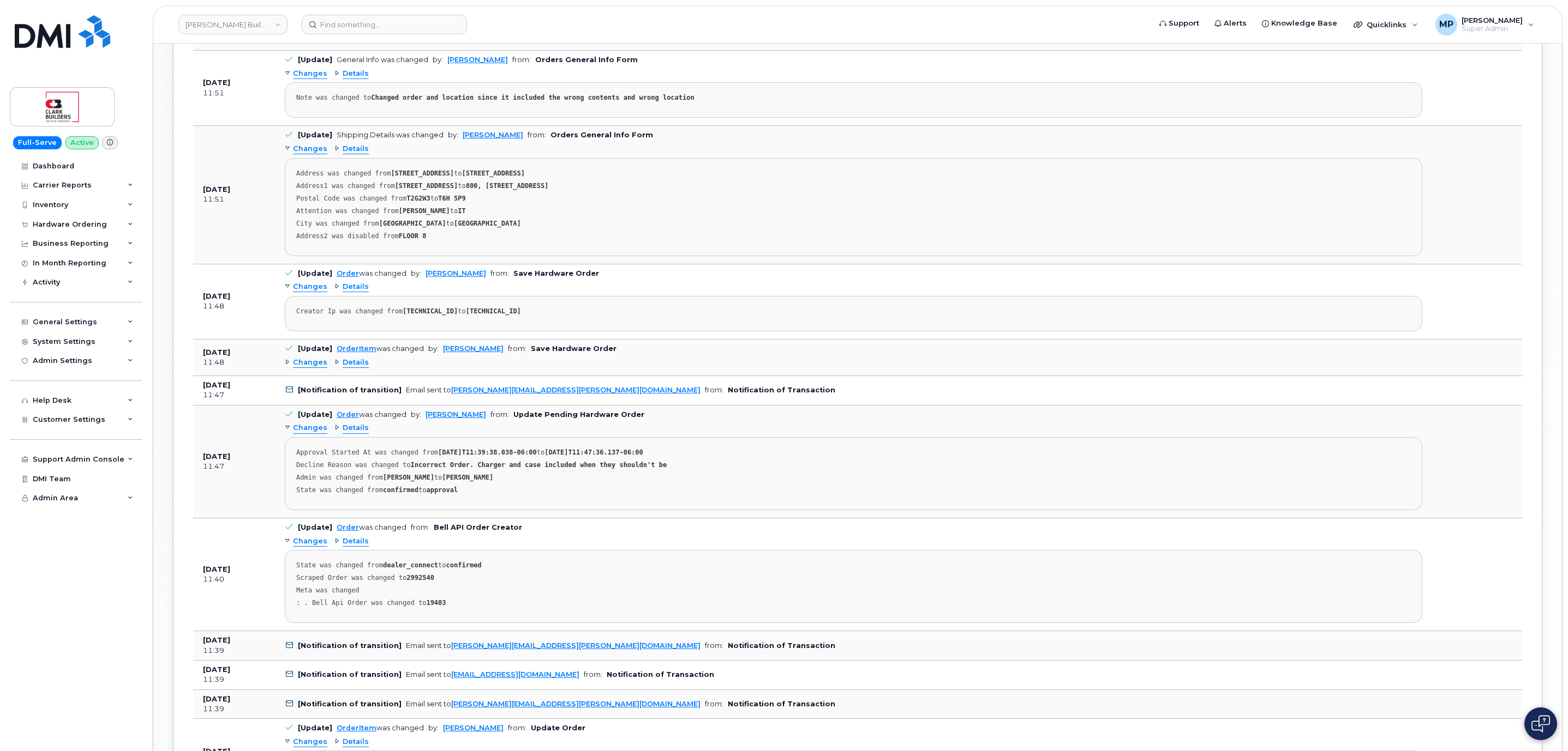
click at [307, 154] on span "Changes" at bounding box center [310, 149] width 34 height 11
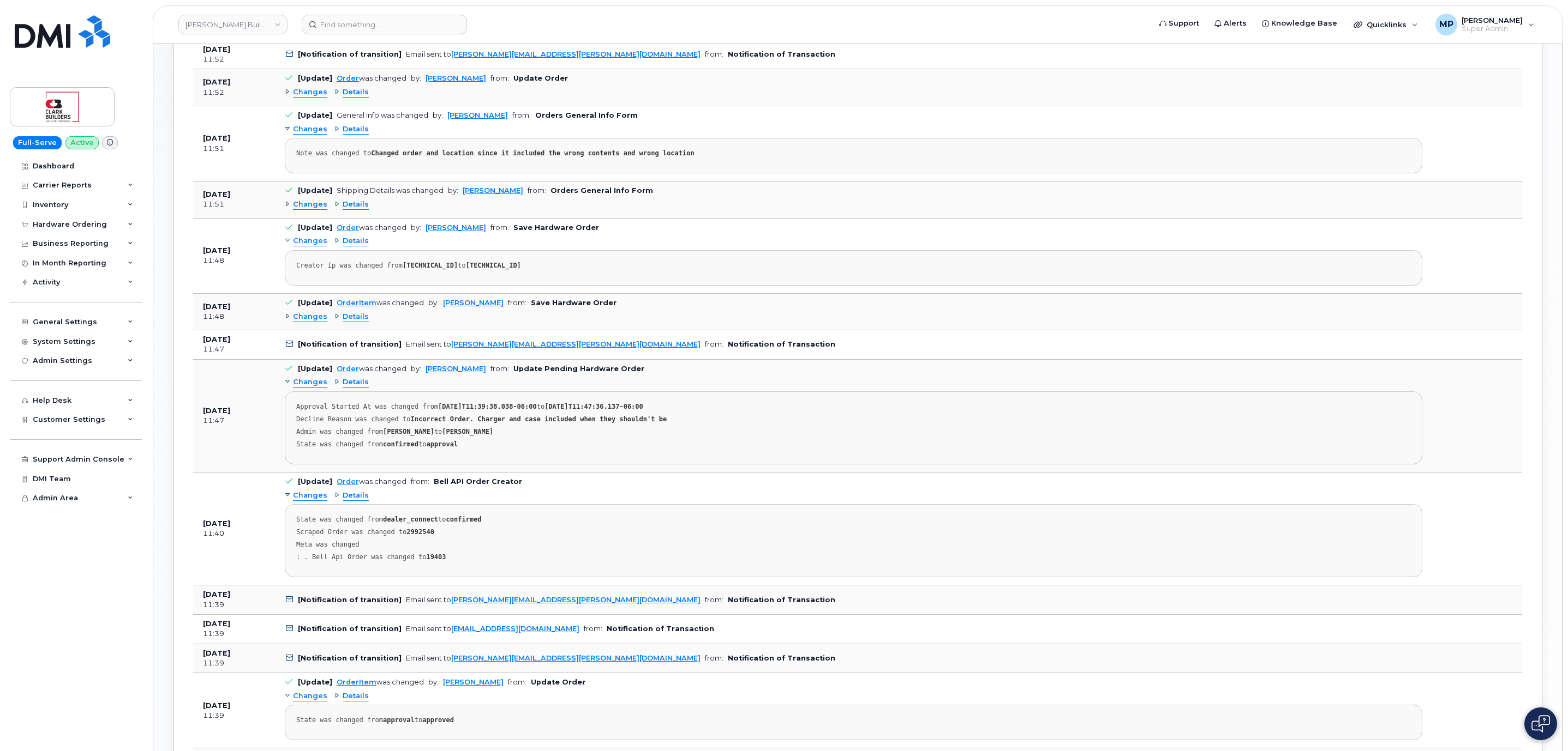
scroll to position [1063, 0]
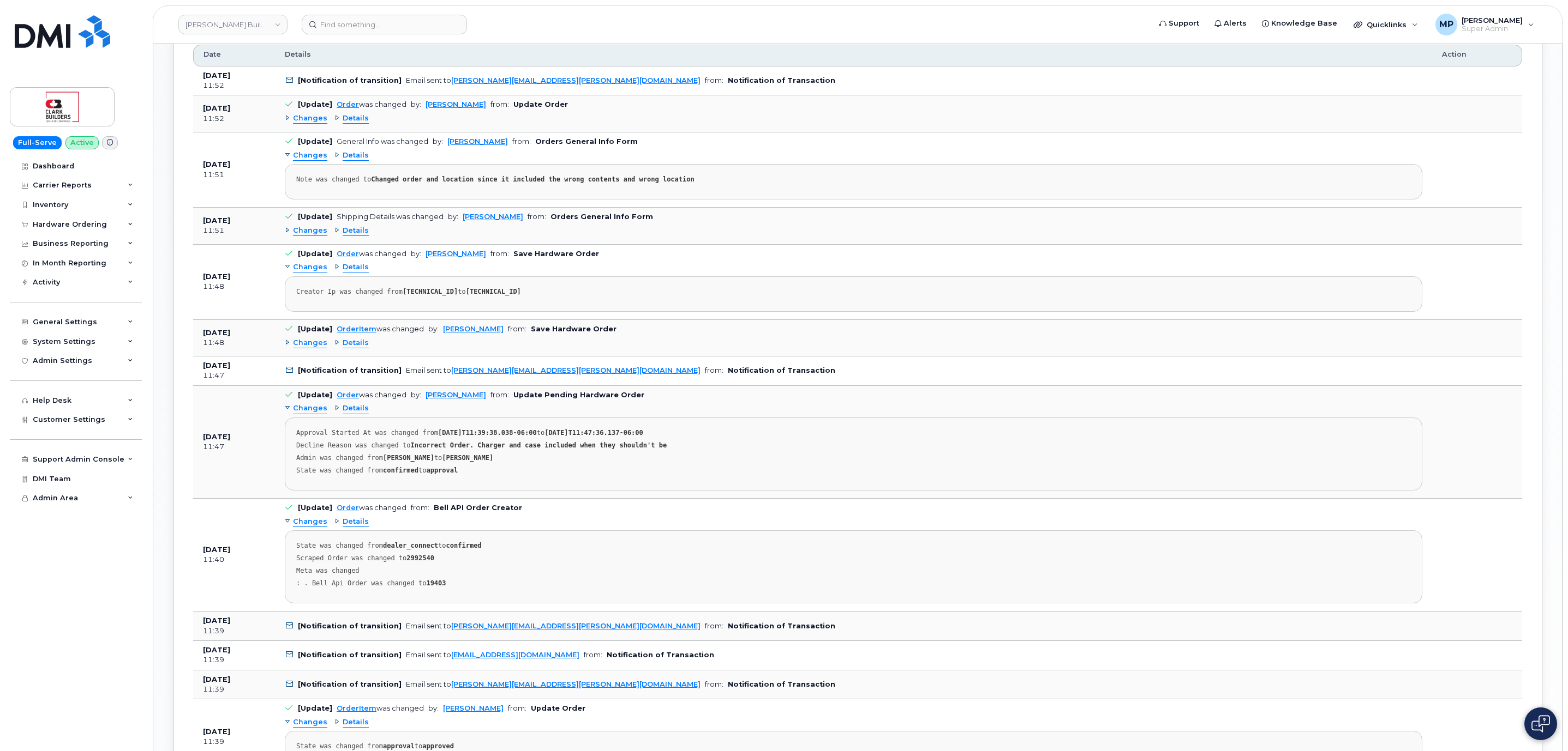
click at [307, 124] on span "Changes" at bounding box center [310, 119] width 34 height 11
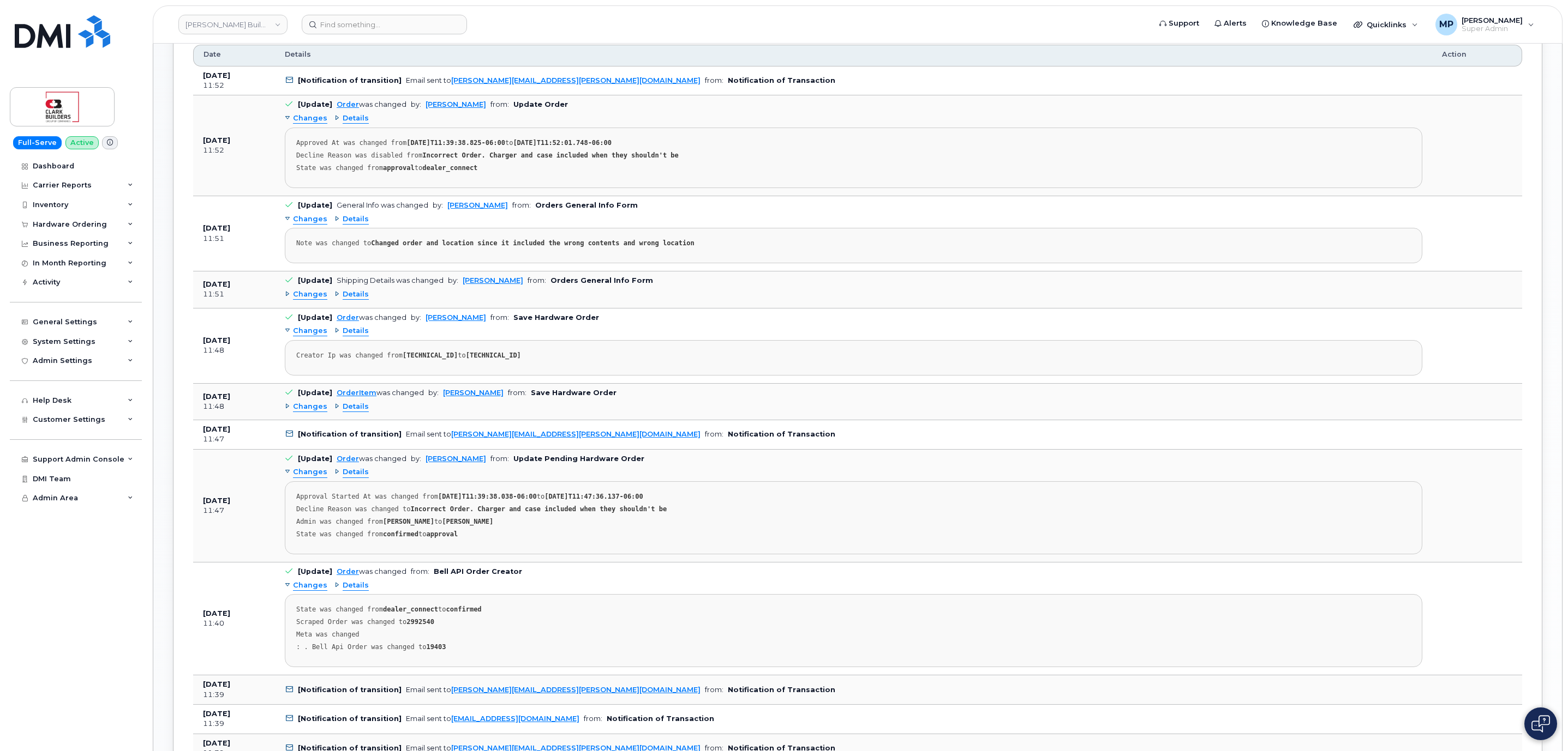
click at [300, 124] on span "Changes" at bounding box center [310, 119] width 34 height 11
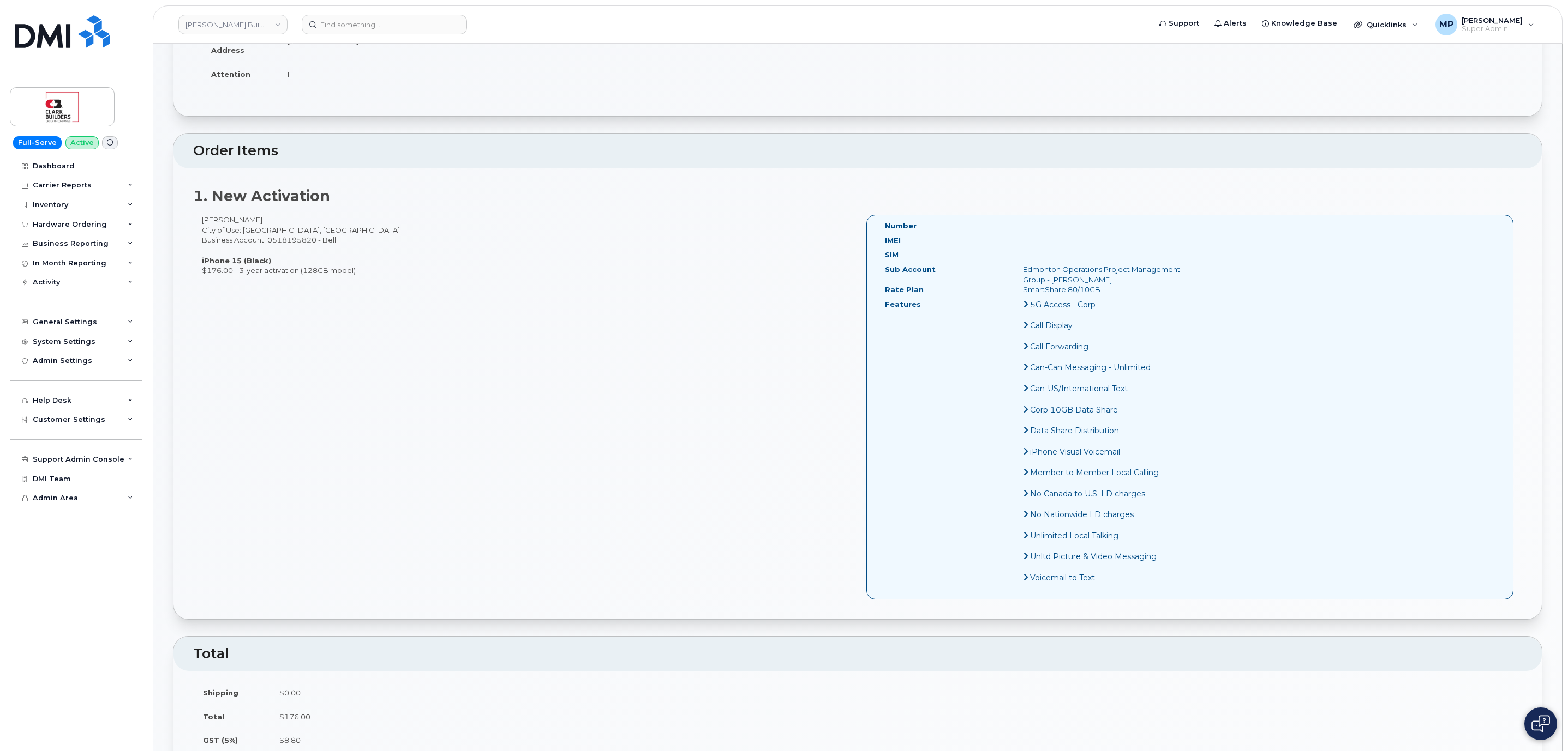
scroll to position [82, 0]
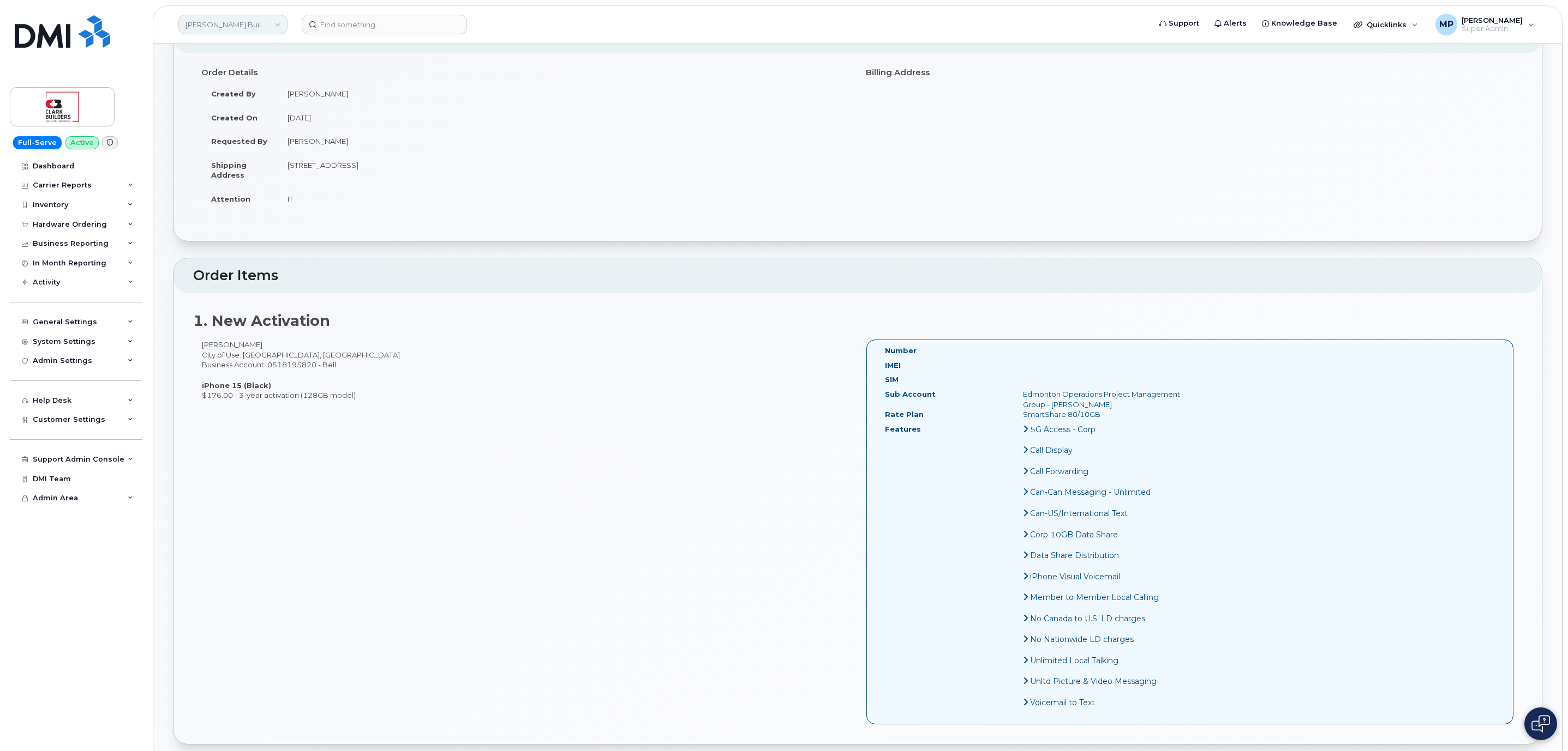
click at [229, 30] on link "Clark Builders Group of Companies" at bounding box center [233, 24] width 109 height 20
type input "belfor"
click at [213, 108] on span "BELFOR" at bounding box center [203, 102] width 29 height 11
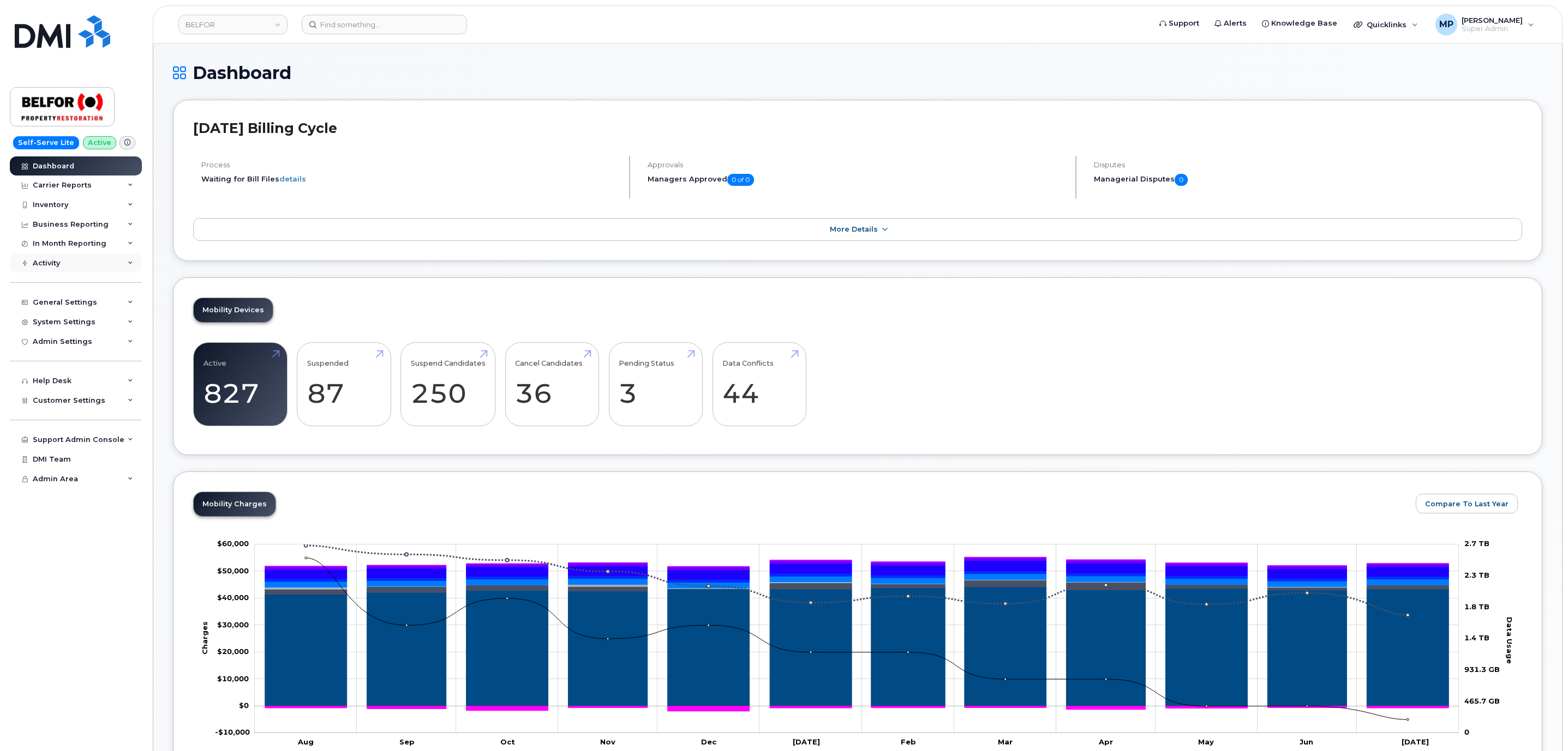
click at [60, 263] on div "Activity" at bounding box center [76, 263] width 132 height 20
click at [63, 268] on div "Activity" at bounding box center [76, 263] width 132 height 20
click at [85, 245] on div "In Month Reporting" at bounding box center [69, 243] width 74 height 9
click at [68, 302] on div "Data Blocks" at bounding box center [59, 306] width 45 height 10
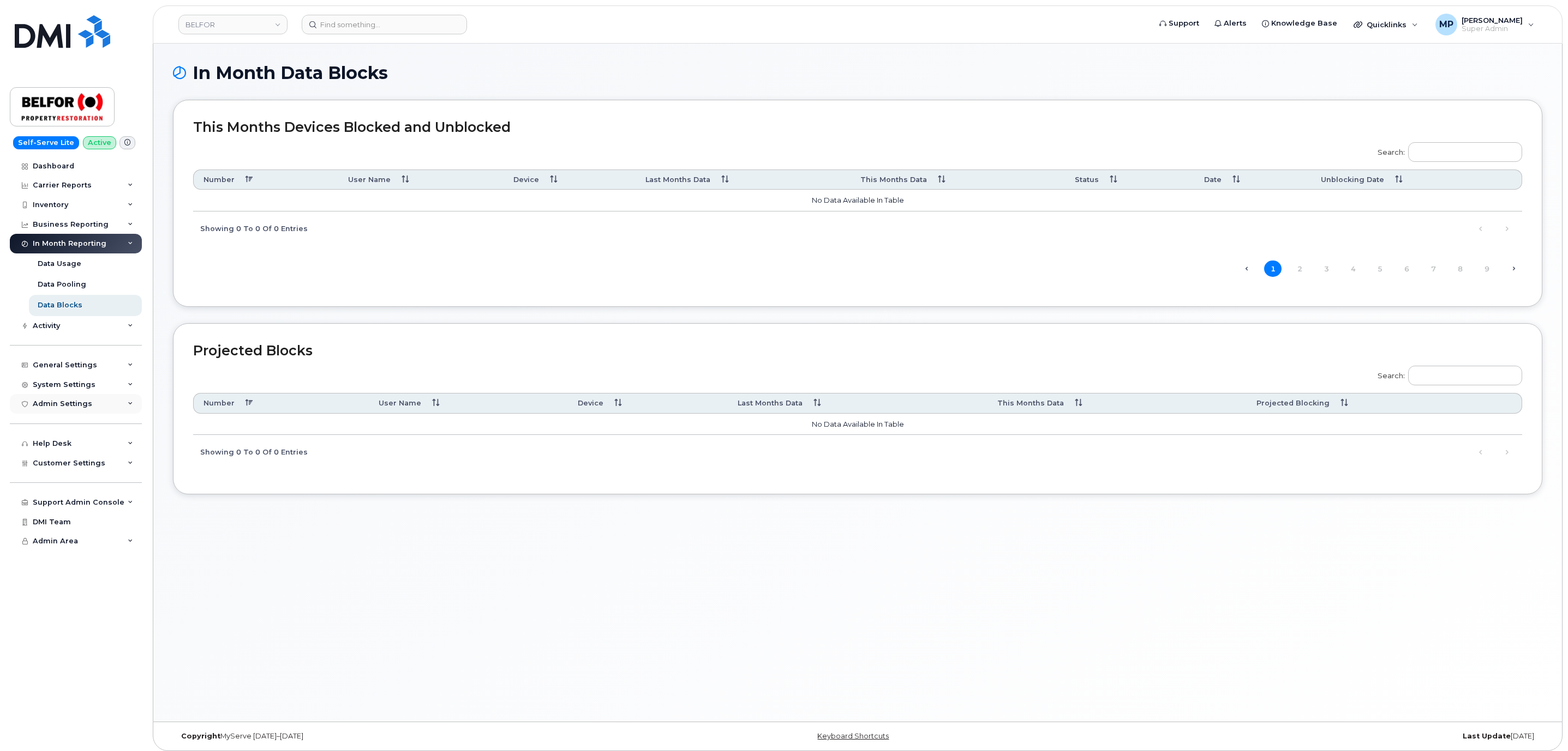
click at [62, 402] on div "Admin Settings" at bounding box center [62, 404] width 59 height 9
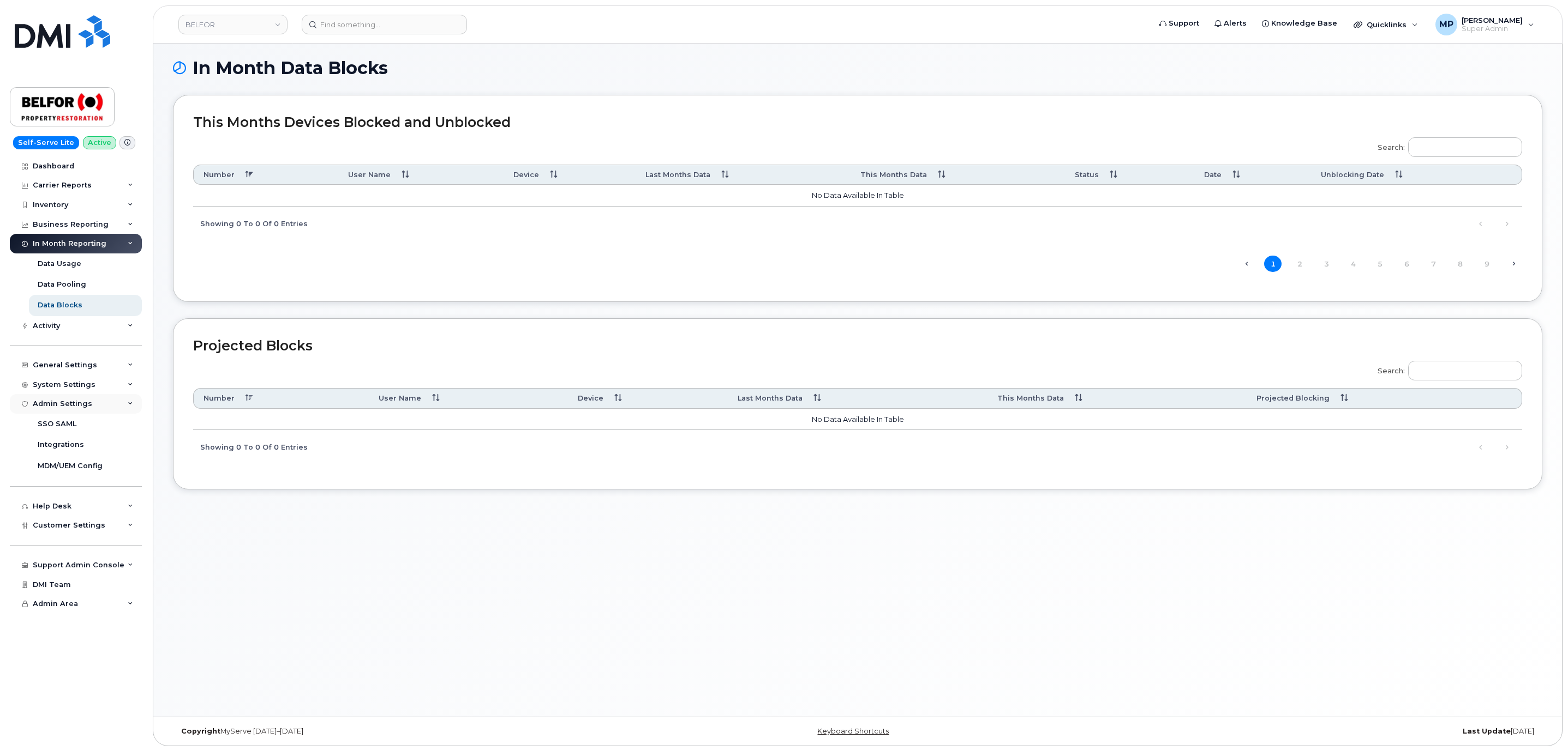
scroll to position [6, 0]
click at [63, 523] on span "Customer Settings" at bounding box center [68, 525] width 72 height 8
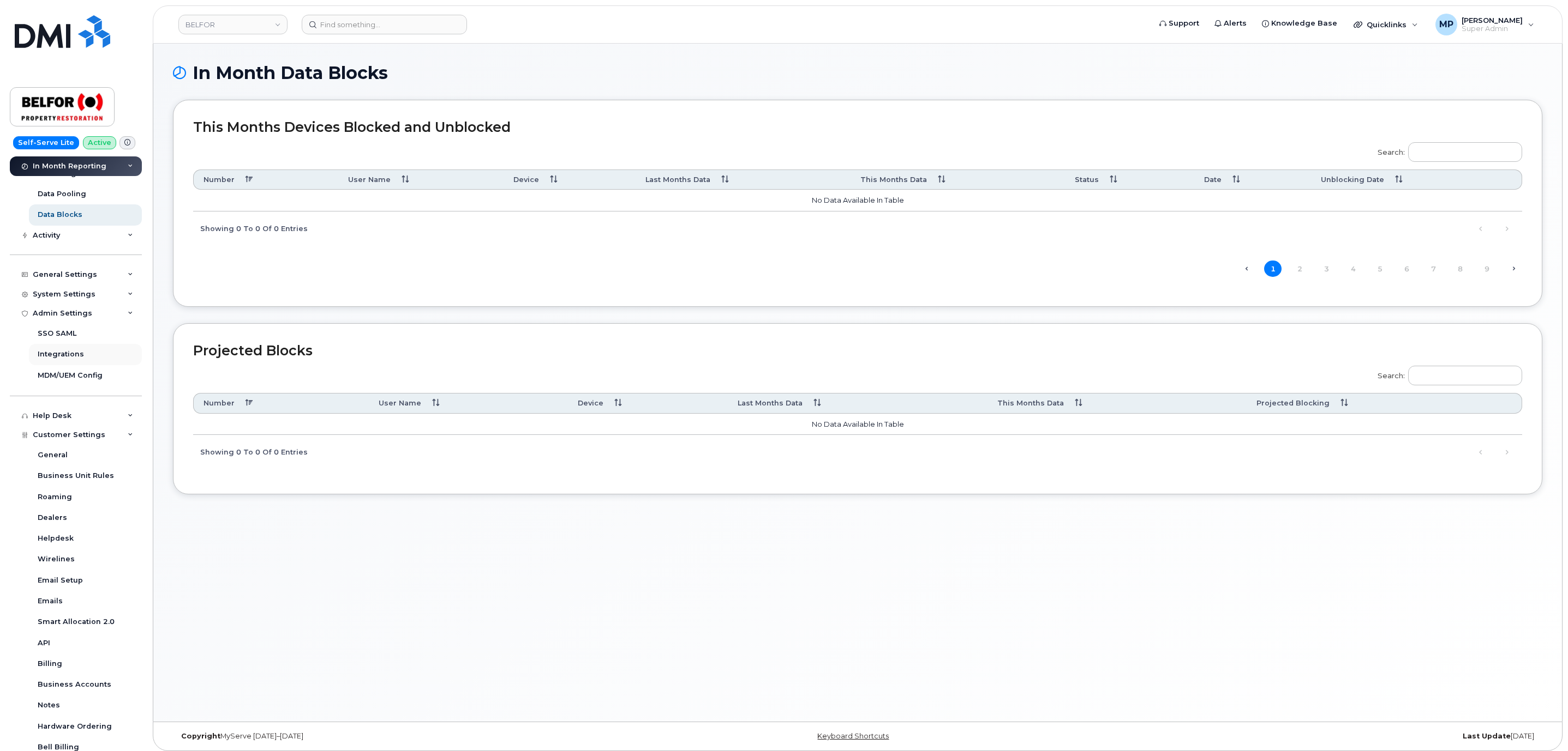
scroll to position [0, 0]
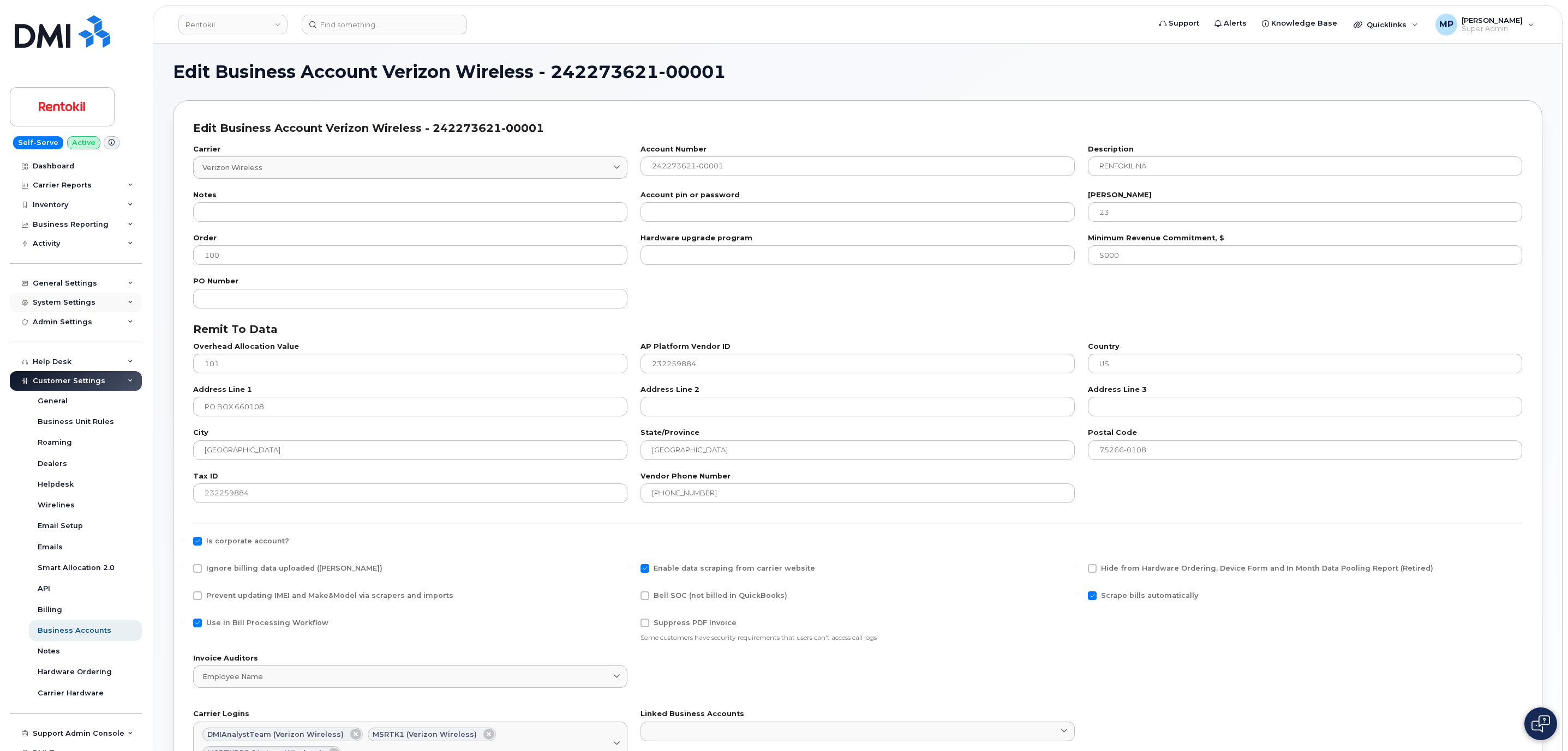
click at [62, 300] on div "System Settings" at bounding box center [63, 302] width 63 height 9
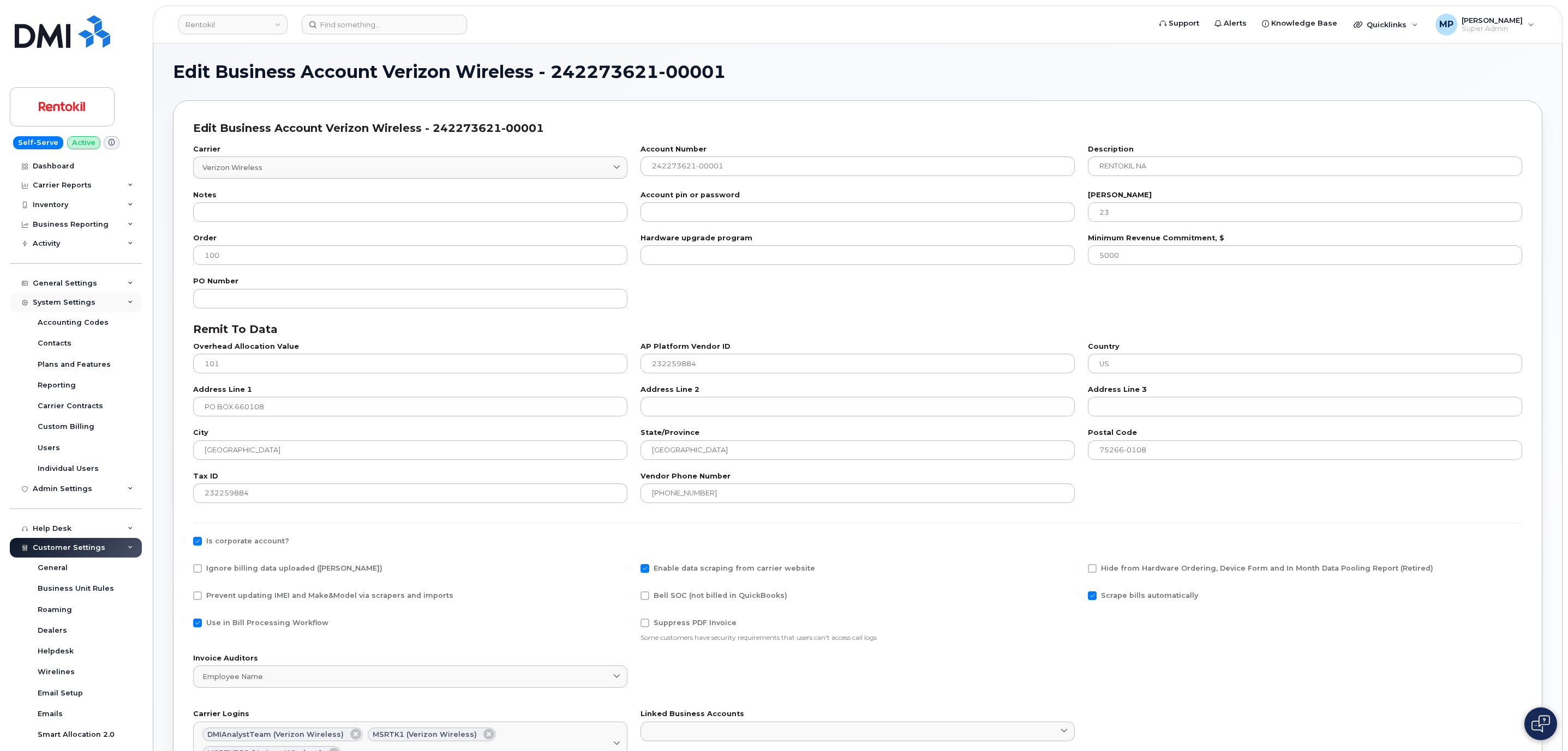
click at [51, 303] on div "System Settings" at bounding box center [63, 302] width 63 height 9
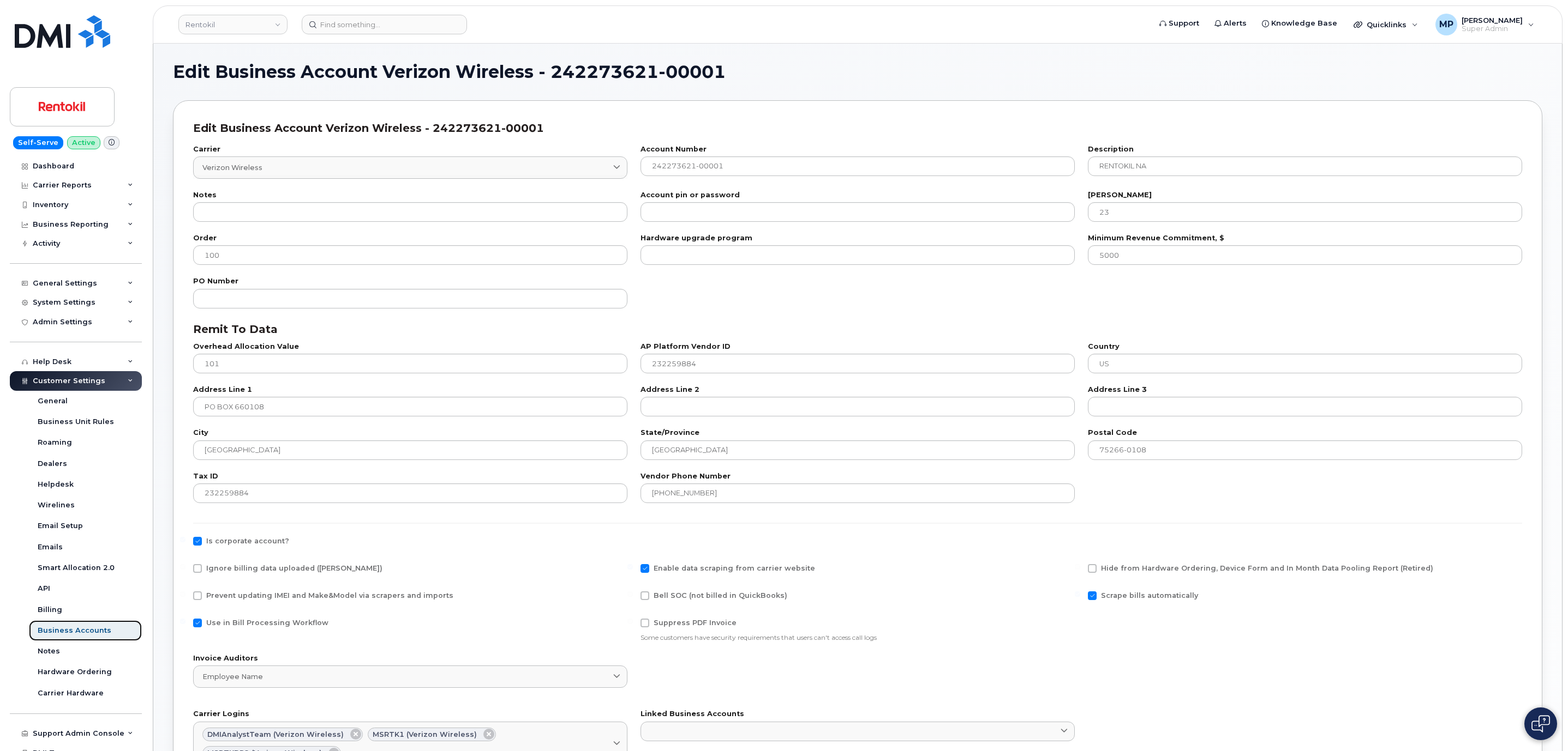
click at [63, 632] on div "Business Accounts" at bounding box center [74, 631] width 74 height 10
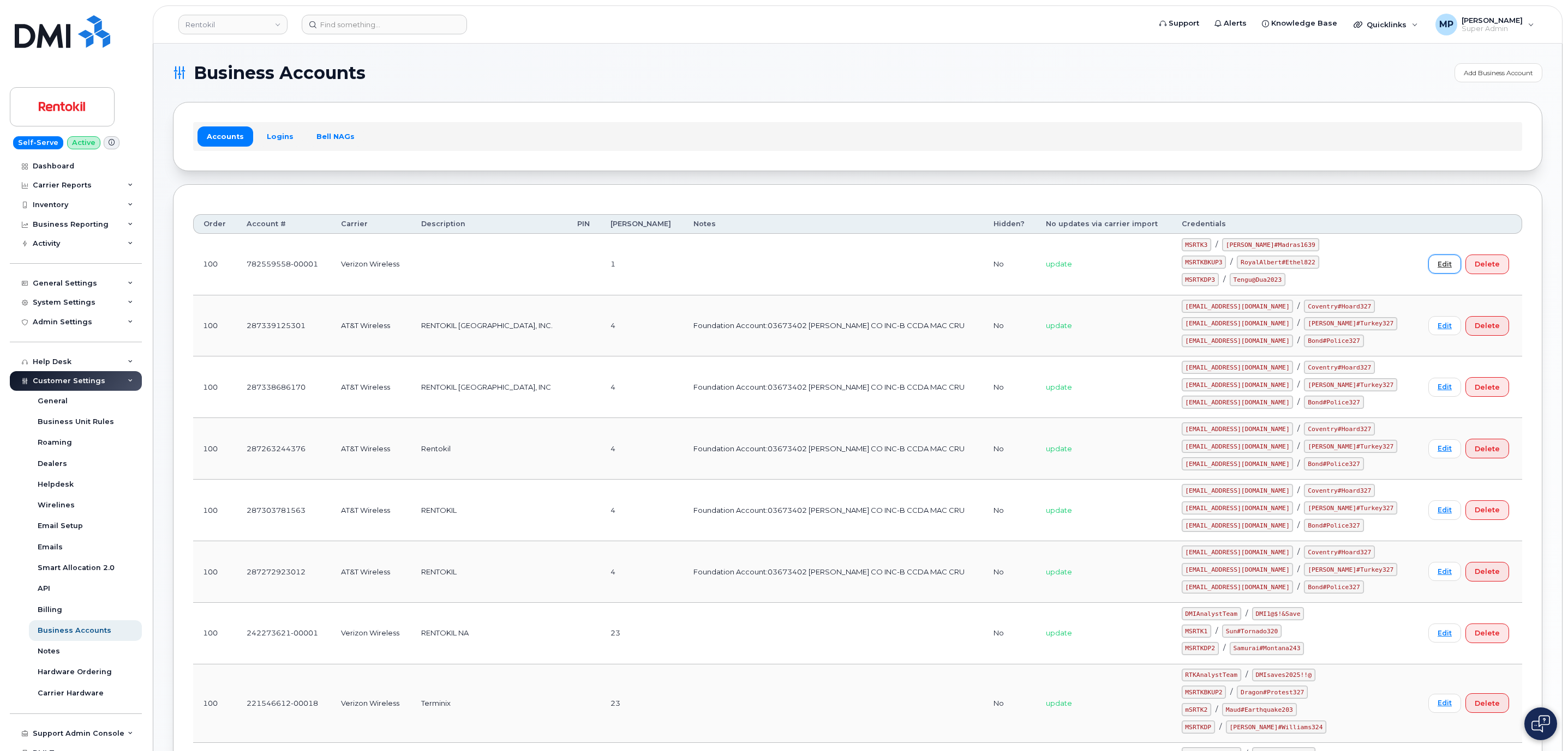
click at [1437, 270] on link "Edit" at bounding box center [1444, 263] width 33 height 19
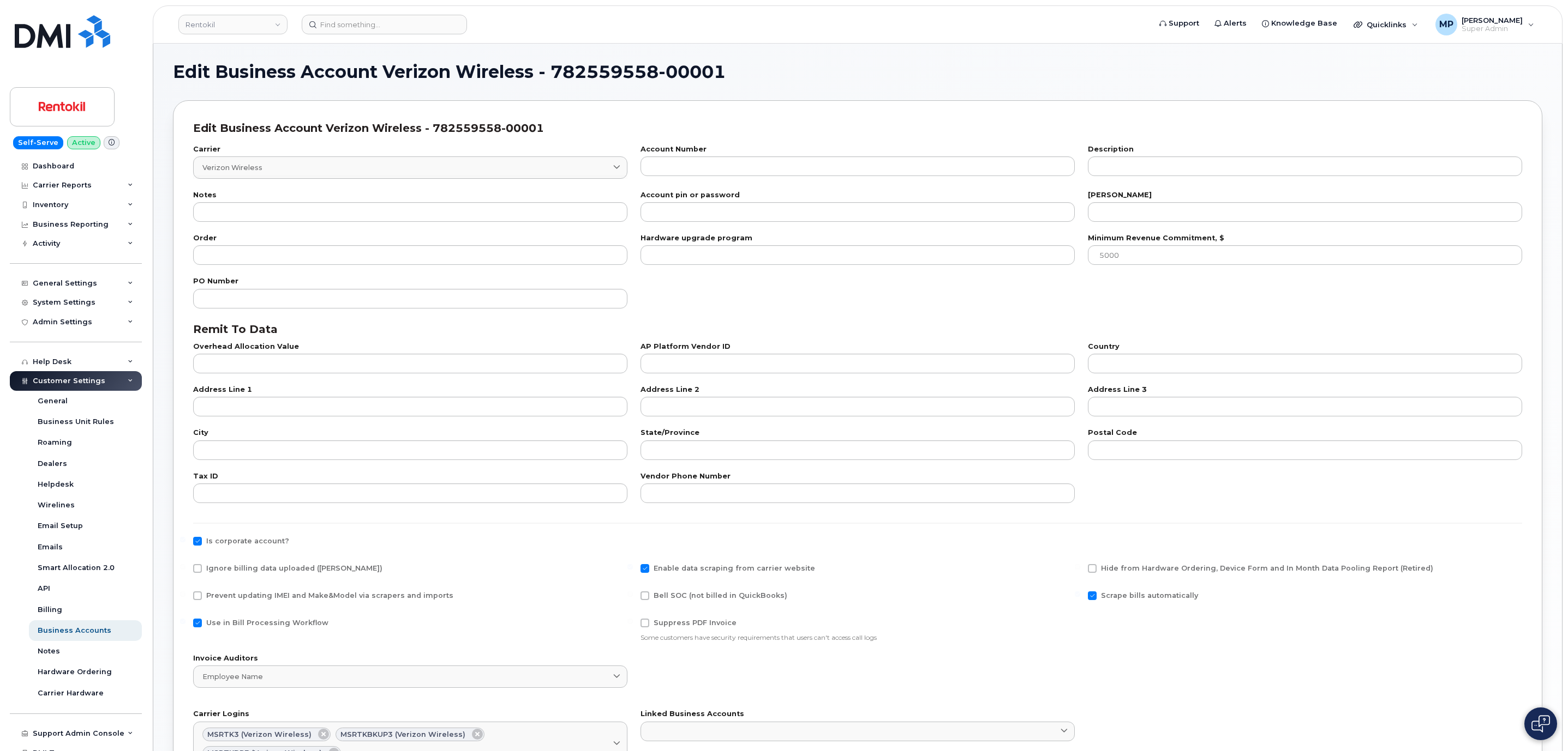
type input "8"
type input "782559558-00001"
type input "1"
type input "100"
type input "101"
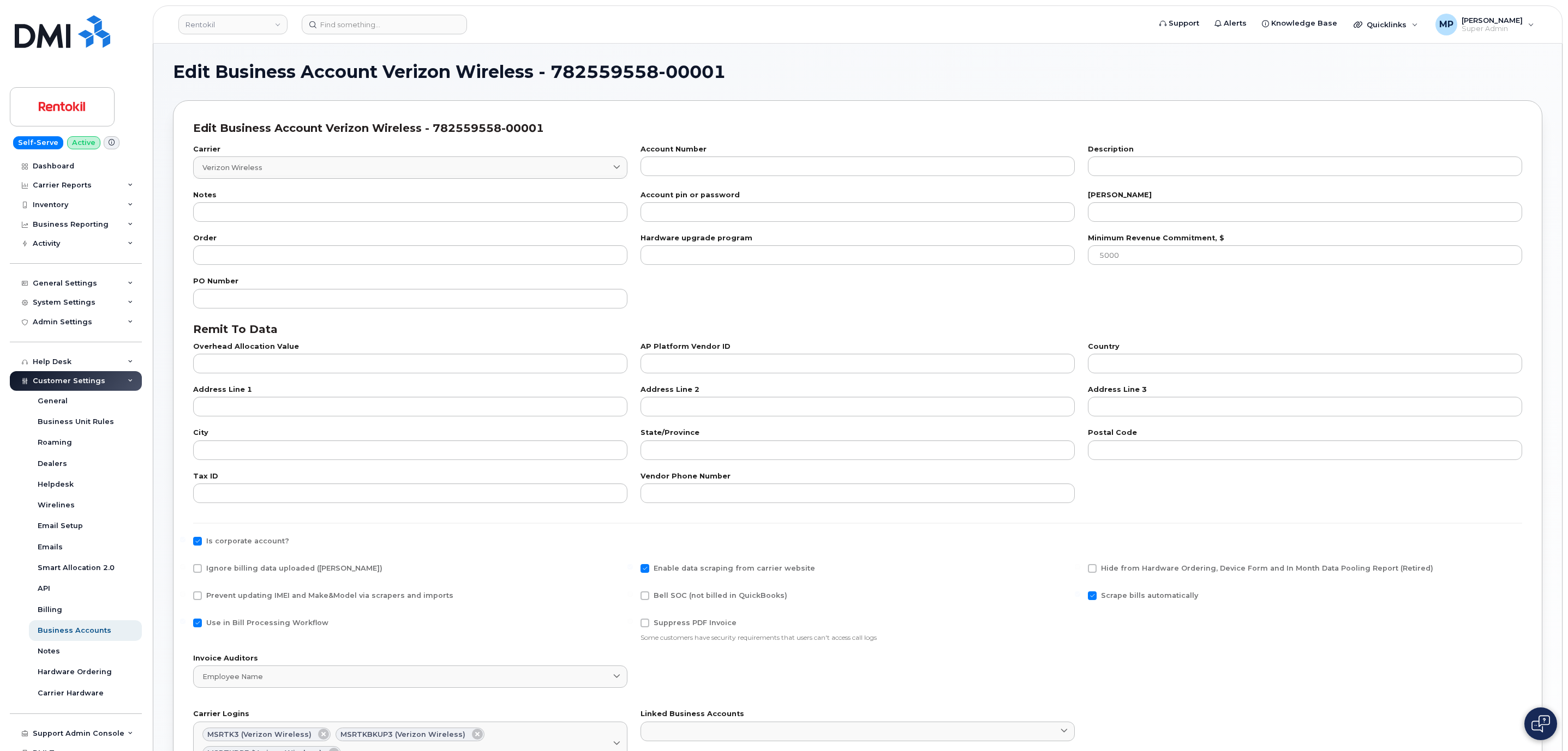
type input "232259884"
type input "US"
type input "PO BOX 660108"
type input "[GEOGRAPHIC_DATA]"
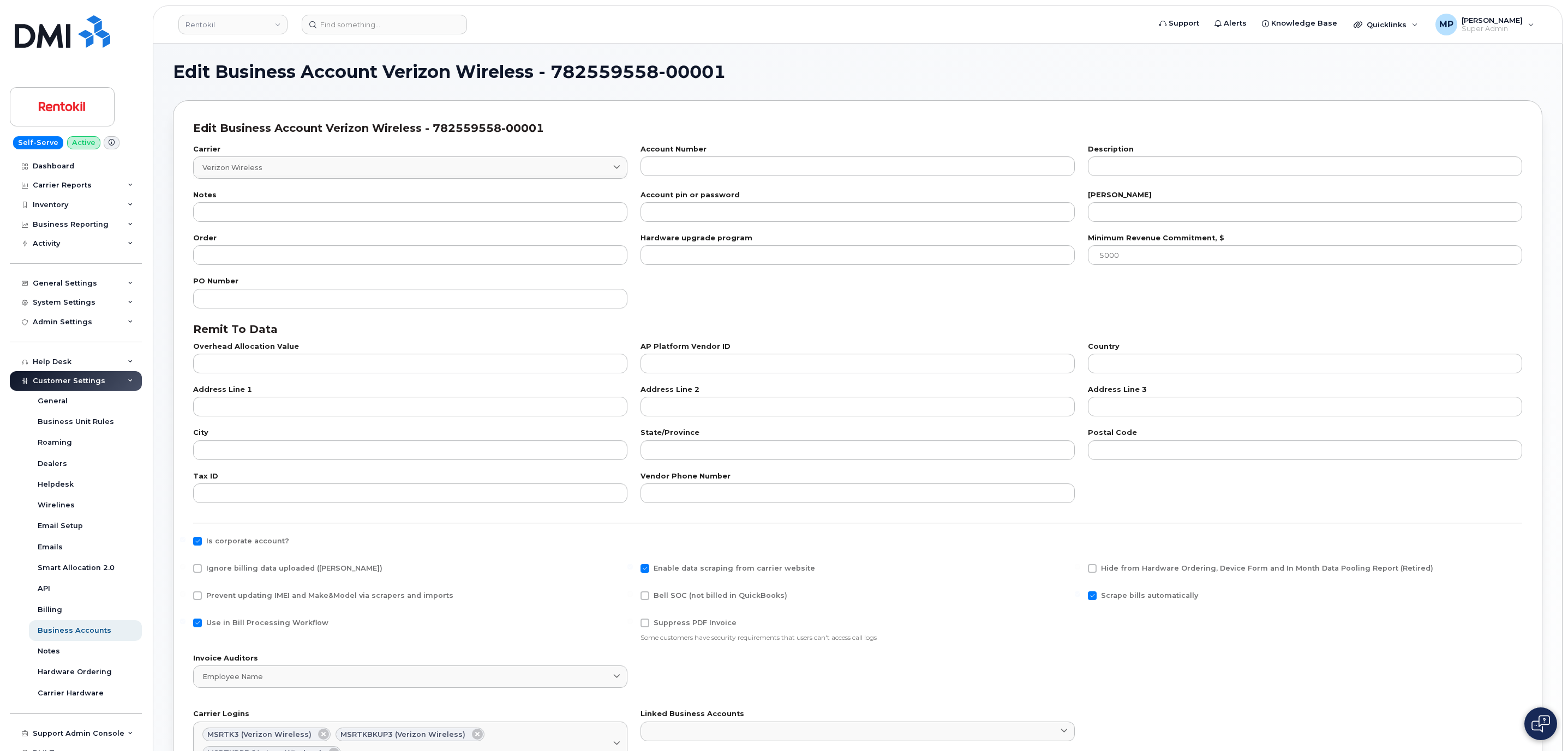
type input "75266-0108"
type input "232259884"
type input "800-922-0204"
checkbox input "true"
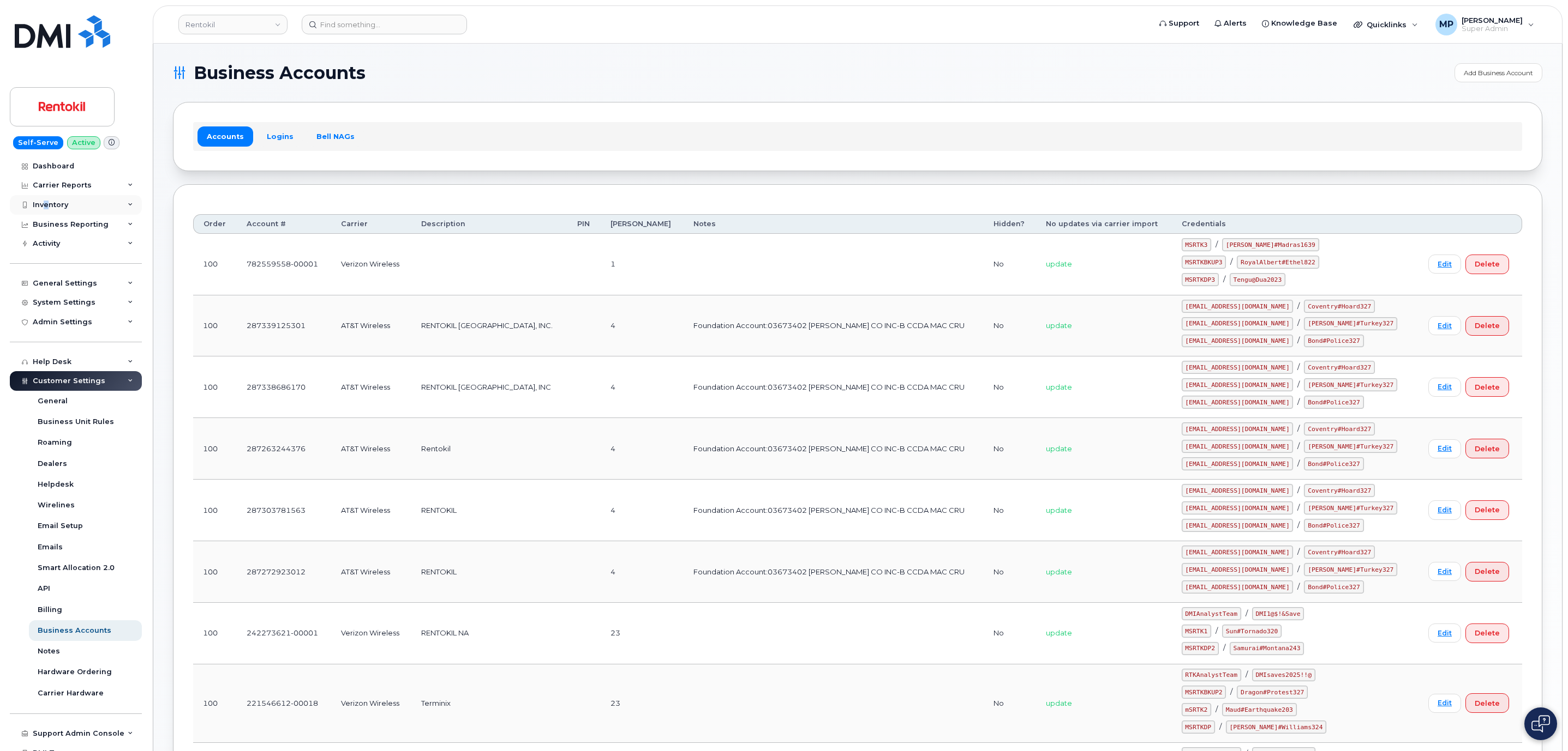
click at [46, 201] on div "Inventory" at bounding box center [50, 205] width 36 height 9
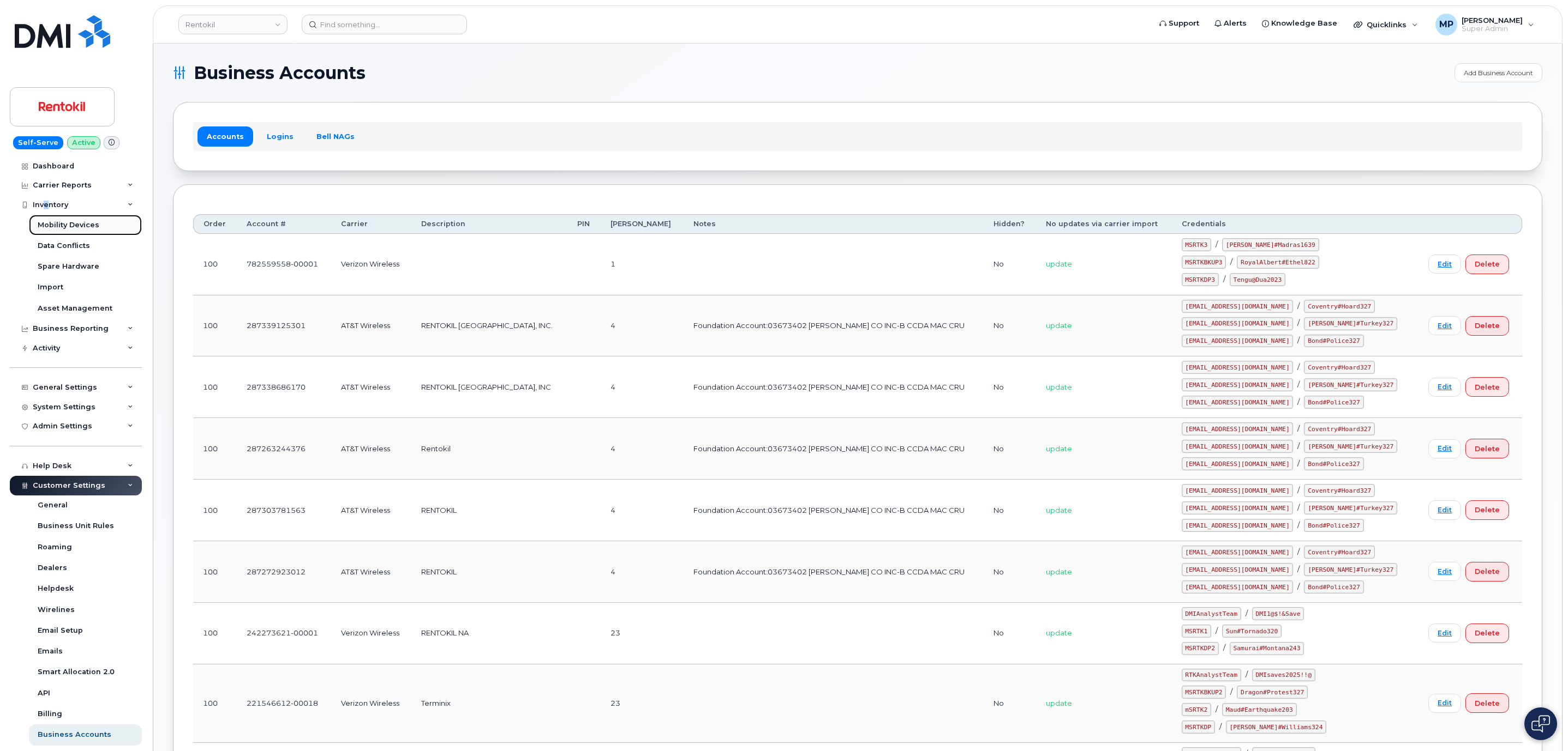
click at [60, 226] on div "Mobility Devices" at bounding box center [68, 225] width 62 height 10
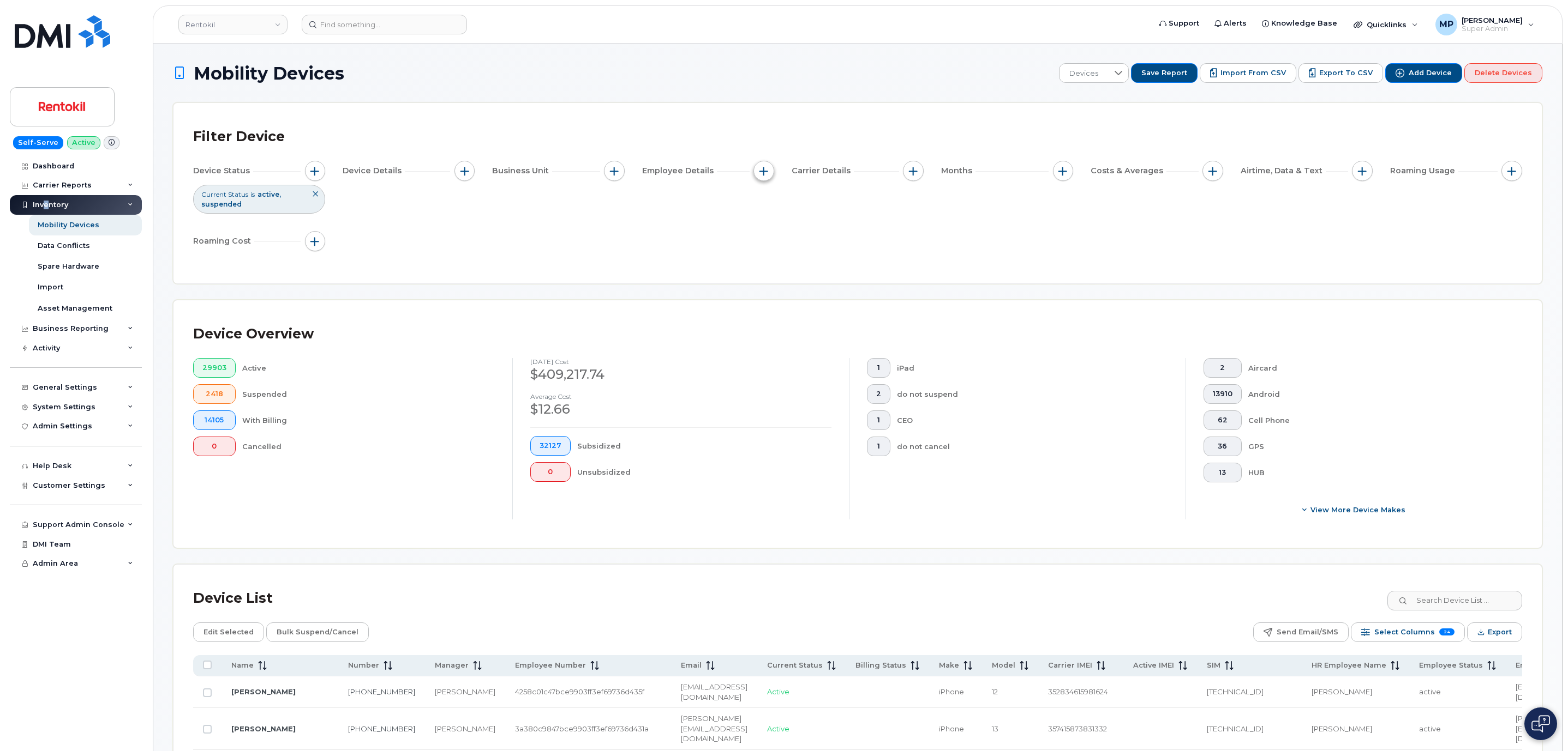
click at [760, 167] on button "button" at bounding box center [763, 171] width 20 height 20
click at [635, 210] on div "Device Status Current Status is active suspended Device Details Business Unit E…" at bounding box center [857, 208] width 1329 height 95
click at [610, 170] on span "button" at bounding box center [614, 171] width 9 height 9
click at [614, 221] on input "Mobile Allocation String" at bounding box center [616, 221] width 9 height 9
checkbox input "true"
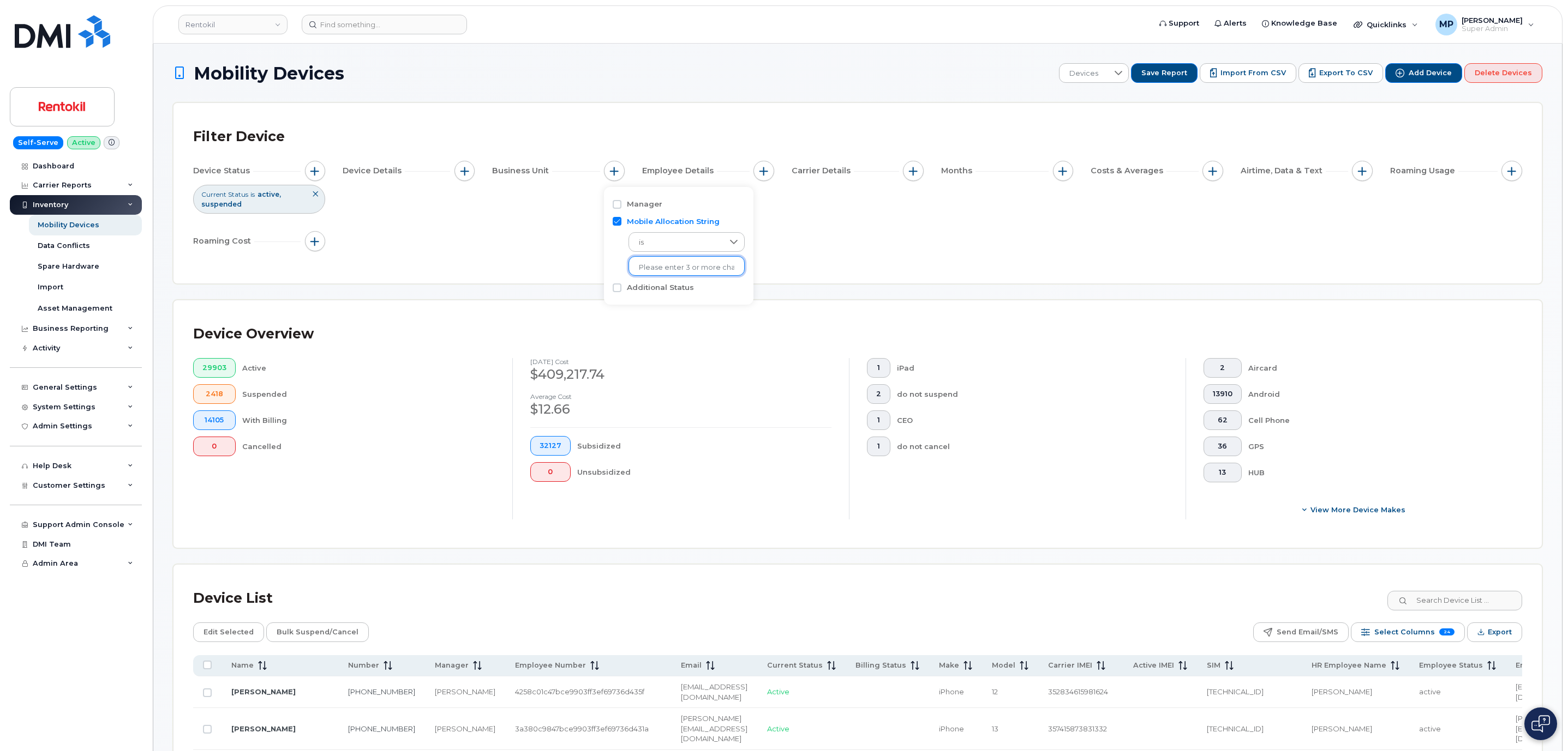
click at [649, 264] on input "text" at bounding box center [686, 267] width 95 height 10
type input "unkno"
click at [681, 288] on li "- Unknown" at bounding box center [684, 290] width 111 height 20
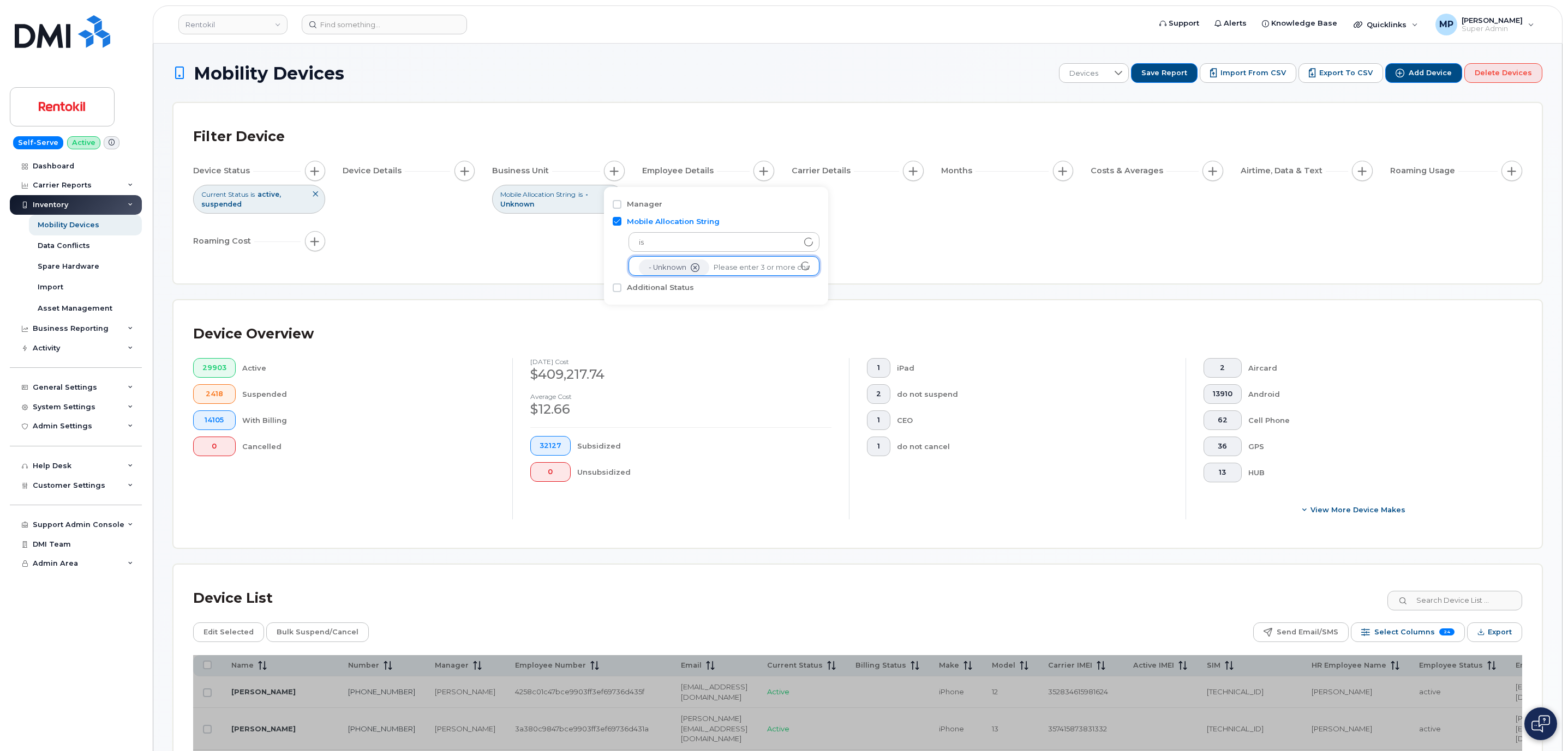
click at [889, 261] on div "Filter Device Device Status Current Status is active suspended Device Details B…" at bounding box center [857, 193] width 1329 height 141
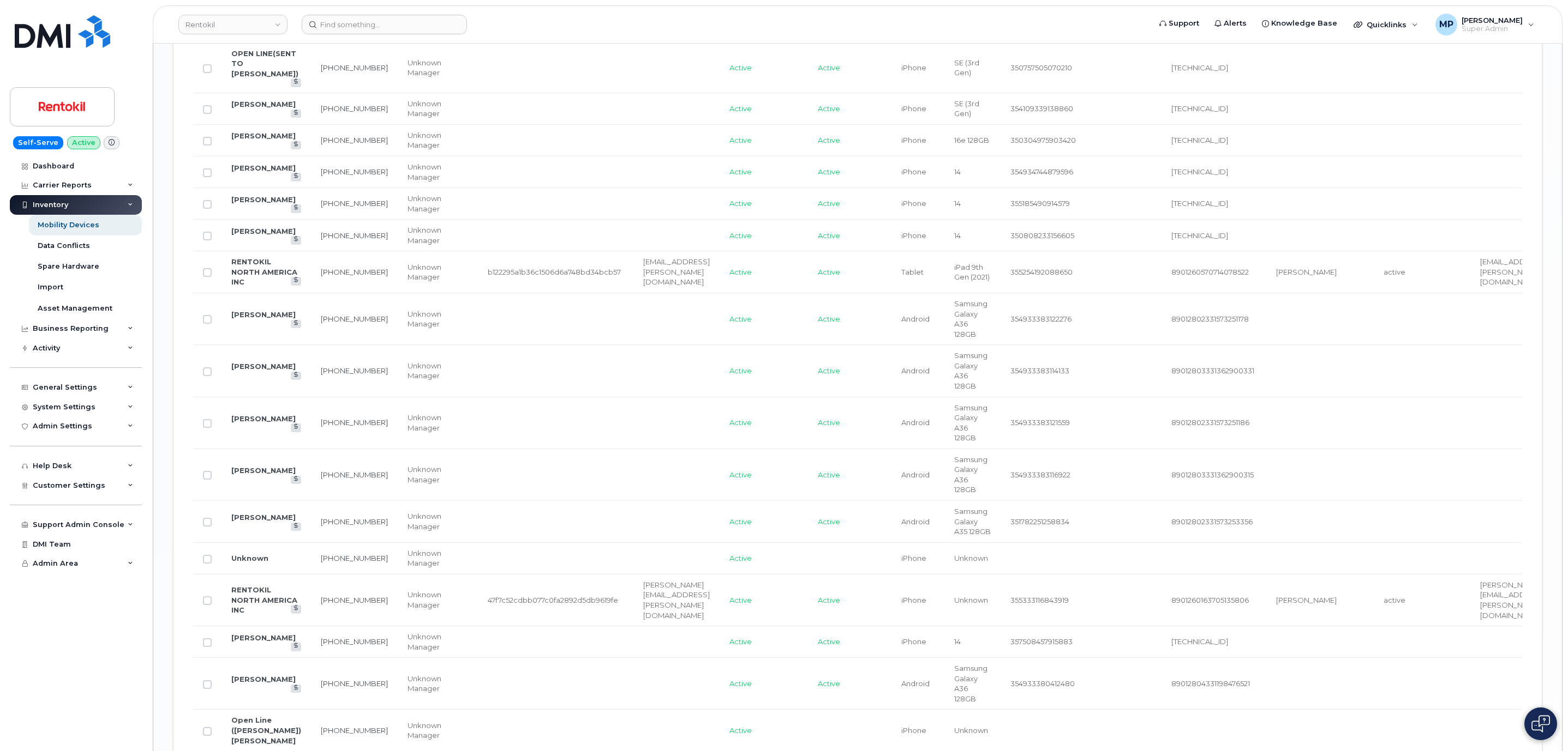
scroll to position [1118, 0]
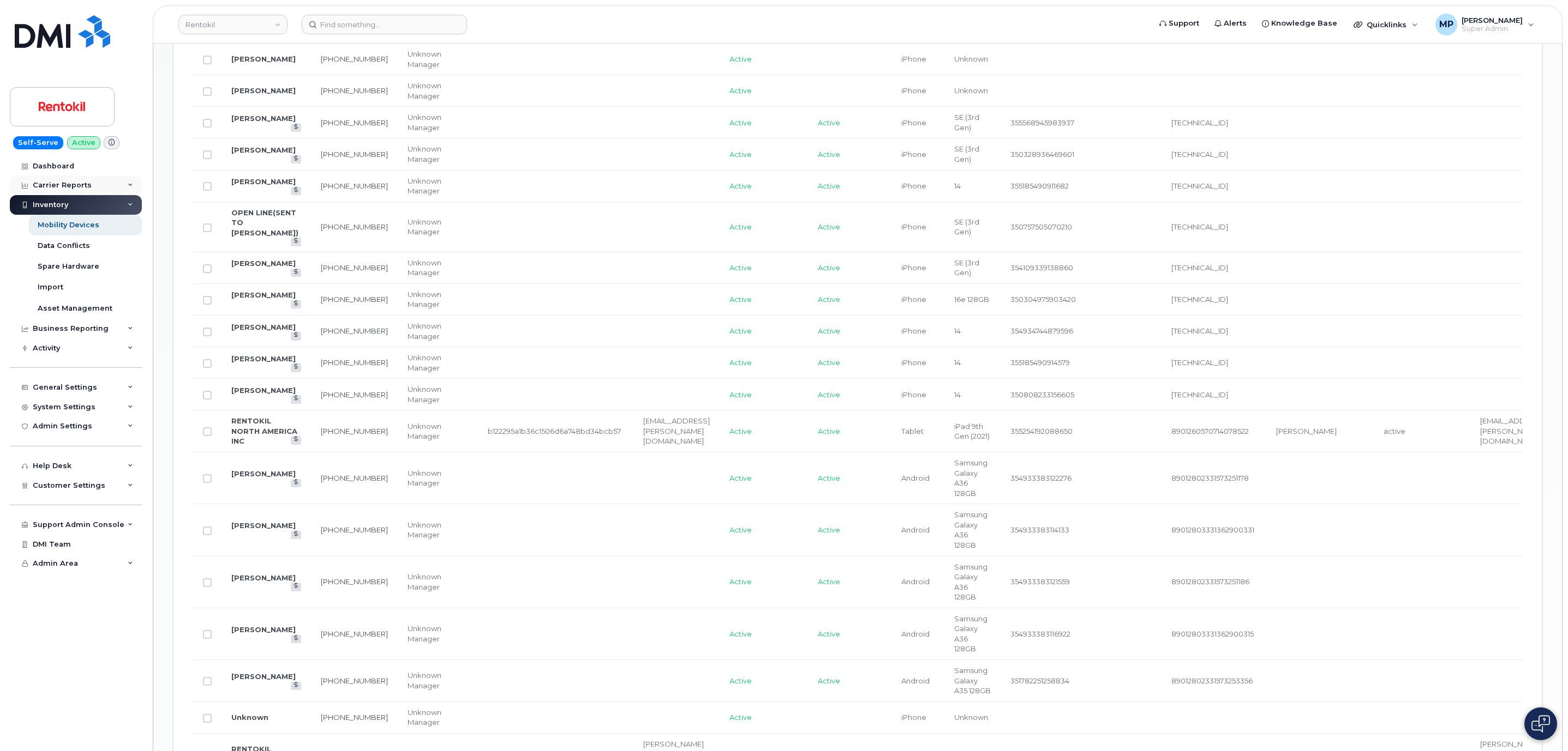
click at [47, 183] on div "Carrier Reports" at bounding box center [62, 185] width 59 height 9
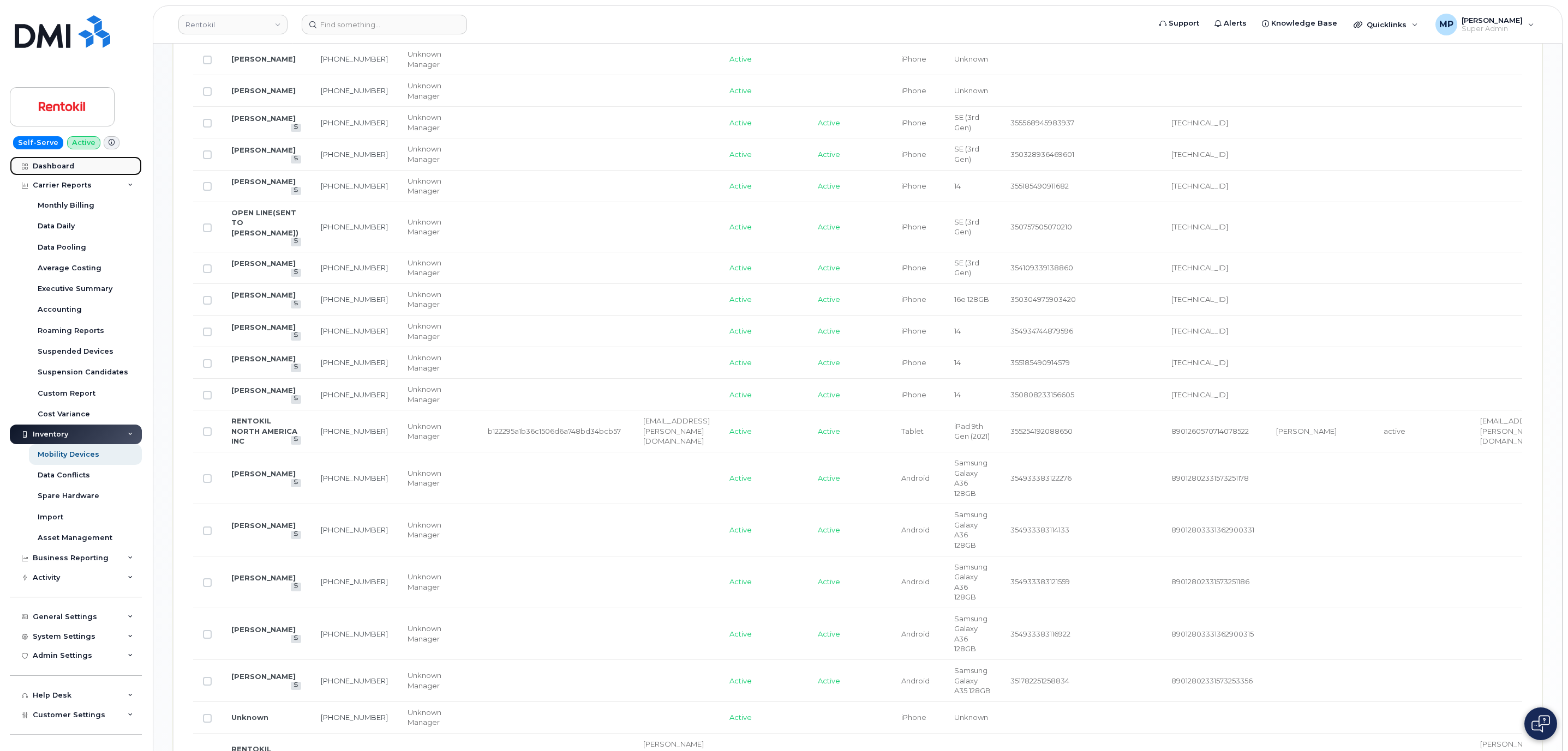
click at [50, 161] on link "Dashboard" at bounding box center [76, 167] width 132 height 20
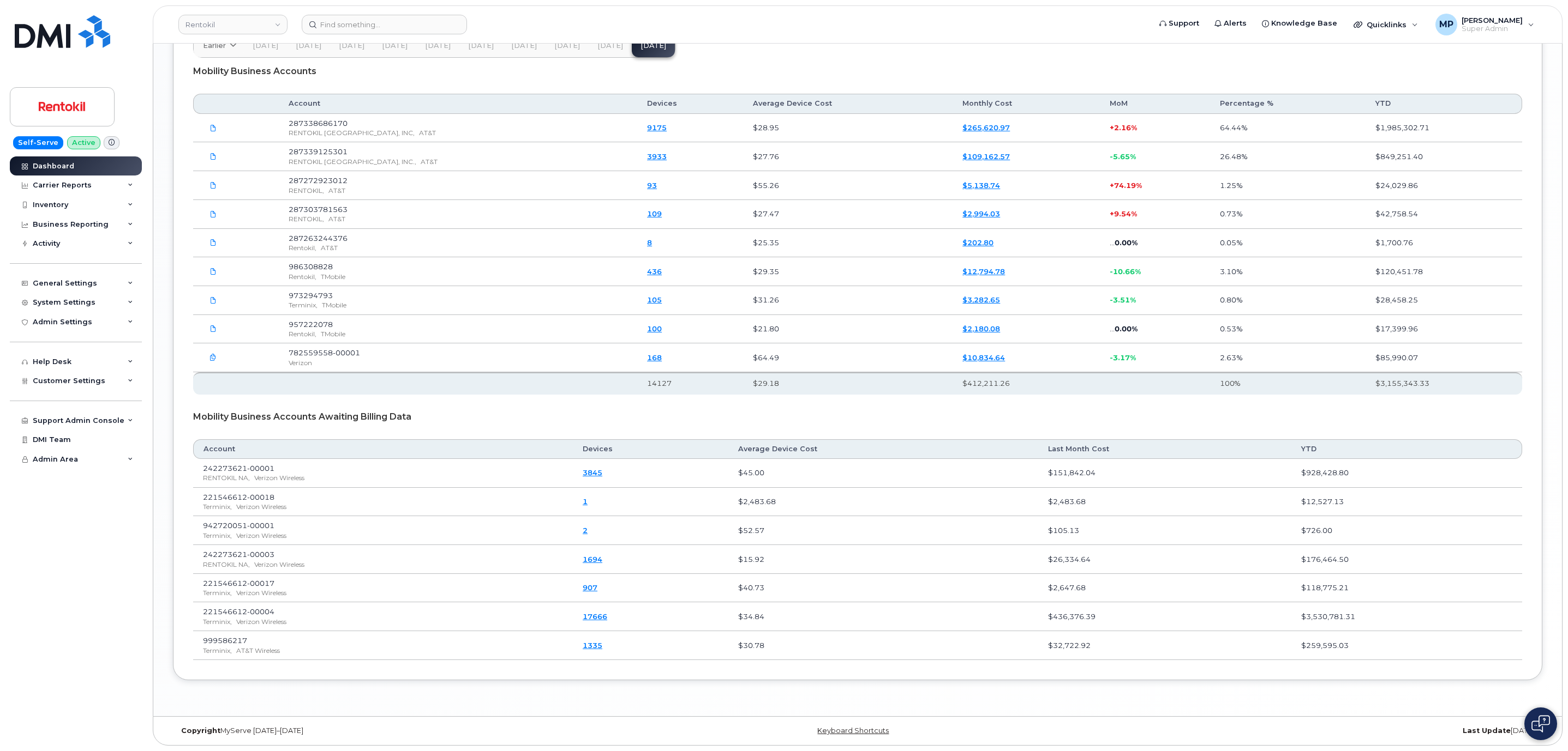
scroll to position [1709, 0]
click at [587, 501] on link "1" at bounding box center [585, 501] width 5 height 9
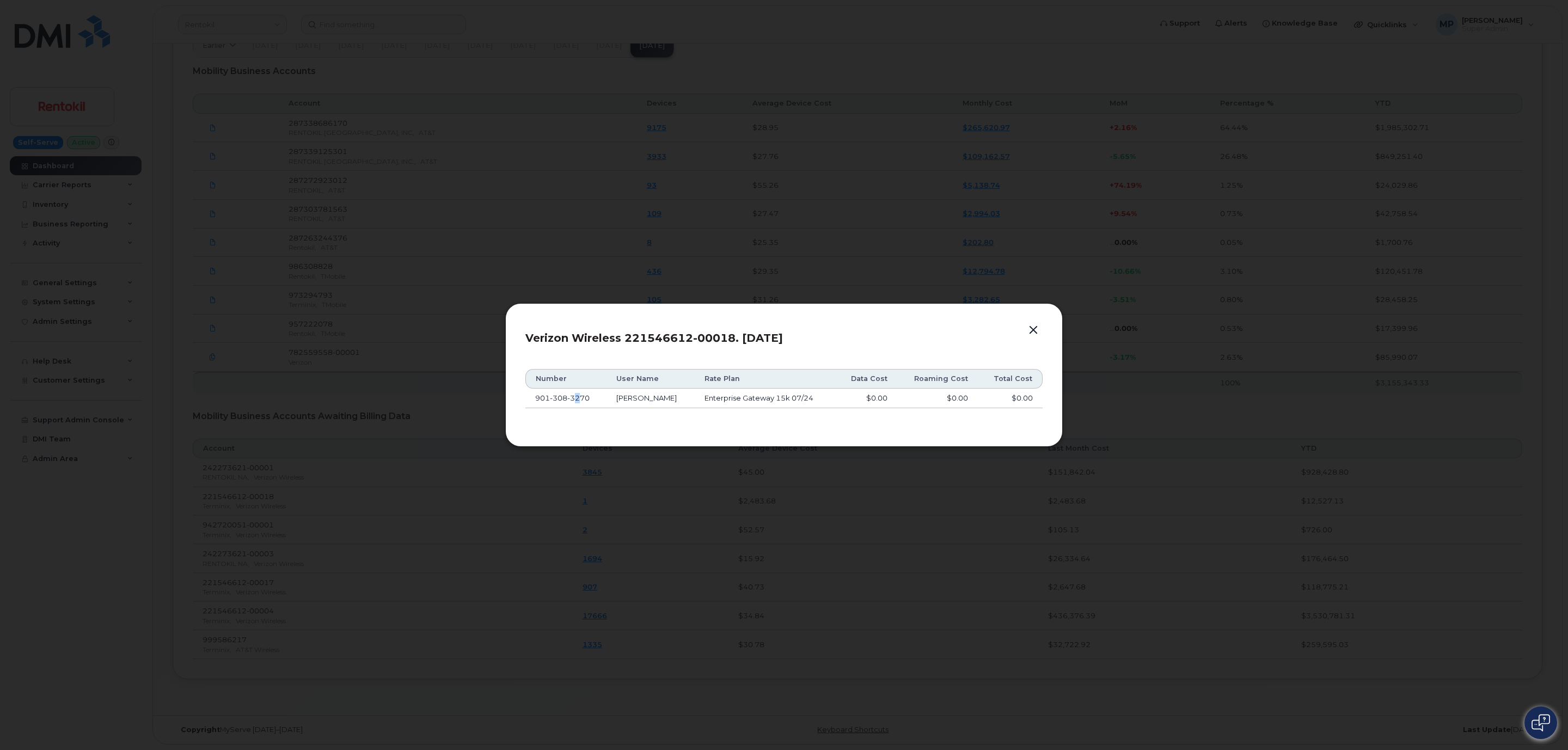
click at [577, 397] on span "3270" at bounding box center [579, 398] width 23 height 9
click at [705, 394] on td "Enterprise Gateway 15k 07/24" at bounding box center [765, 399] width 141 height 19
click at [786, 392] on td "Enterprise Gateway 15k 07/24" at bounding box center [765, 399] width 141 height 19
click at [1033, 329] on button "button" at bounding box center [1033, 330] width 16 height 15
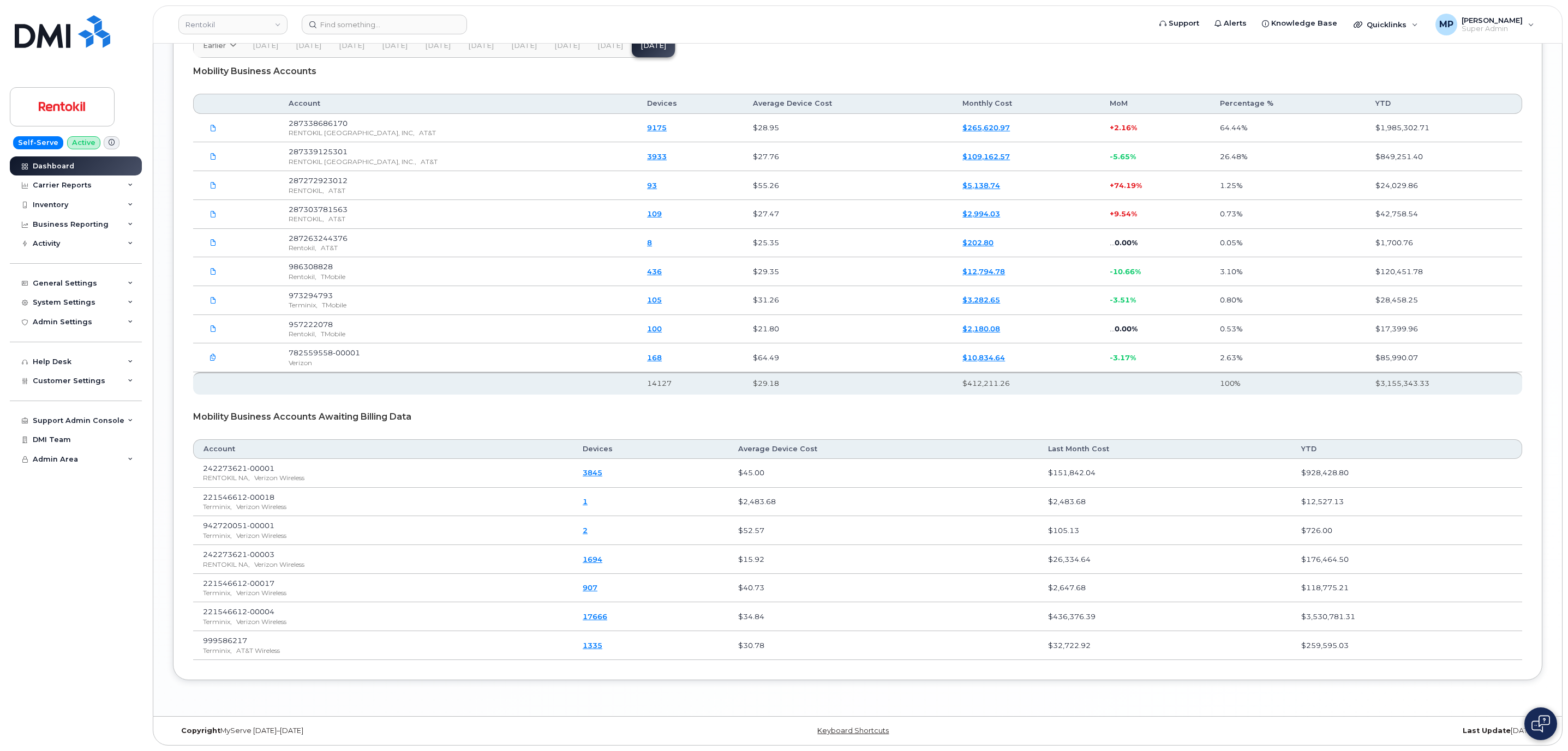
click at [587, 526] on link "2" at bounding box center [585, 530] width 5 height 9
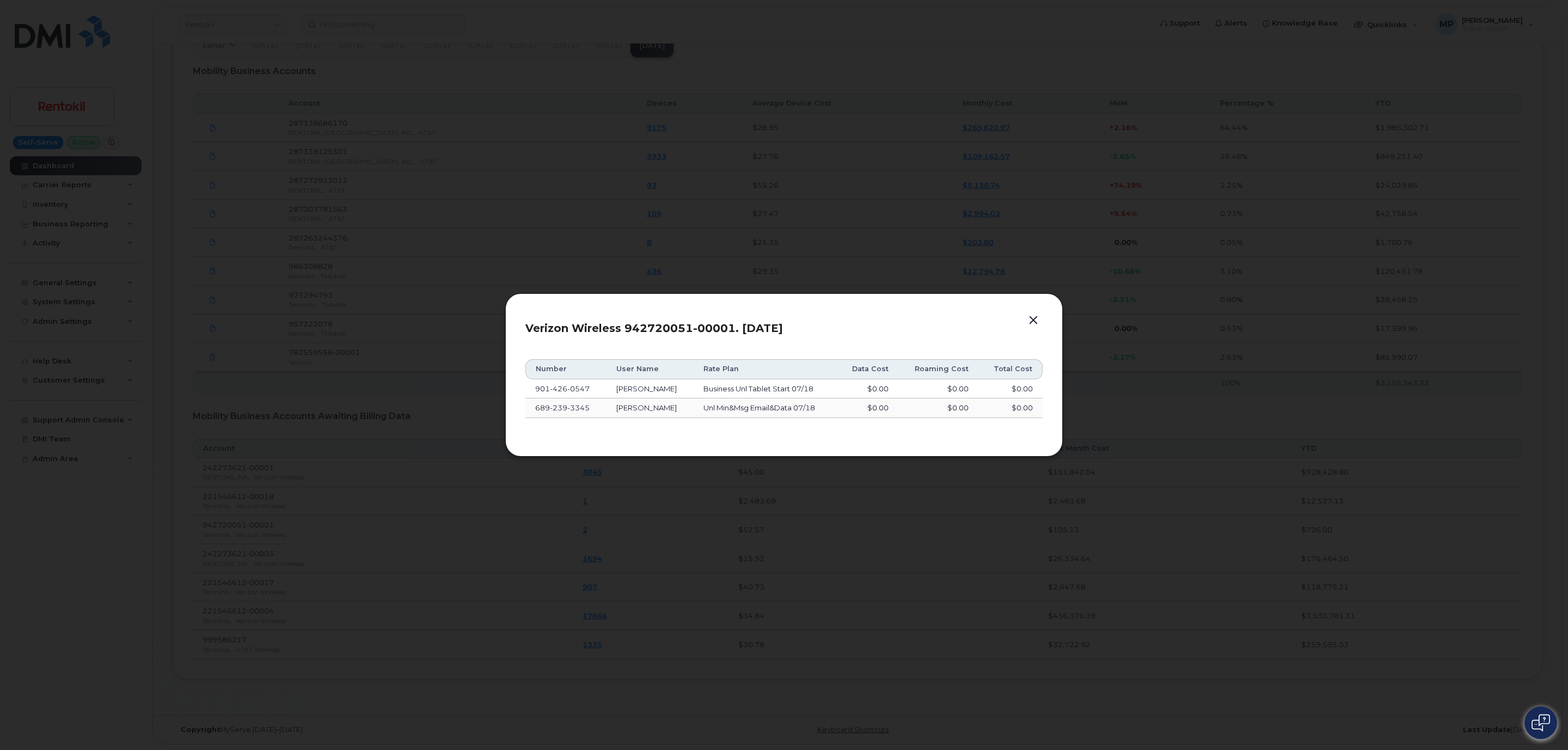
click at [1027, 317] on button "button" at bounding box center [1033, 321] width 16 height 15
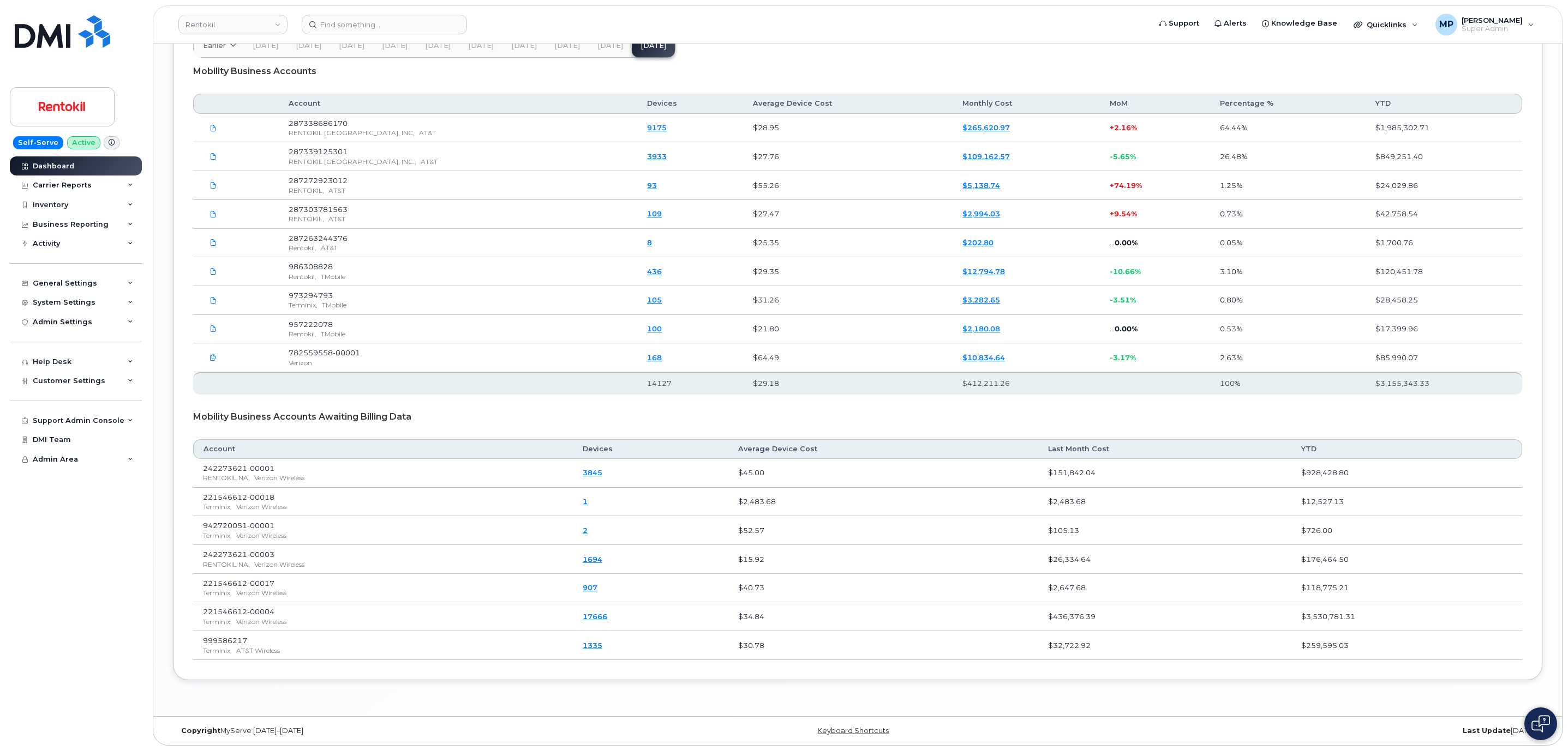
click at [609, 527] on td "2" at bounding box center [650, 531] width 155 height 29
click at [587, 526] on link "2" at bounding box center [585, 530] width 5 height 9
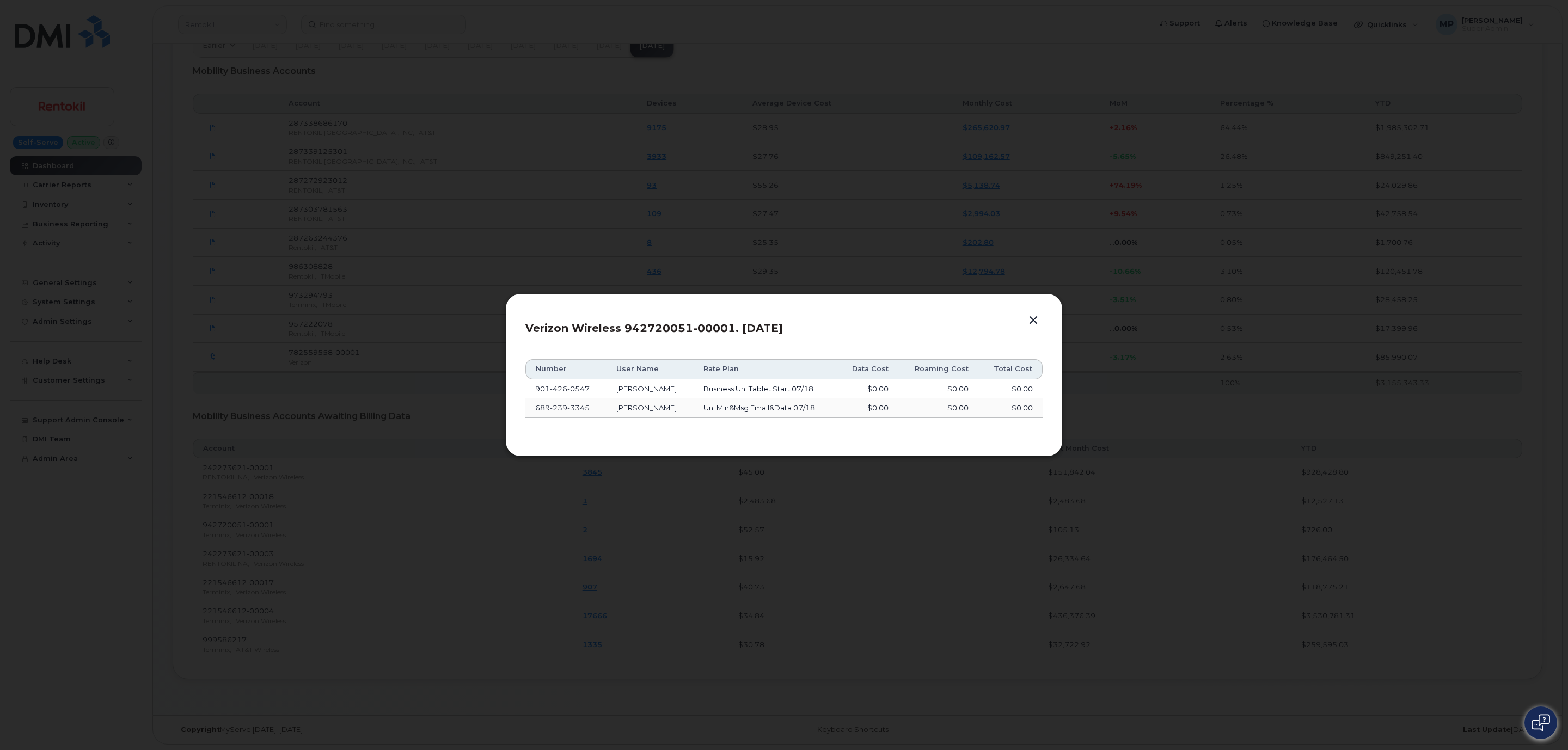
click at [1036, 319] on button "button" at bounding box center [1033, 321] width 16 height 15
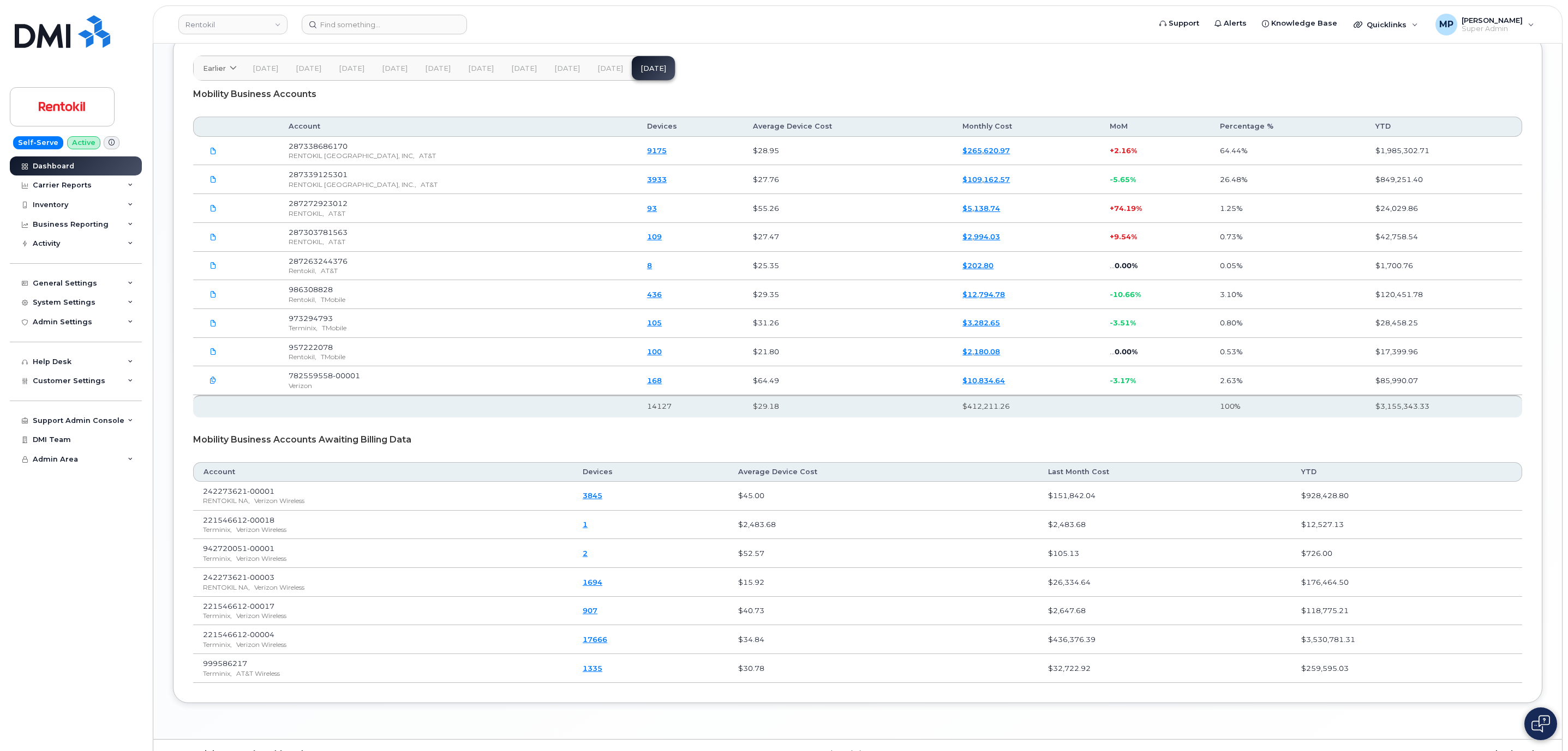
scroll to position [1627, 0]
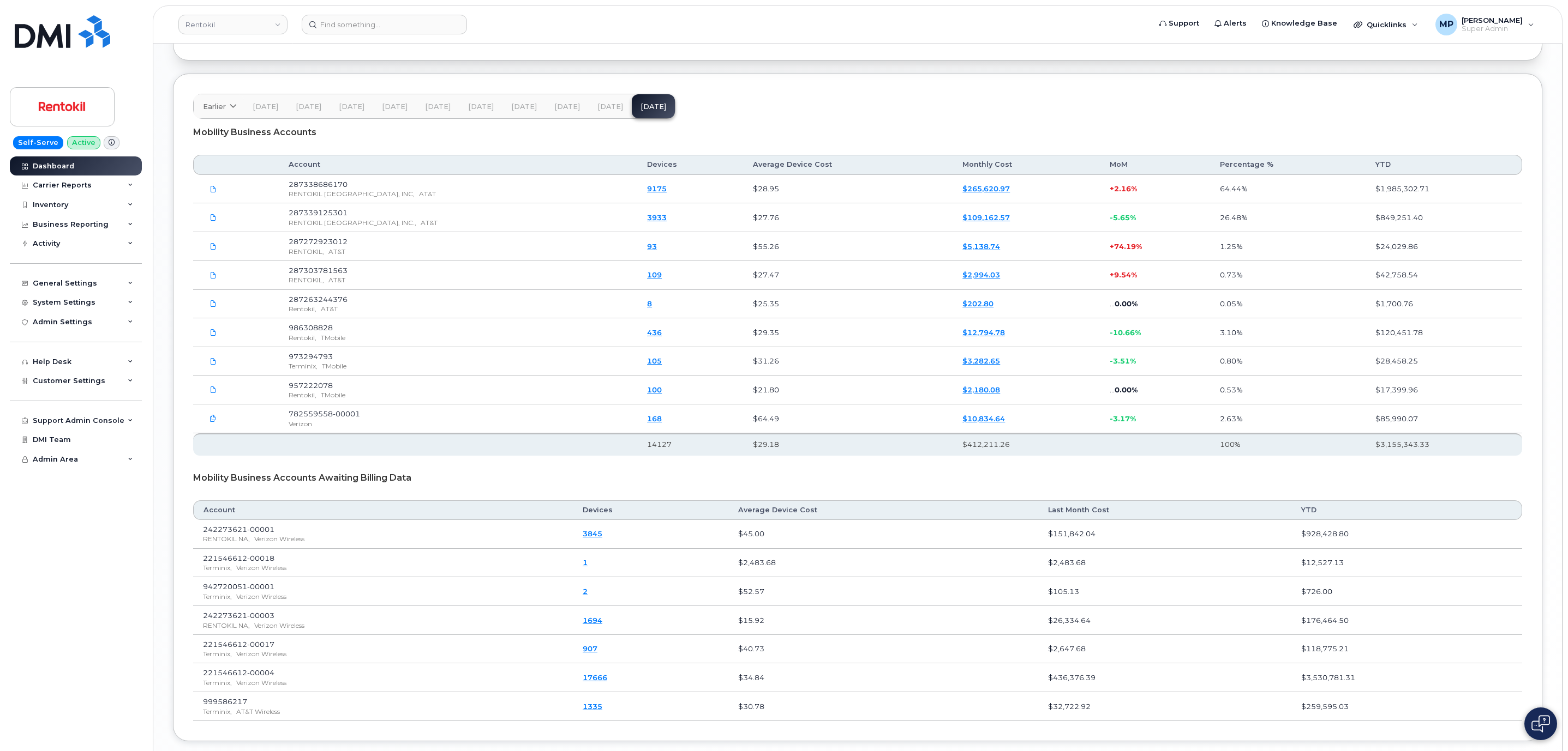
click at [587, 596] on link "2" at bounding box center [585, 591] width 5 height 9
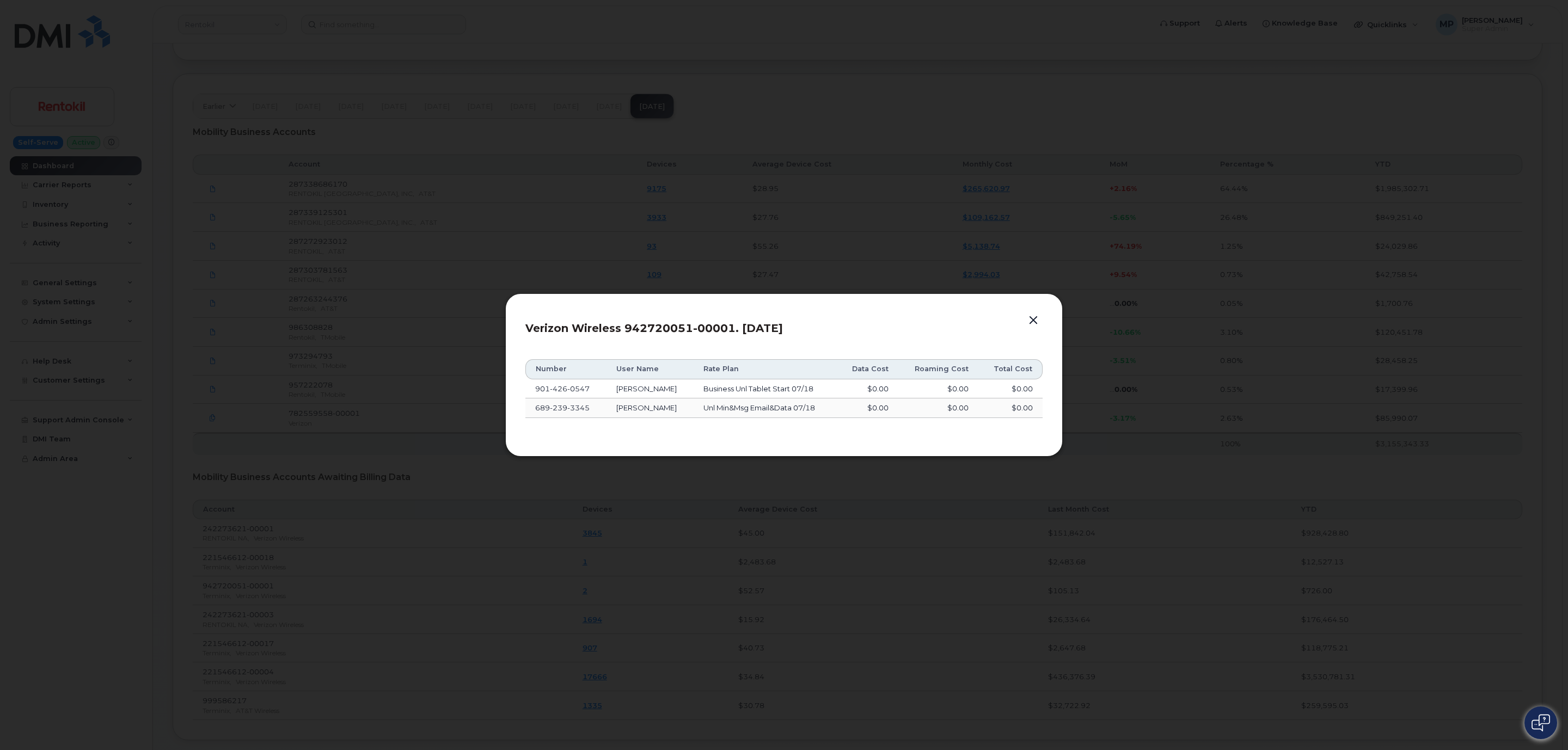
click at [1034, 313] on button "button" at bounding box center [1033, 321] width 16 height 15
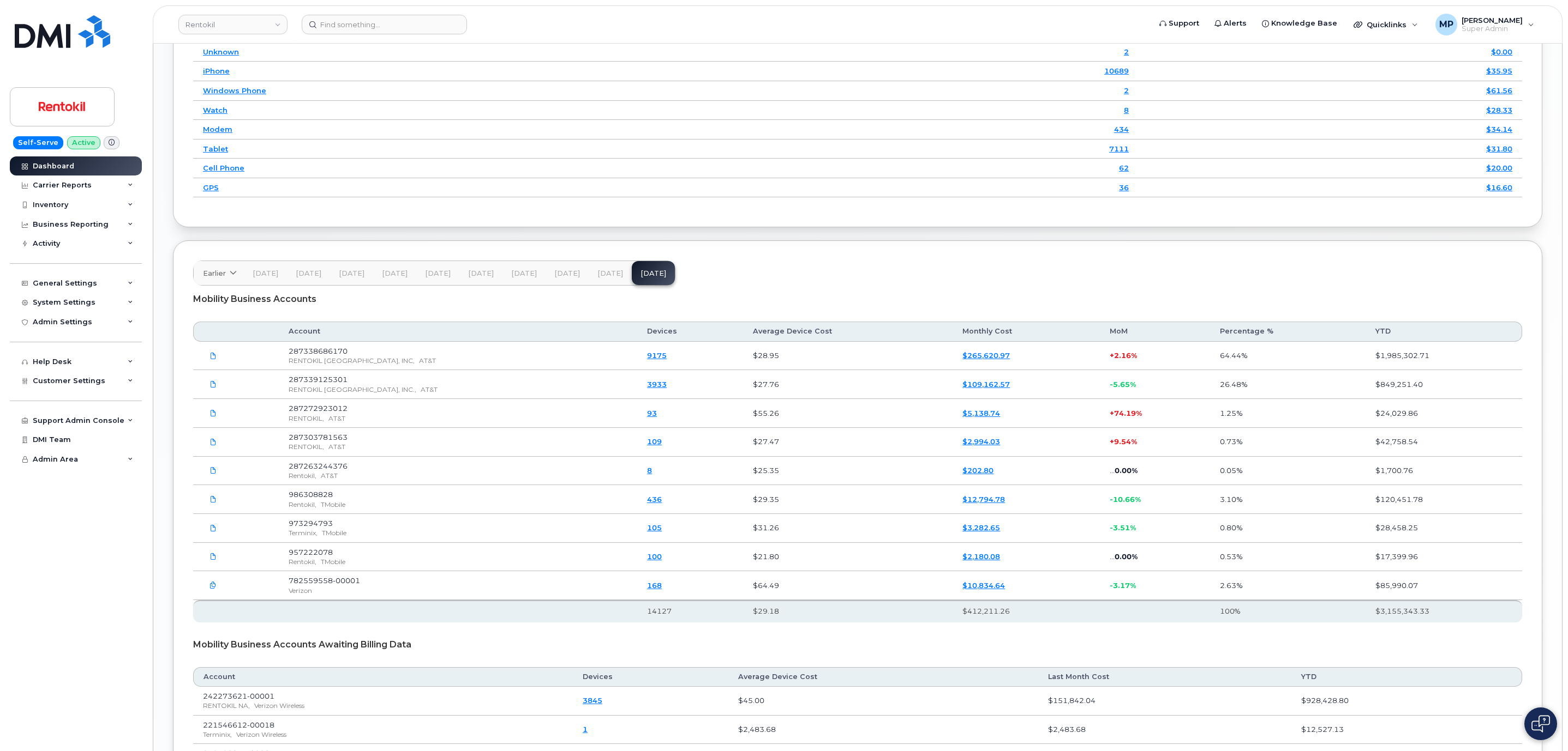
scroll to position [1383, 0]
